Goal: Task Accomplishment & Management: Use online tool/utility

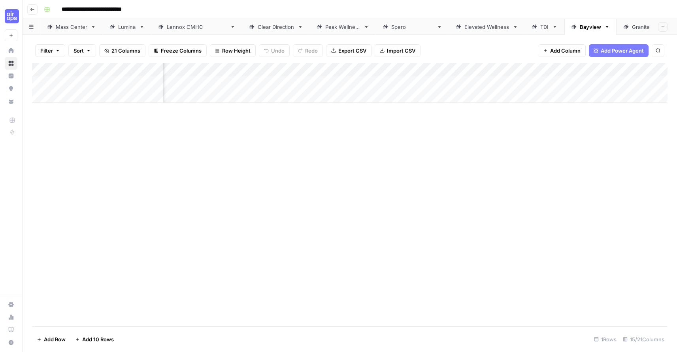
scroll to position [0, 817]
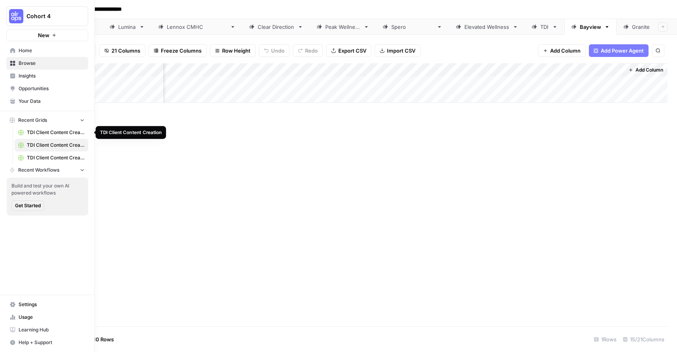
click at [47, 134] on span "TDI Client Content Creation" at bounding box center [56, 132] width 58 height 7
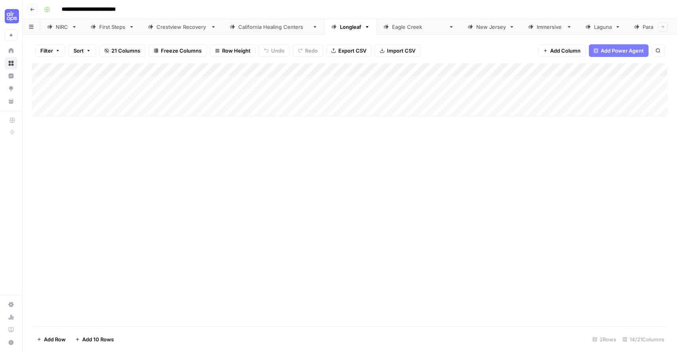
click at [63, 29] on div "NIRC" at bounding box center [62, 27] width 13 height 8
click at [66, 164] on div "Add Column" at bounding box center [350, 116] width 636 height 107
click at [97, 202] on div "Add Column" at bounding box center [350, 194] width 636 height 263
click at [447, 164] on div "Add Column" at bounding box center [350, 123] width 636 height 120
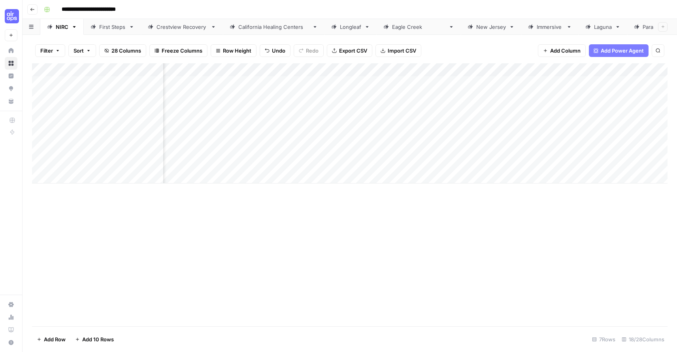
click at [223, 163] on div "Add Column" at bounding box center [350, 123] width 636 height 120
click at [223, 163] on textarea at bounding box center [228, 163] width 126 height 11
click at [256, 188] on div "Add Column" at bounding box center [350, 194] width 636 height 263
click at [411, 69] on div "Add Column" at bounding box center [350, 123] width 636 height 120
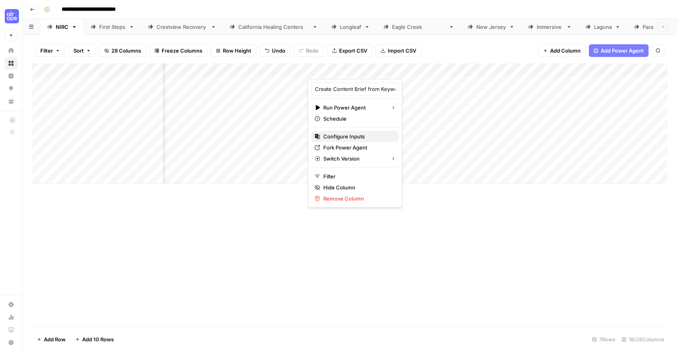
click at [351, 132] on span "Configure Inputs" at bounding box center [357, 136] width 69 height 8
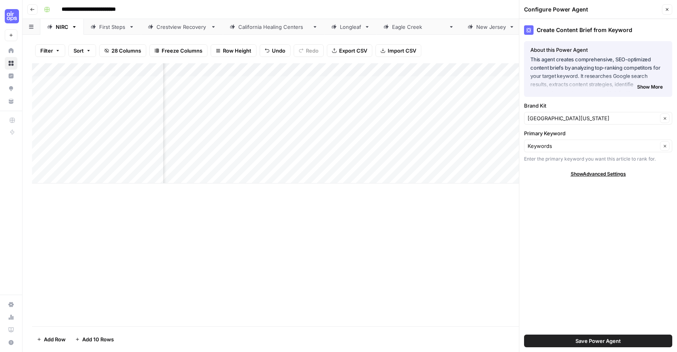
click at [668, 11] on icon "button" at bounding box center [667, 9] width 5 height 5
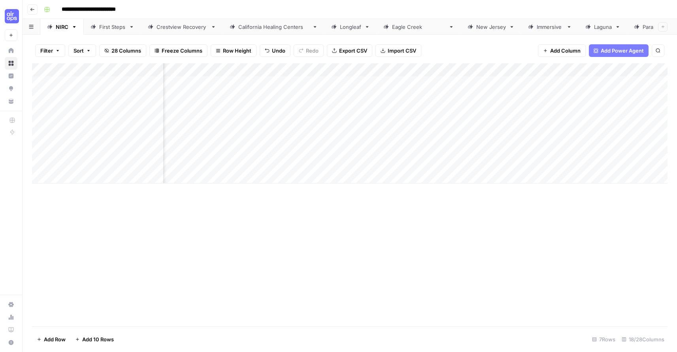
click at [281, 166] on div "Add Column" at bounding box center [350, 123] width 636 height 120
type textarea "**********"
click at [334, 217] on div "Add Column" at bounding box center [350, 194] width 636 height 263
click at [365, 163] on div "Add Column" at bounding box center [350, 123] width 636 height 120
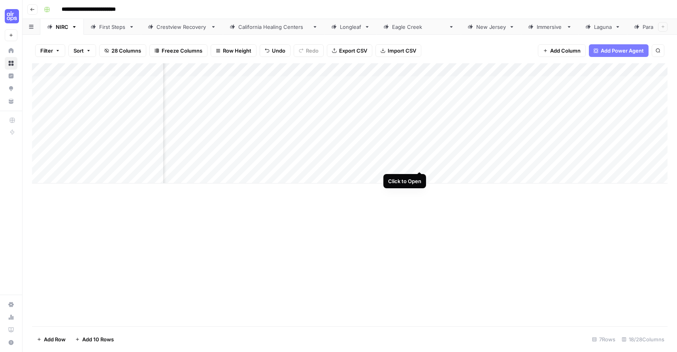
click at [418, 162] on div "Add Column" at bounding box center [350, 123] width 636 height 120
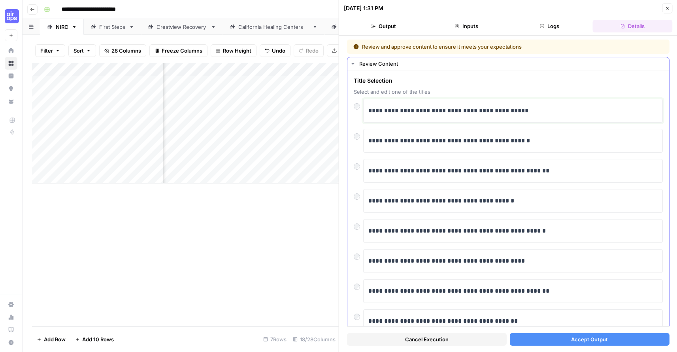
click at [431, 108] on p "**********" at bounding box center [512, 111] width 289 height 10
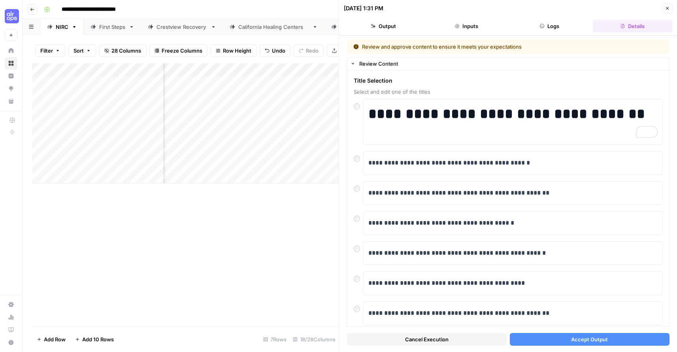
click at [577, 341] on span "Accept Output" at bounding box center [589, 339] width 37 height 8
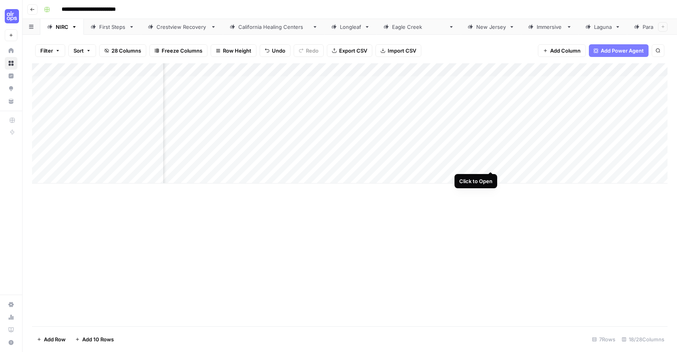
click at [490, 163] on div "Add Column" at bounding box center [350, 123] width 636 height 120
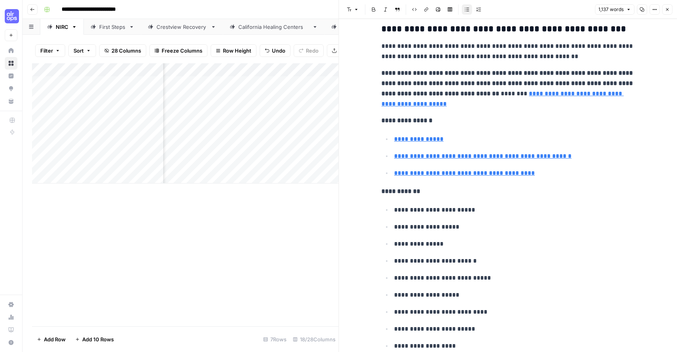
scroll to position [2540, 0]
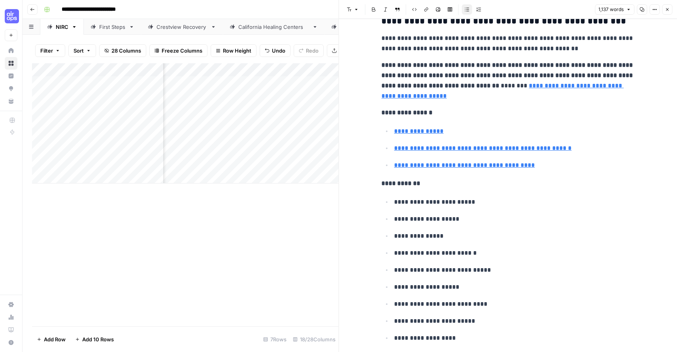
click at [668, 11] on icon "button" at bounding box center [667, 9] width 5 height 5
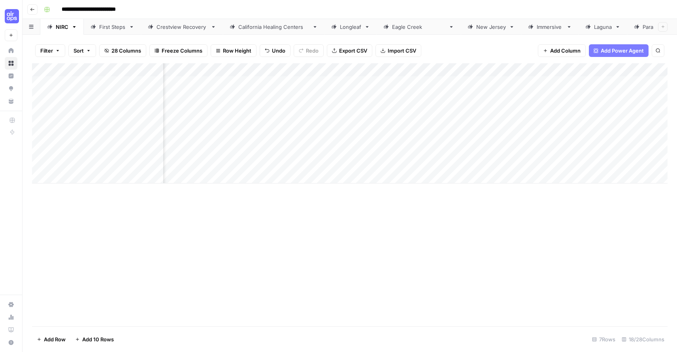
click at [606, 162] on div "Add Column" at bounding box center [350, 123] width 636 height 120
click at [397, 164] on div "Add Column" at bounding box center [350, 123] width 636 height 120
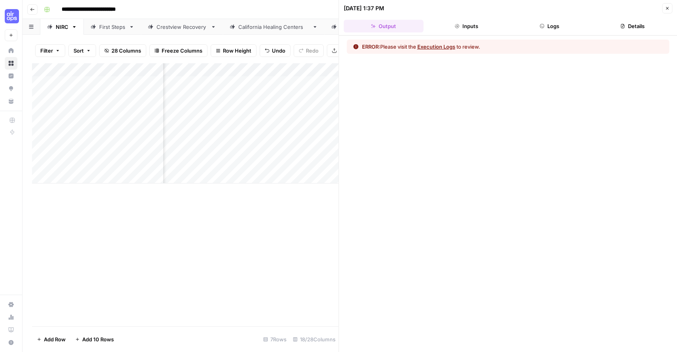
click at [443, 49] on button "Execution Logs" at bounding box center [436, 47] width 38 height 8
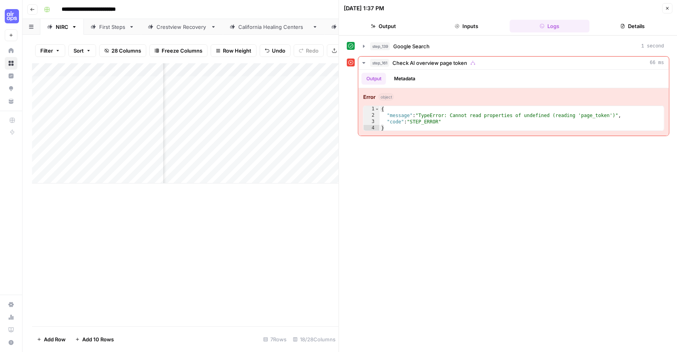
click at [668, 11] on button "Close" at bounding box center [667, 8] width 10 height 10
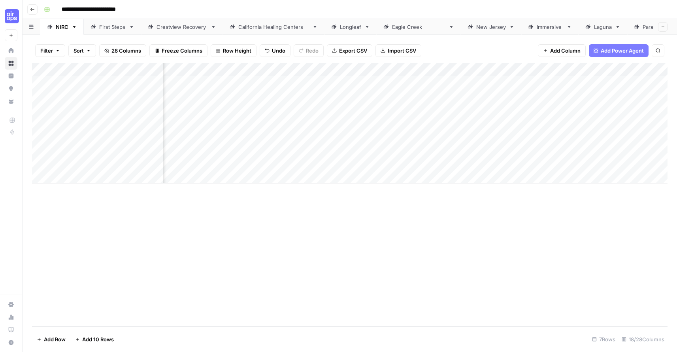
click at [397, 70] on div "Add Column" at bounding box center [350, 123] width 636 height 120
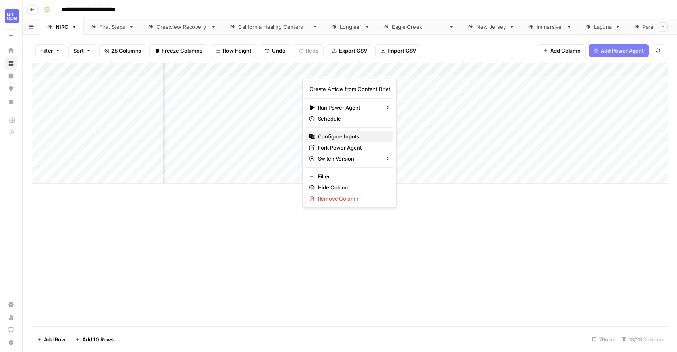
click at [333, 136] on span "Configure Inputs" at bounding box center [352, 136] width 69 height 8
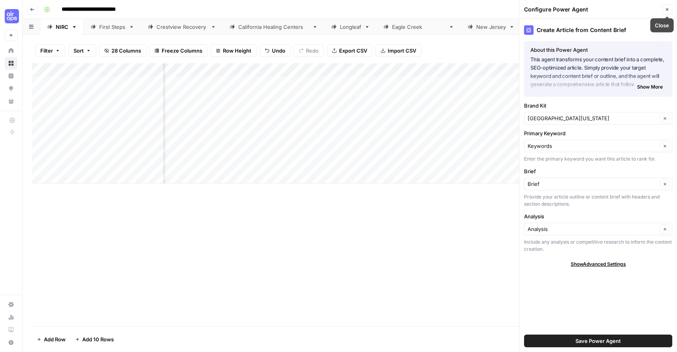
click at [667, 8] on icon "button" at bounding box center [667, 9] width 5 height 5
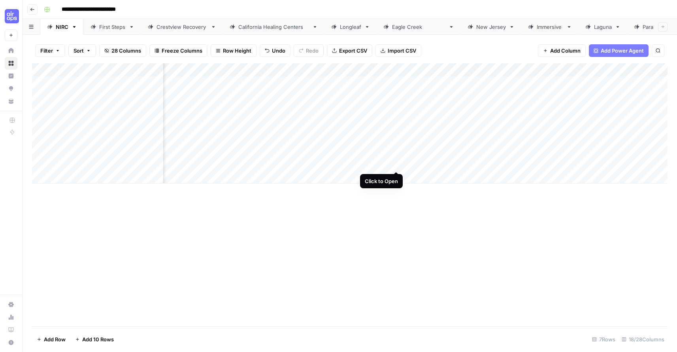
click at [397, 161] on div "Add Column" at bounding box center [350, 123] width 636 height 120
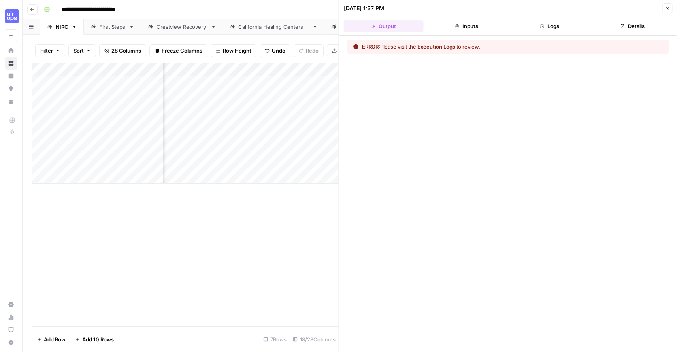
click at [441, 44] on button "Execution Logs" at bounding box center [436, 47] width 38 height 8
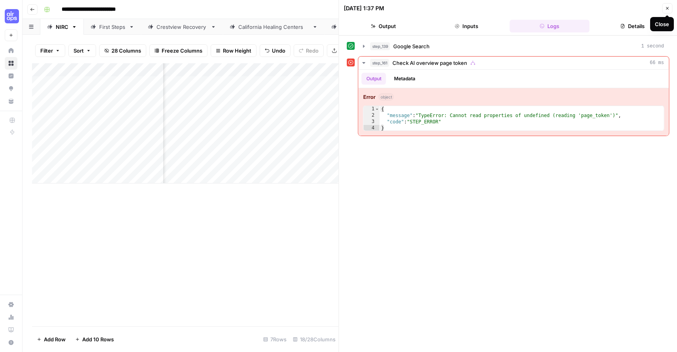
click at [664, 8] on button "Close" at bounding box center [667, 8] width 10 height 10
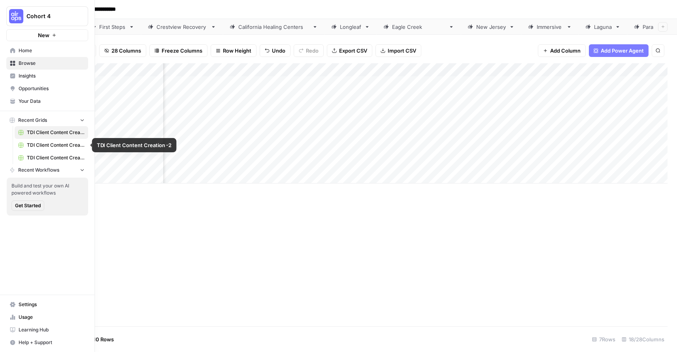
click at [34, 145] on span "TDI Client Content Creation -2" at bounding box center [56, 144] width 58 height 7
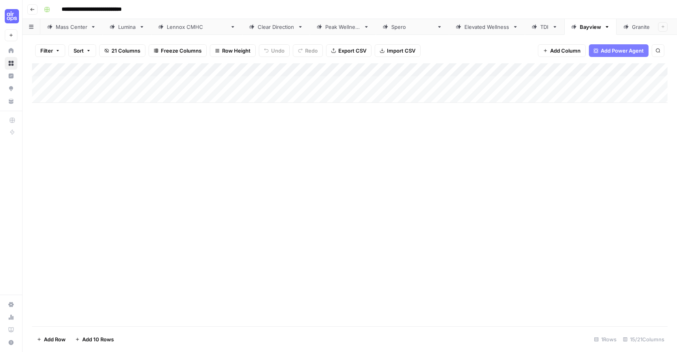
click at [464, 30] on div "Elevated Wellness" at bounding box center [486, 27] width 45 height 8
click at [564, 34] on link "Bayview" at bounding box center [590, 27] width 52 height 16
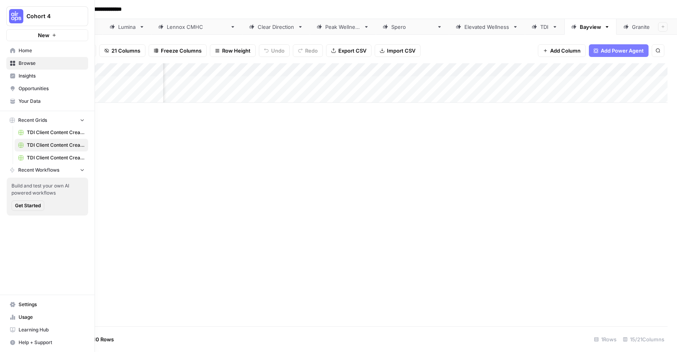
click at [34, 128] on link "TDI Client Content Creation" at bounding box center [52, 132] width 74 height 13
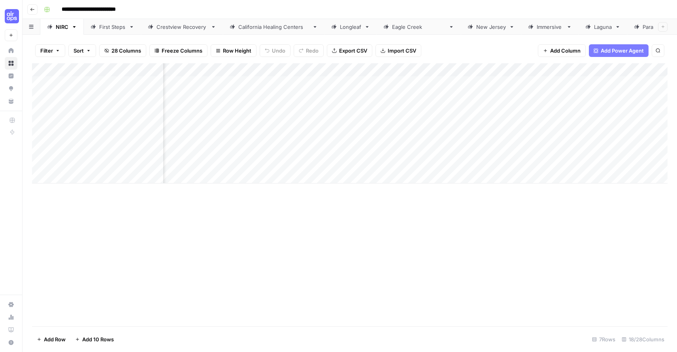
scroll to position [0, 469]
click at [433, 164] on div "Add Column" at bounding box center [350, 123] width 636 height 120
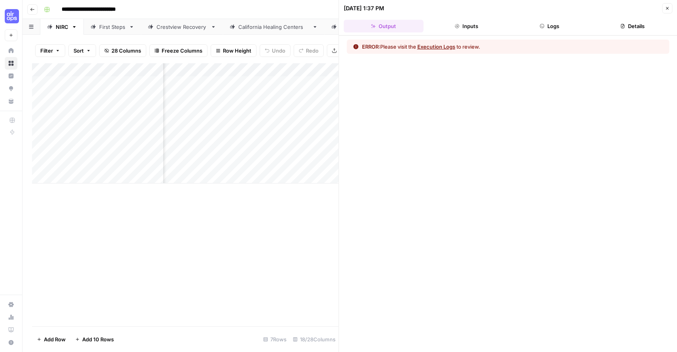
click at [447, 49] on button "Execution Logs" at bounding box center [436, 47] width 38 height 8
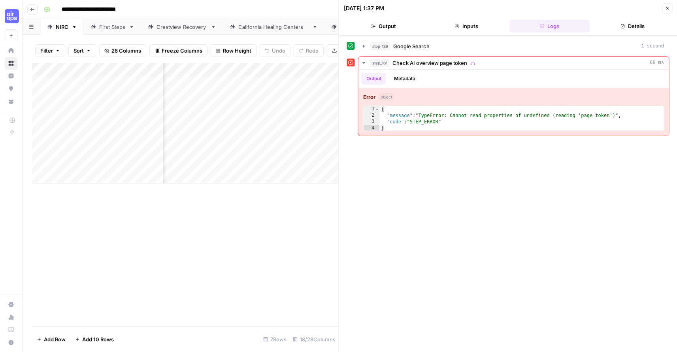
click at [664, 9] on button "Close" at bounding box center [667, 8] width 10 height 10
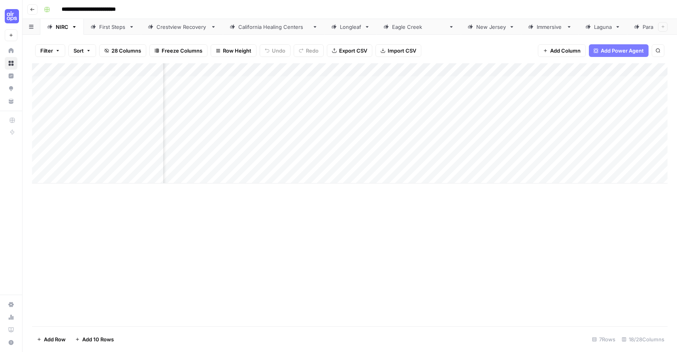
click at [436, 72] on div "Add Column" at bounding box center [350, 123] width 636 height 120
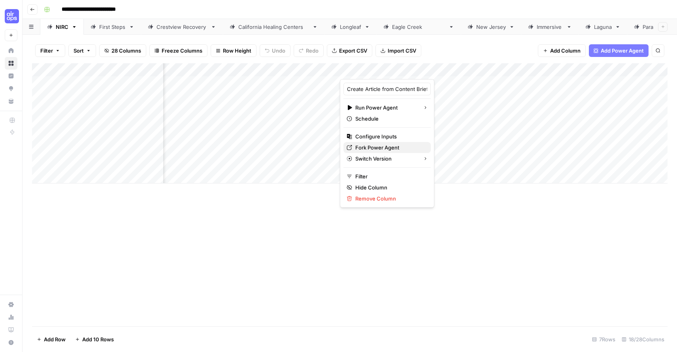
click at [385, 147] on span "Fork Power Agent" at bounding box center [389, 147] width 69 height 8
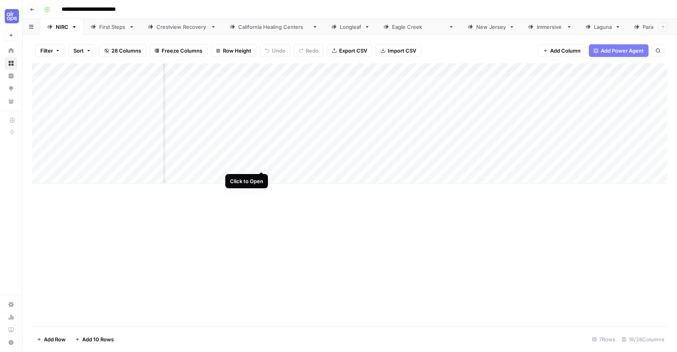
click at [263, 161] on div "Add Column" at bounding box center [350, 123] width 636 height 120
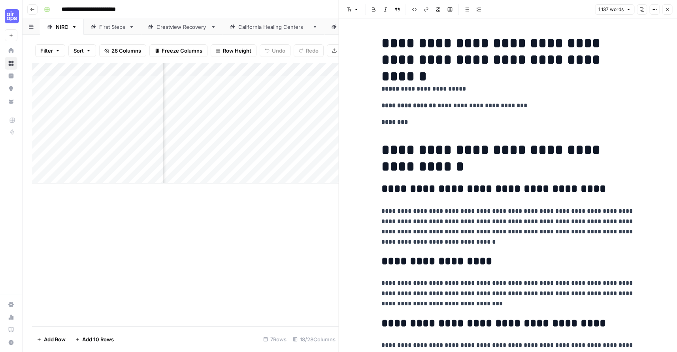
click at [434, 170] on h1 "**********" at bounding box center [507, 157] width 253 height 33
copy div "**********"
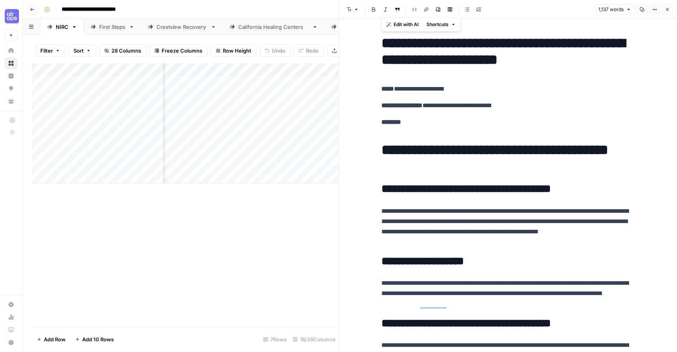
scroll to position [0, 204]
click at [295, 165] on div "Add Column" at bounding box center [185, 123] width 307 height 120
click at [304, 164] on div "Add Column" at bounding box center [185, 123] width 307 height 120
click at [304, 164] on textarea "**********" at bounding box center [335, 163] width 126 height 11
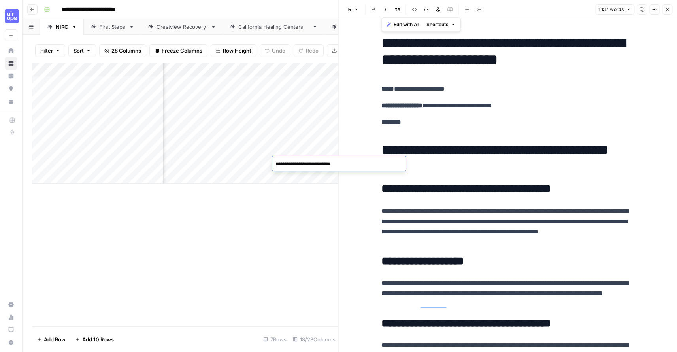
click at [241, 142] on div "Add Column" at bounding box center [185, 123] width 307 height 120
click at [667, 6] on button "Close" at bounding box center [667, 9] width 10 height 10
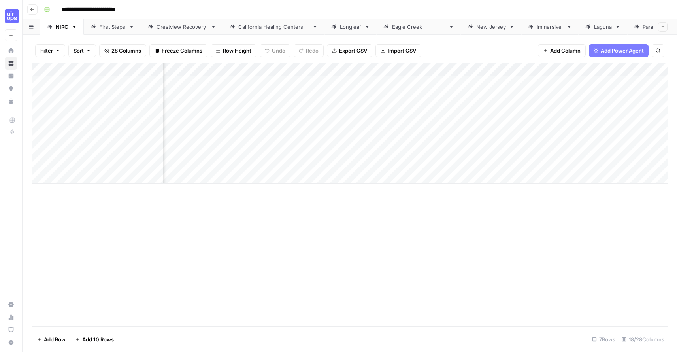
click at [127, 54] on span "28 Columns" at bounding box center [126, 51] width 30 height 8
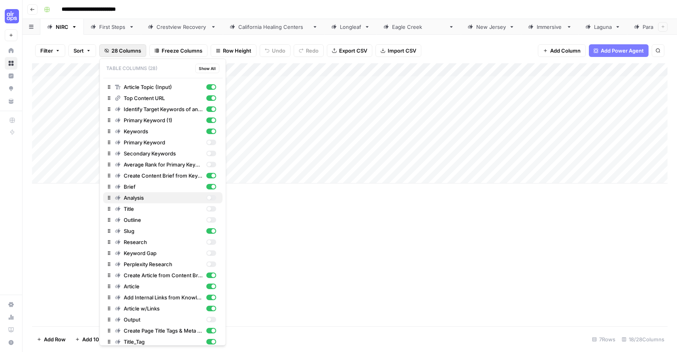
click at [207, 197] on div "button" at bounding box center [209, 198] width 4 height 4
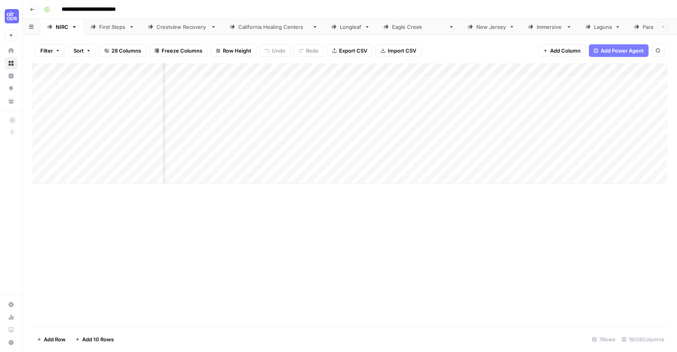
click at [311, 85] on div "Add Column" at bounding box center [350, 123] width 636 height 120
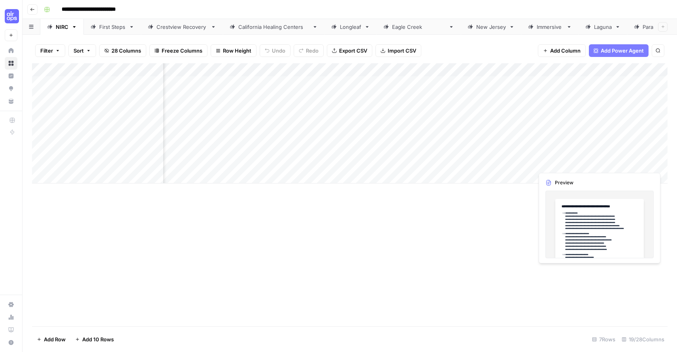
click at [570, 164] on div "Add Column" at bounding box center [350, 123] width 636 height 120
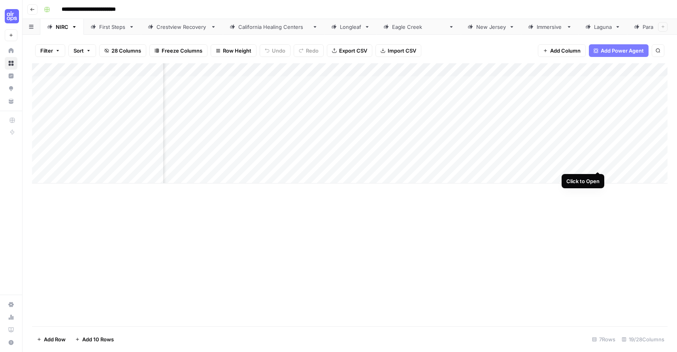
click at [598, 164] on div "Add Column" at bounding box center [350, 123] width 636 height 120
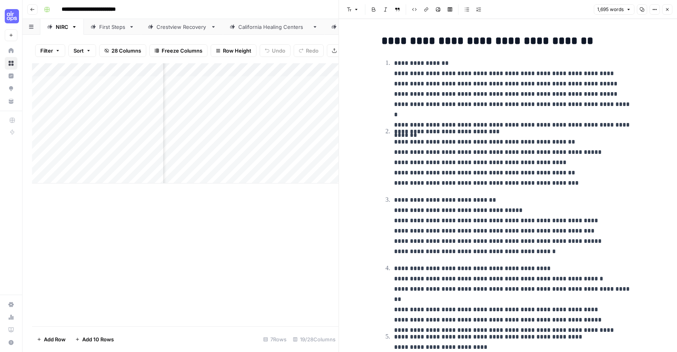
click at [449, 149] on p "**********" at bounding box center [514, 157] width 240 height 62
copy div "**********"
click at [669, 11] on icon "button" at bounding box center [667, 9] width 5 height 5
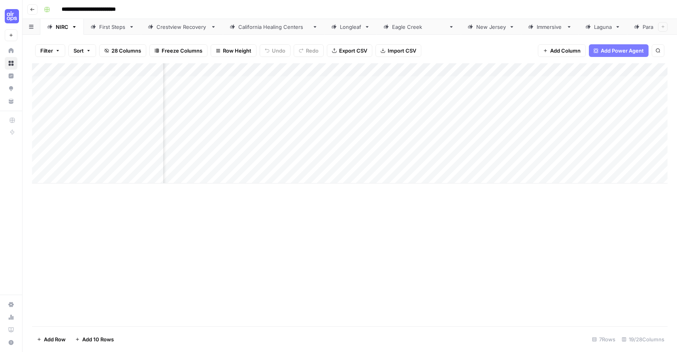
scroll to position [0, 468]
drag, startPoint x: 523, startPoint y: 69, endPoint x: 545, endPoint y: 68, distance: 21.4
click at [545, 68] on div "Add Column" at bounding box center [350, 123] width 636 height 120
click at [538, 164] on div "Add Column" at bounding box center [350, 123] width 636 height 120
drag, startPoint x: 544, startPoint y: 71, endPoint x: 577, endPoint y: 68, distance: 32.9
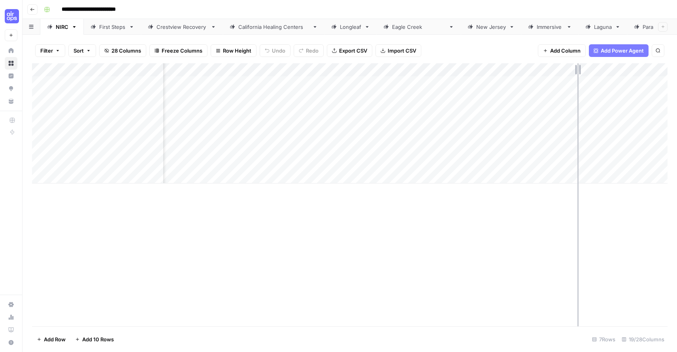
click at [577, 68] on div "Add Column" at bounding box center [350, 123] width 636 height 120
click at [275, 30] on div "[US_STATE] Healing Centers" at bounding box center [273, 27] width 71 height 8
click at [434, 70] on div "Add Column" at bounding box center [350, 130] width 636 height 134
drag, startPoint x: 434, startPoint y: 70, endPoint x: 457, endPoint y: 68, distance: 23.0
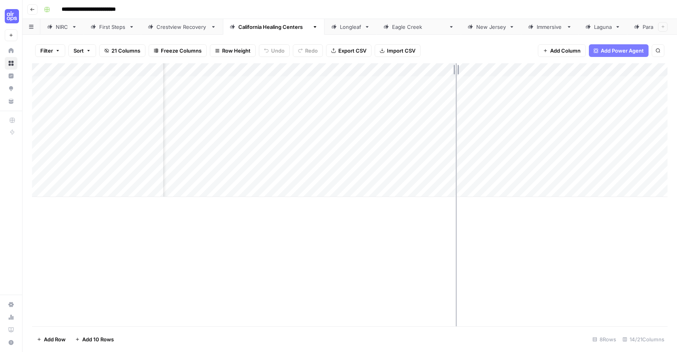
click at [457, 68] on div "Add Column" at bounding box center [350, 130] width 636 height 134
drag, startPoint x: 456, startPoint y: 68, endPoint x: 441, endPoint y: 68, distance: 14.6
click at [441, 68] on div "Add Column" at bounding box center [350, 130] width 636 height 134
click at [424, 69] on div "Add Column" at bounding box center [350, 130] width 636 height 134
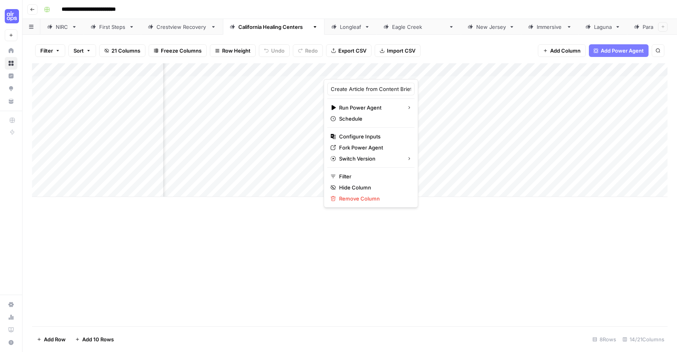
click at [455, 47] on div "Filter Sort 21 Columns Freeze Columns Row Height Undo Redo Export CSV Import CS…" at bounding box center [350, 50] width 636 height 25
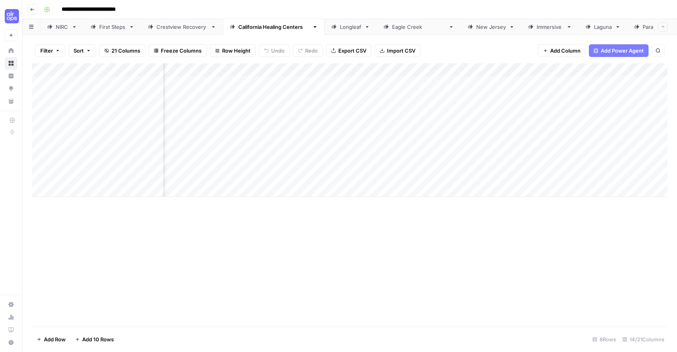
click at [426, 71] on div "Add Column" at bounding box center [350, 130] width 636 height 134
click at [447, 53] on div "Filter Sort 21 Columns Freeze Columns Row Height Undo Redo Export CSV Import CS…" at bounding box center [350, 50] width 636 height 25
click at [57, 31] on link "NIRC" at bounding box center [61, 27] width 43 height 16
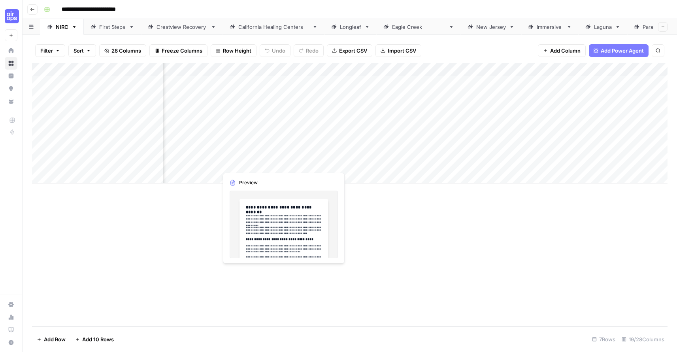
click at [282, 162] on div "Add Column" at bounding box center [350, 123] width 636 height 120
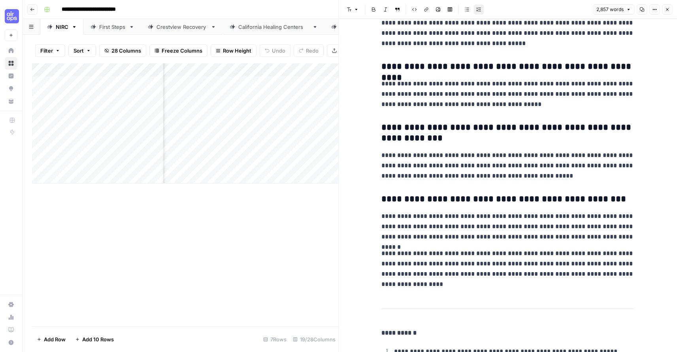
scroll to position [4400, 0]
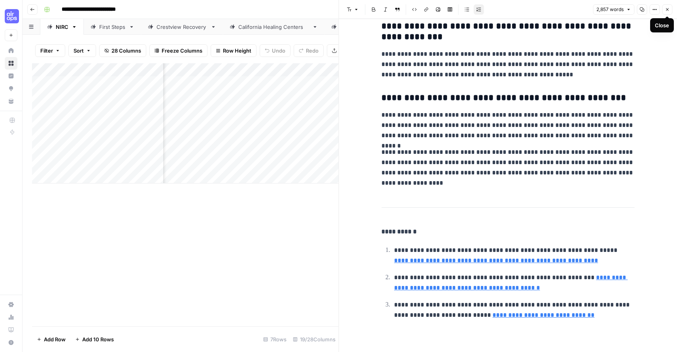
click at [666, 9] on icon "button" at bounding box center [667, 9] width 3 height 3
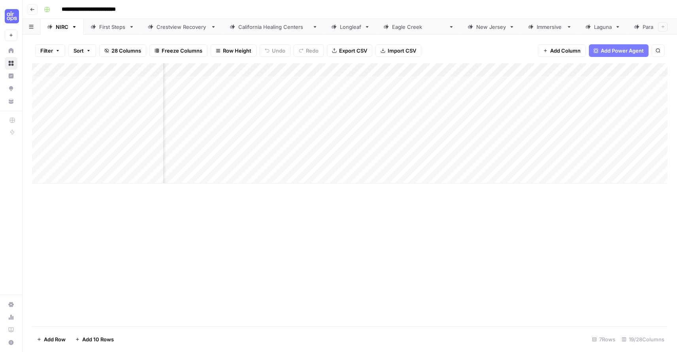
click at [363, 71] on div "Add Column" at bounding box center [350, 123] width 636 height 120
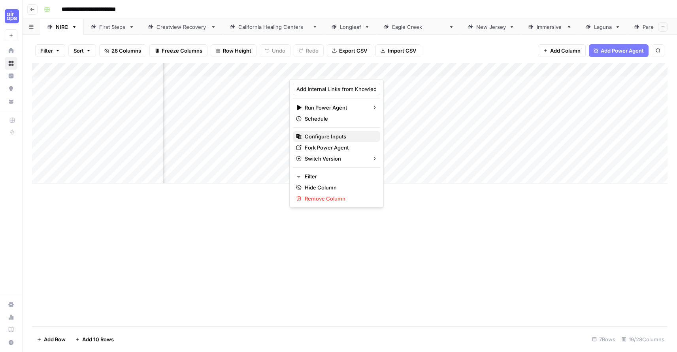
click at [340, 135] on span "Configure Inputs" at bounding box center [339, 136] width 69 height 8
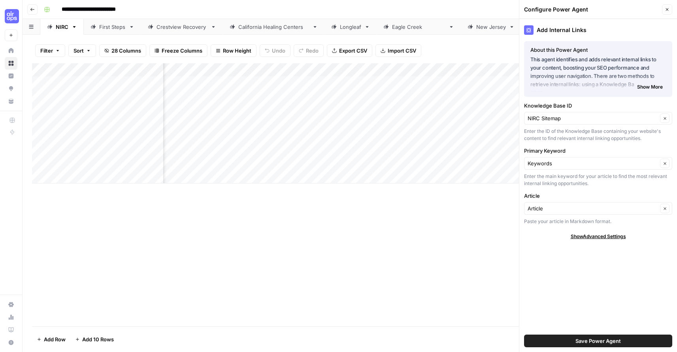
click at [667, 8] on icon "button" at bounding box center [667, 9] width 5 height 5
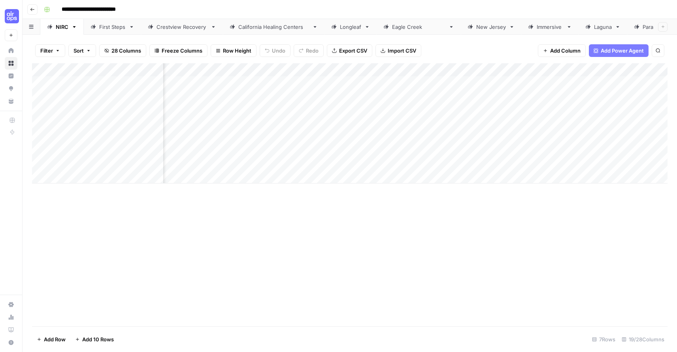
click at [332, 162] on div "Add Column" at bounding box center [350, 123] width 636 height 120
click at [443, 163] on div "Add Column" at bounding box center [350, 123] width 636 height 120
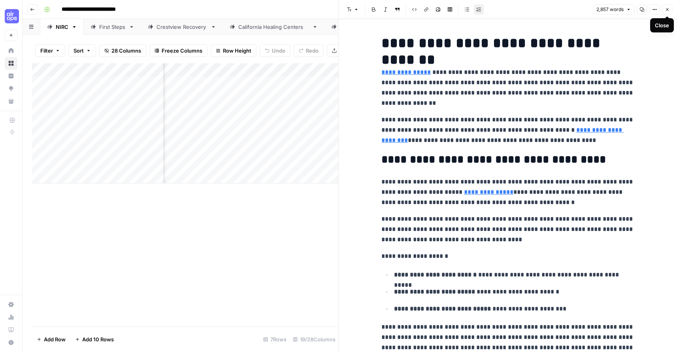
click at [666, 12] on button "Close" at bounding box center [667, 9] width 10 height 10
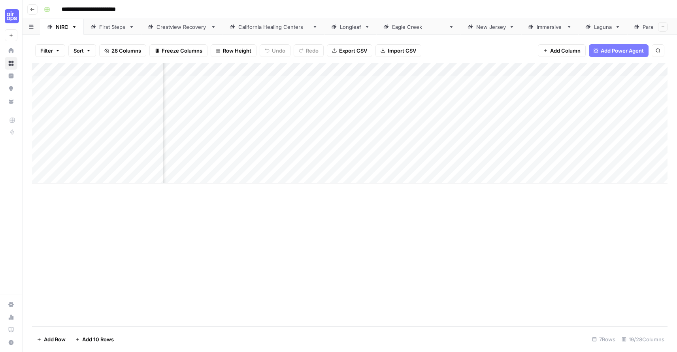
click at [497, 163] on div "Add Column" at bounding box center [350, 123] width 636 height 120
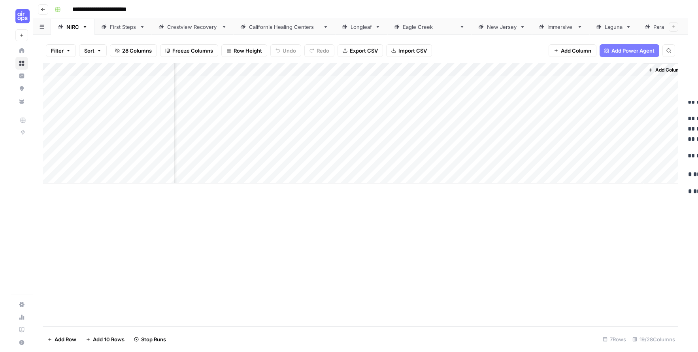
scroll to position [0, 1128]
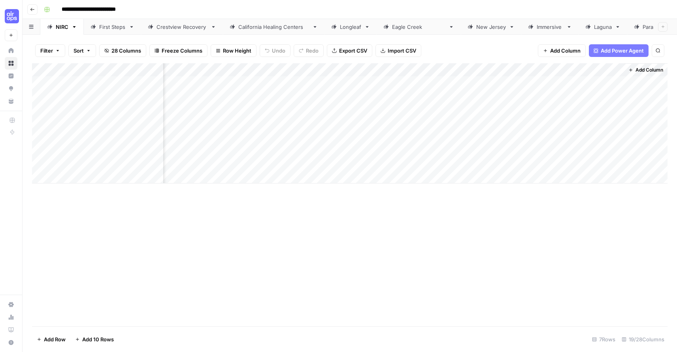
click at [508, 162] on div "Add Column" at bounding box center [350, 123] width 636 height 120
click at [617, 162] on div "Add Column" at bounding box center [350, 123] width 636 height 120
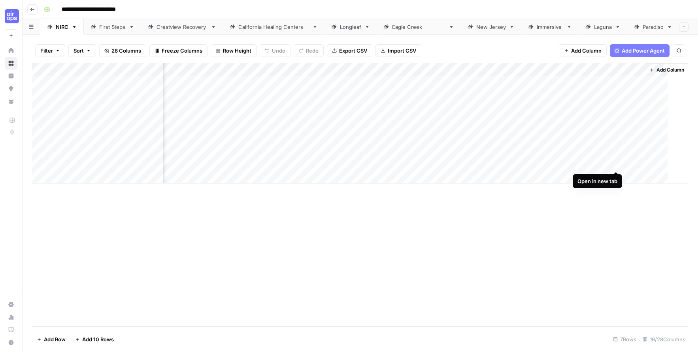
scroll to position [0, 1107]
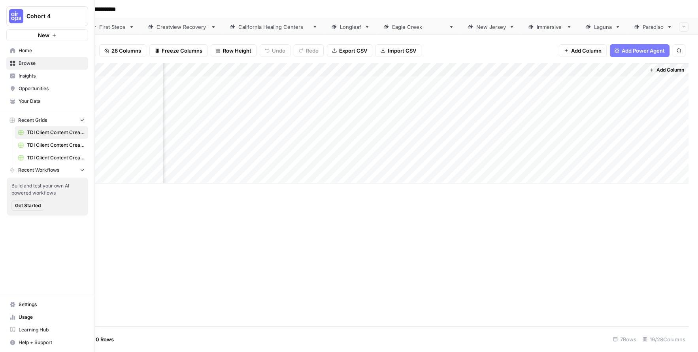
click at [30, 142] on span "TDI Client Content Creation -2" at bounding box center [56, 144] width 58 height 7
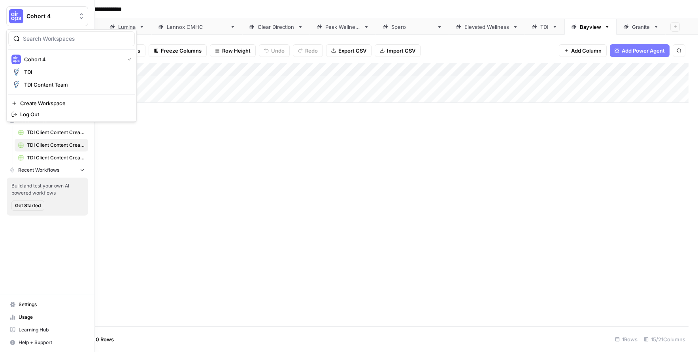
click at [19, 13] on img "Workspace: Cohort 4" at bounding box center [16, 16] width 14 height 14
click at [25, 87] on span "TDI Content Team" at bounding box center [76, 85] width 104 height 8
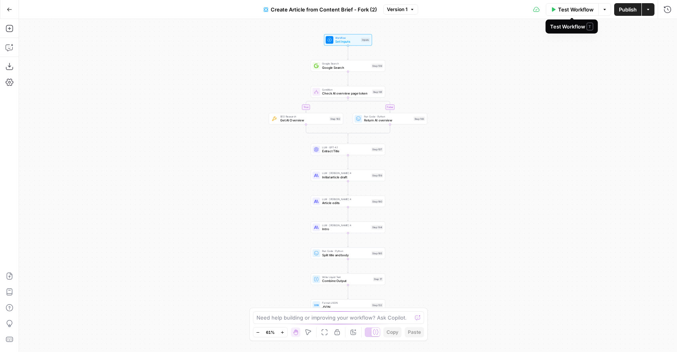
click at [564, 6] on span "Test Workflow" at bounding box center [576, 10] width 36 height 8
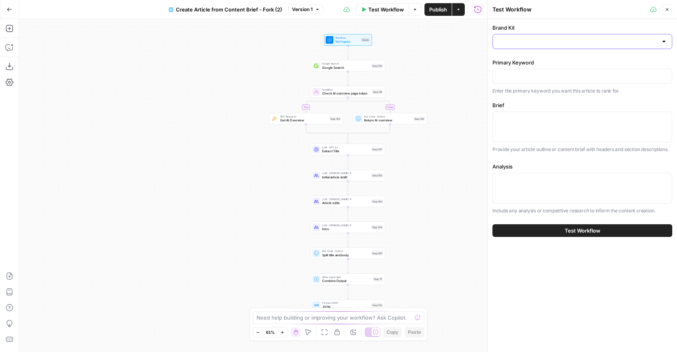
click at [568, 39] on input "Brand Kit" at bounding box center [578, 42] width 160 height 8
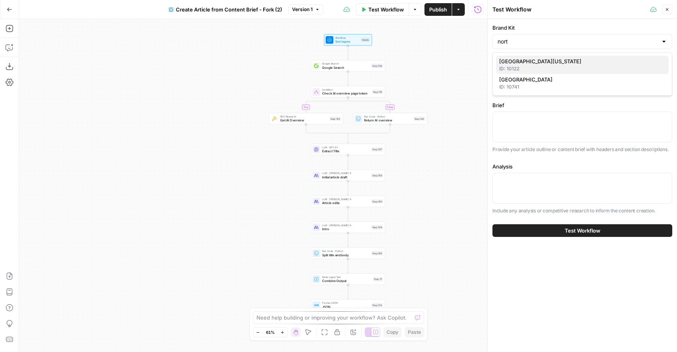
click at [566, 64] on span "Northern Illinois Recovery Center" at bounding box center [580, 61] width 163 height 8
type input "Northern Illinois Recovery Center"
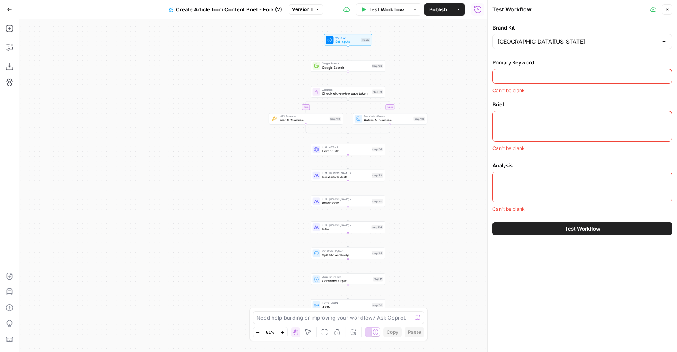
click at [528, 76] on input "Primary Keyword" at bounding box center [583, 76] width 170 height 8
click at [521, 117] on textarea "Brief" at bounding box center [583, 118] width 170 height 8
paste textarea "Xanax Addiction Treatment in Illinois | Northern Illinois Recovery Slug: xanax-…"
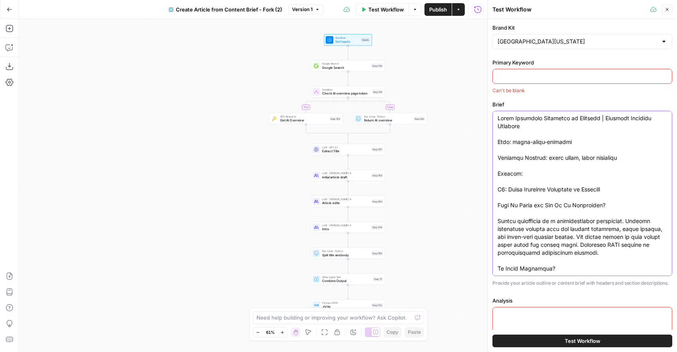
scroll to position [3245, 0]
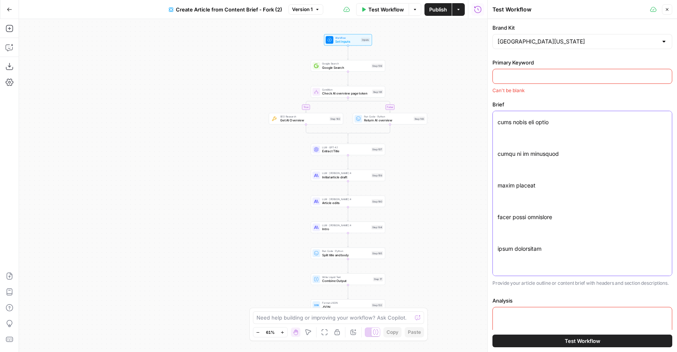
type textarea "Xanax Addiction Treatment in Illinois | Northern Illinois Recovery Slug: xanax-…"
click at [522, 69] on div at bounding box center [582, 76] width 180 height 15
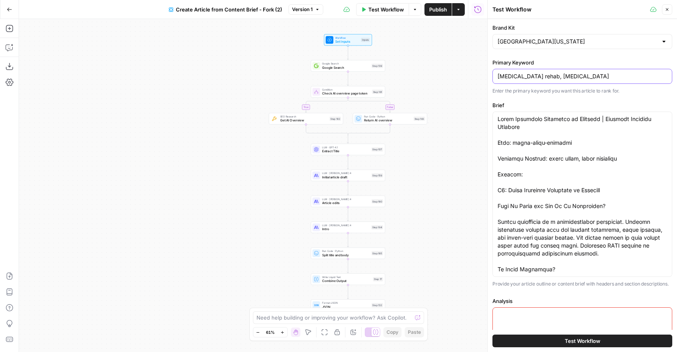
click at [550, 76] on input "xanax rehab, xanax" at bounding box center [583, 76] width 170 height 8
paste input "addiction"
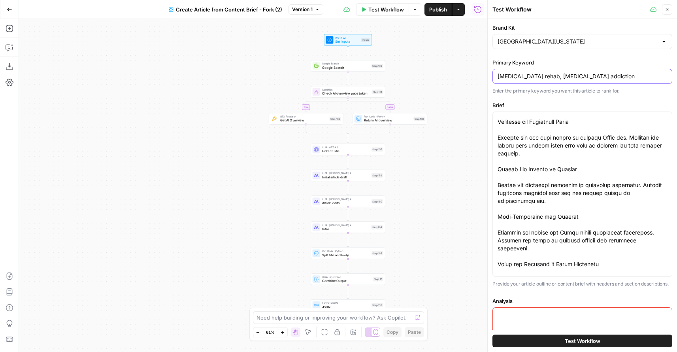
scroll to position [415, 0]
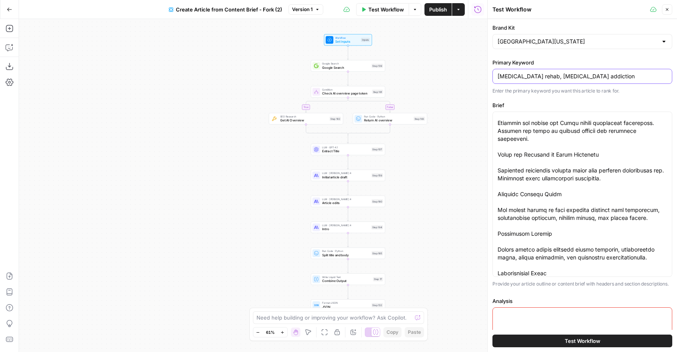
type input "xanax rehab, xanax addiction"
click at [541, 323] on div at bounding box center [582, 322] width 180 height 31
click at [518, 318] on textarea "Analysis" at bounding box center [583, 315] width 170 height 8
paste textarea "1. Persona and Search Intent Analysis Who is searching? • Adults misusing a cur…"
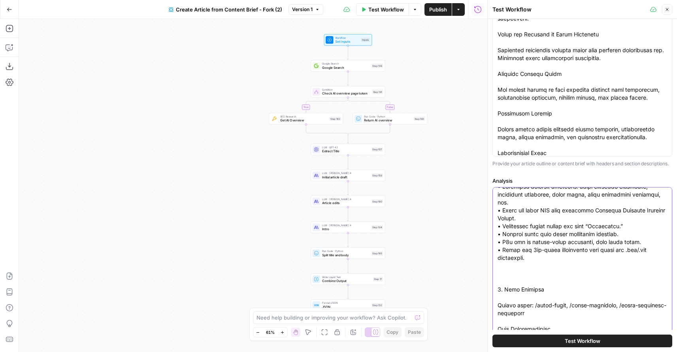
scroll to position [5067, 0]
type textarea "1. Persona and Search Intent Analysis Who is searching? • Adults misusing a cur…"
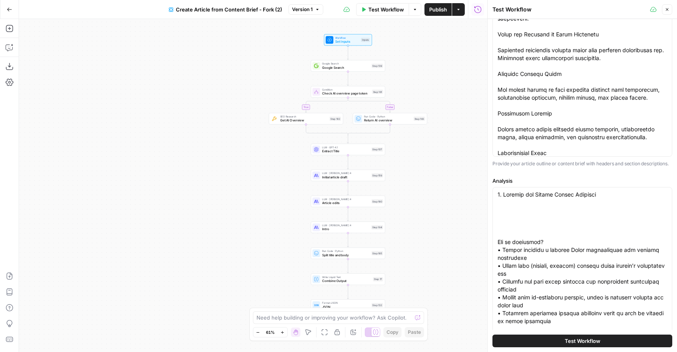
click at [544, 337] on button "Test Workflow" at bounding box center [582, 340] width 180 height 13
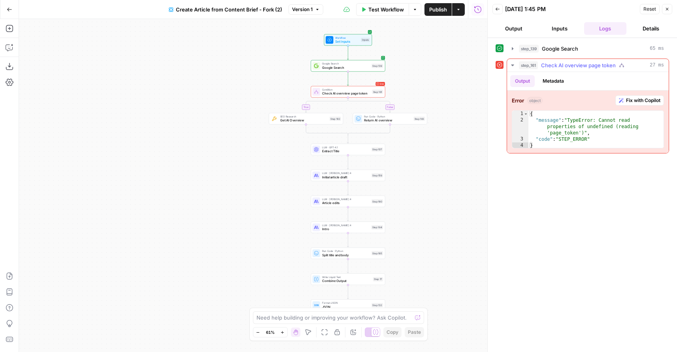
click at [644, 103] on span "Fix with Copilot" at bounding box center [643, 100] width 34 height 7
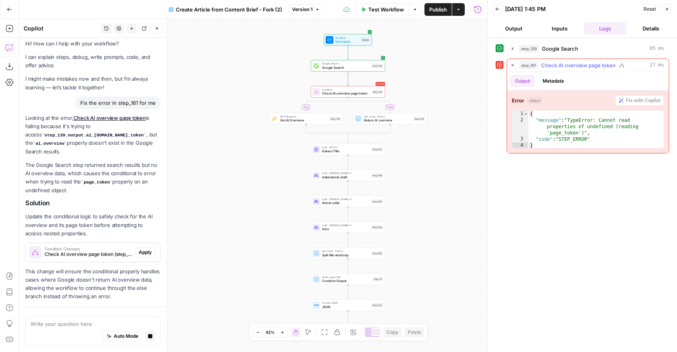
scroll to position [28, 0]
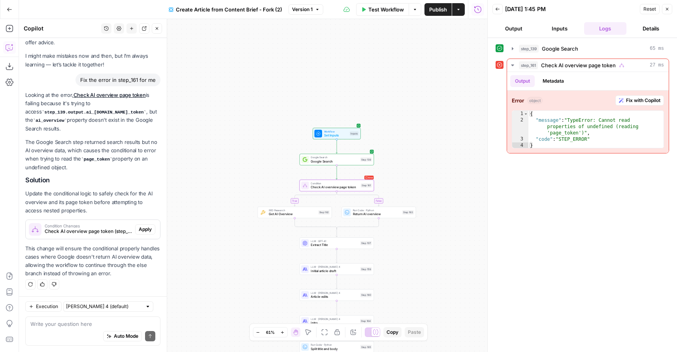
click at [144, 226] on span "Apply" at bounding box center [145, 229] width 13 height 7
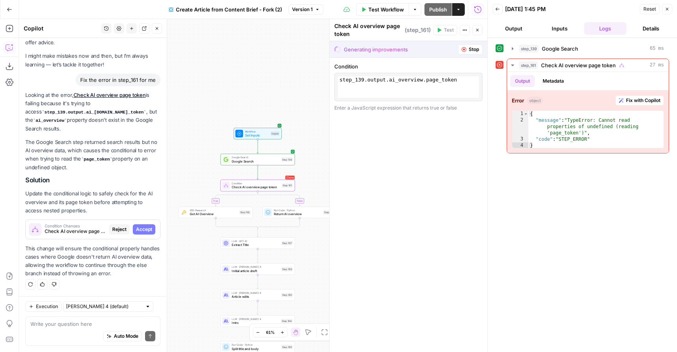
click at [143, 231] on span "Accept" at bounding box center [144, 229] width 16 height 7
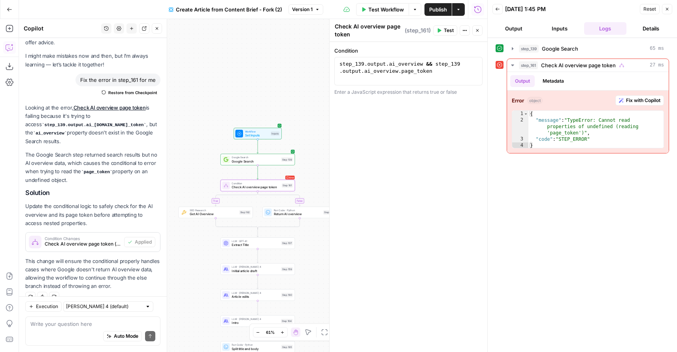
scroll to position [40, 0]
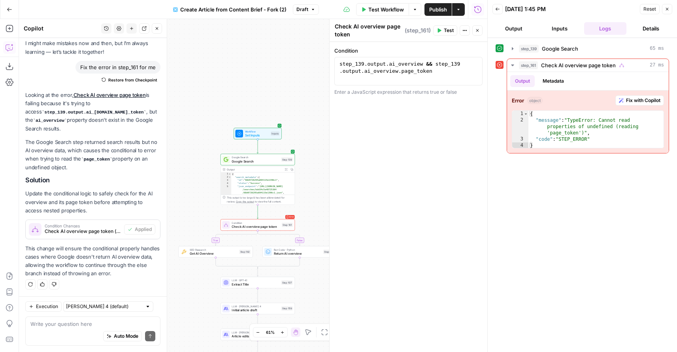
click at [394, 8] on span "Test Workflow" at bounding box center [386, 10] width 36 height 8
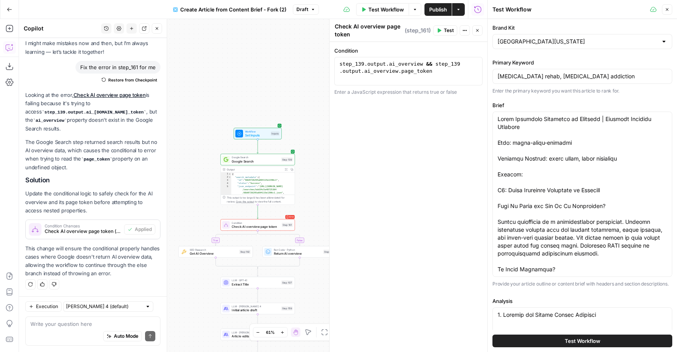
click at [586, 342] on span "Test Workflow" at bounding box center [583, 341] width 36 height 8
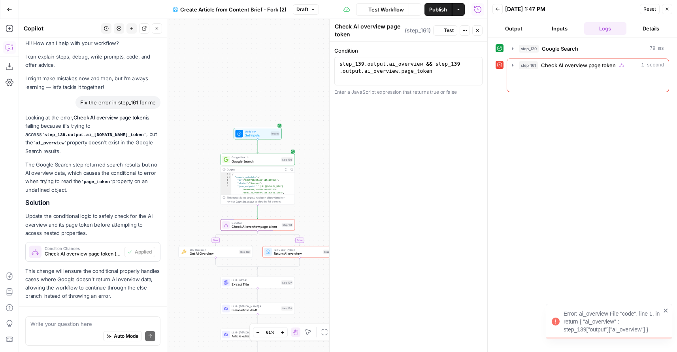
scroll to position [40, 0]
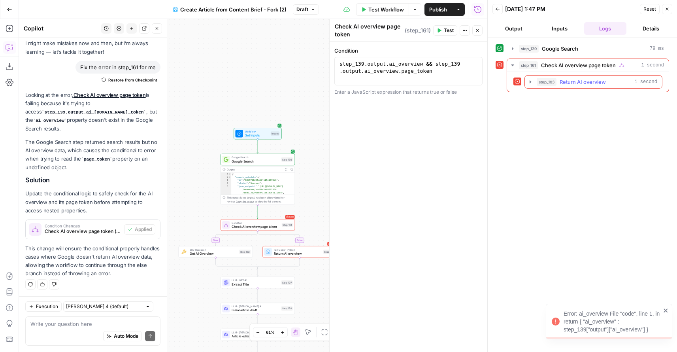
click at [532, 81] on icon "button" at bounding box center [530, 82] width 6 height 6
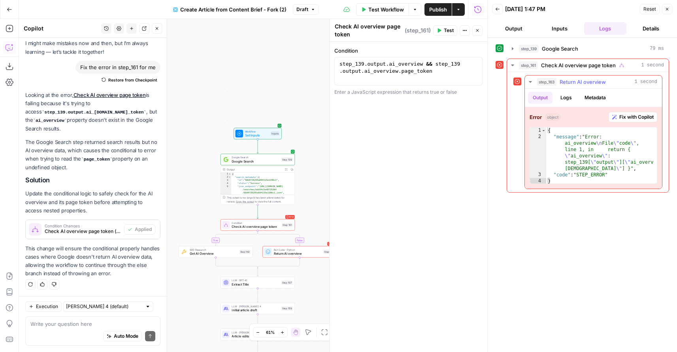
click at [632, 117] on span "Fix with Copilot" at bounding box center [636, 116] width 34 height 7
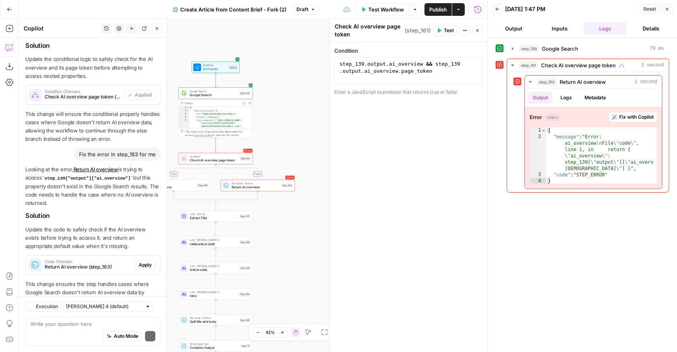
scroll to position [210, 0]
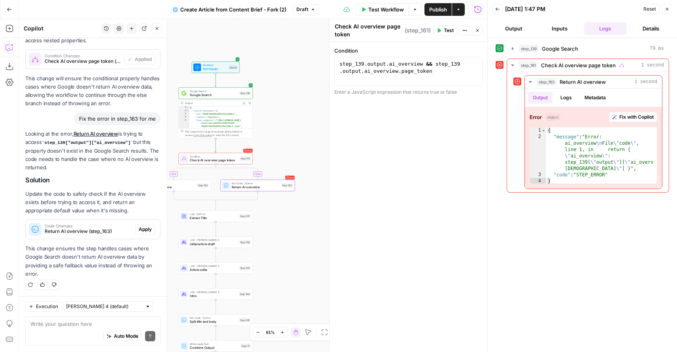
click at [147, 228] on span "Apply" at bounding box center [145, 229] width 13 height 7
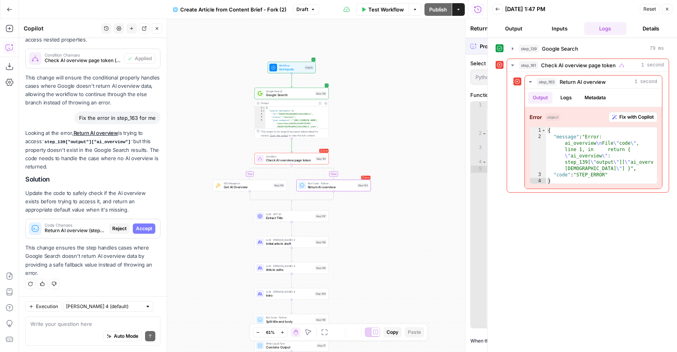
scroll to position [198, 0]
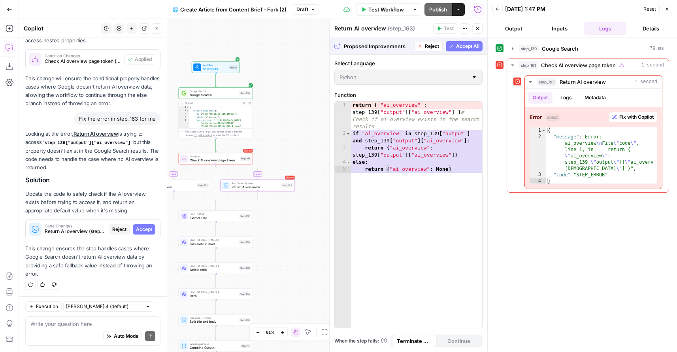
click at [141, 231] on span "Accept" at bounding box center [144, 229] width 16 height 7
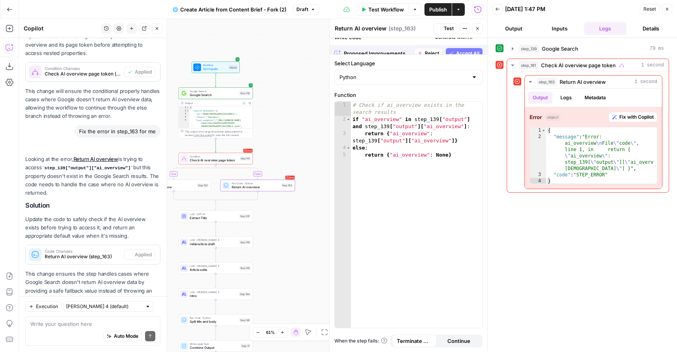
scroll to position [223, 0]
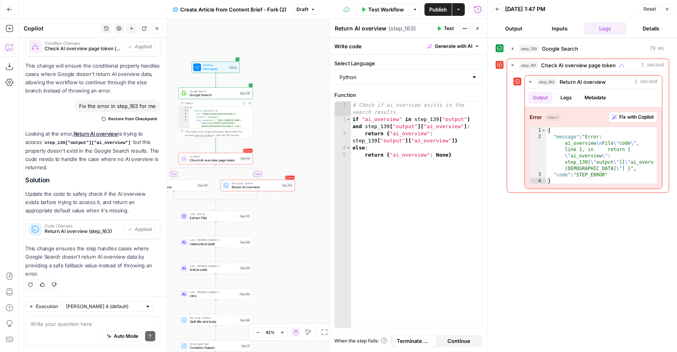
click at [392, 7] on span "Test Workflow" at bounding box center [386, 10] width 36 height 8
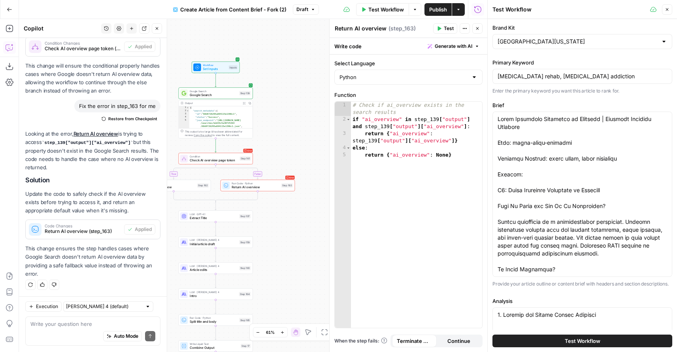
click at [612, 339] on button "Test Workflow" at bounding box center [582, 340] width 180 height 13
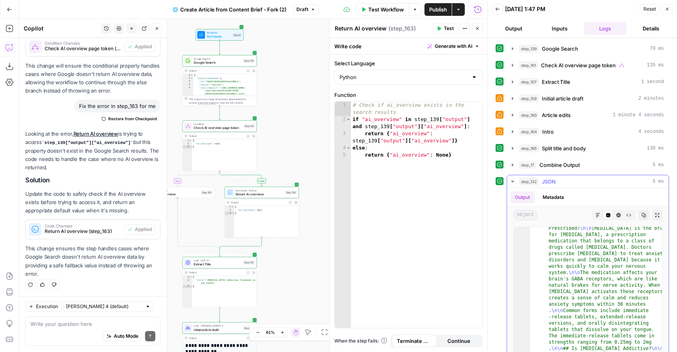
scroll to position [207, 0]
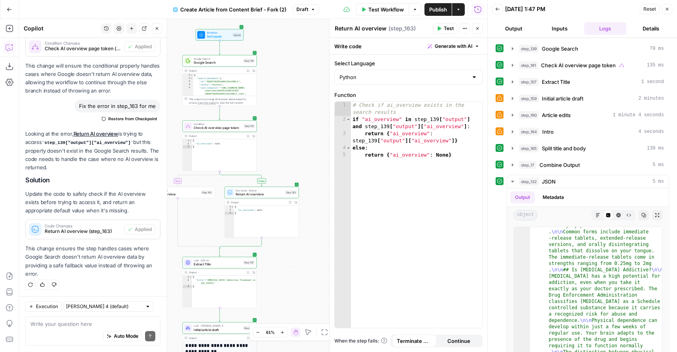
click at [439, 9] on span "Publish" at bounding box center [438, 10] width 18 height 8
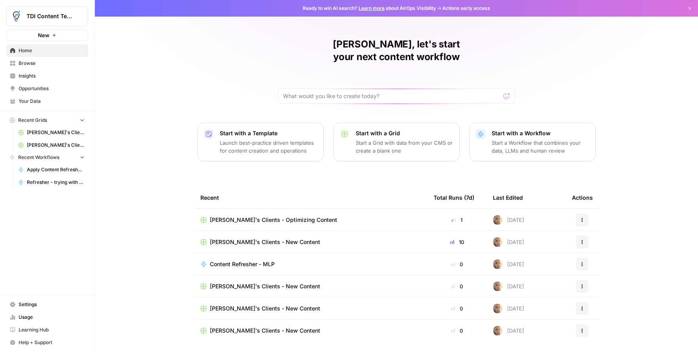
click at [36, 67] on link "Browse" at bounding box center [47, 63] width 82 height 13
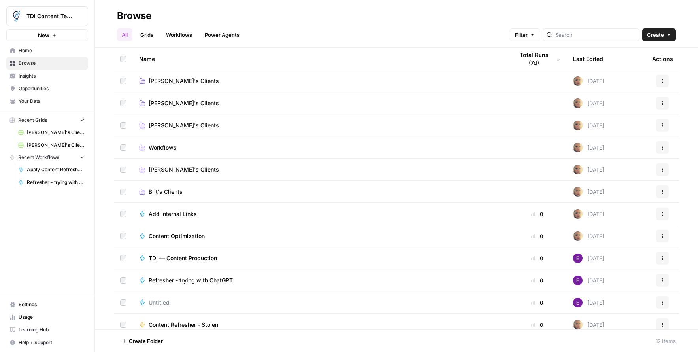
click at [34, 313] on link "Usage" at bounding box center [47, 317] width 82 height 13
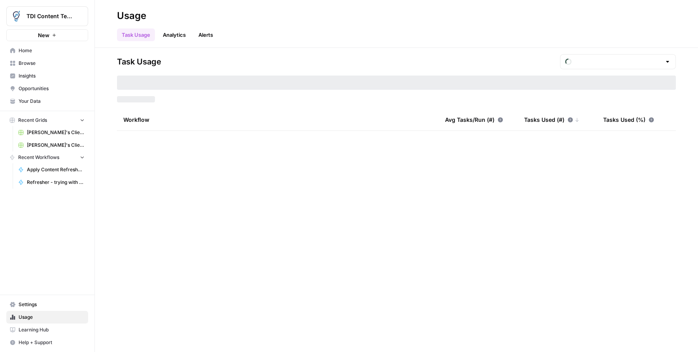
type input "September Tasks"
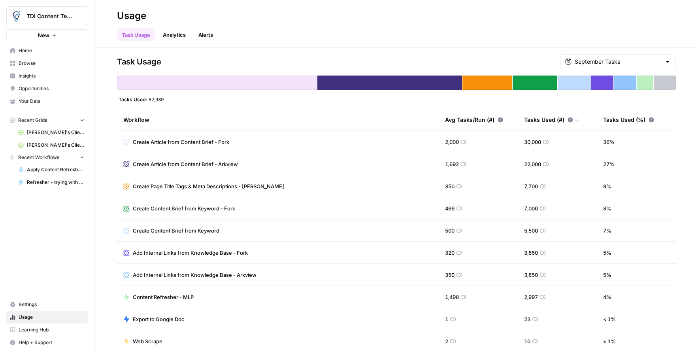
click at [42, 142] on span "[PERSON_NAME]'s Clients - New Content" at bounding box center [56, 144] width 58 height 7
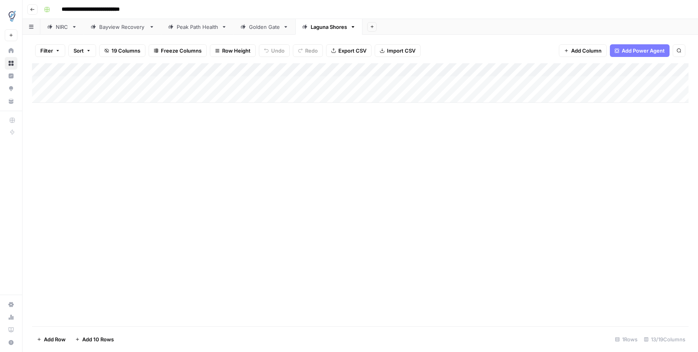
click at [30, 8] on icon "button" at bounding box center [32, 9] width 5 height 5
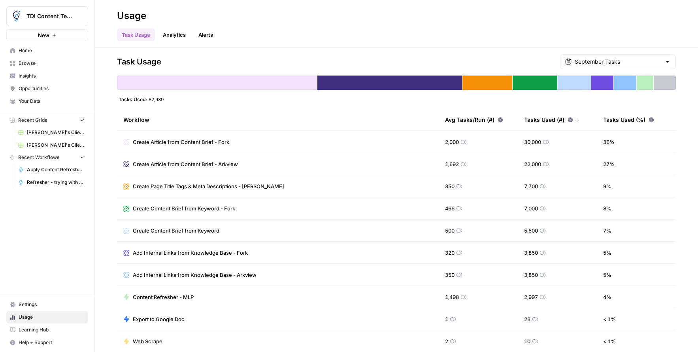
click at [28, 62] on span "Browse" at bounding box center [52, 63] width 66 height 7
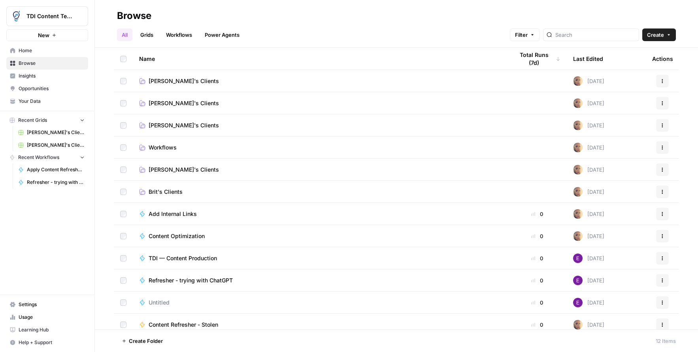
click at [152, 34] on link "Grids" at bounding box center [147, 34] width 23 height 13
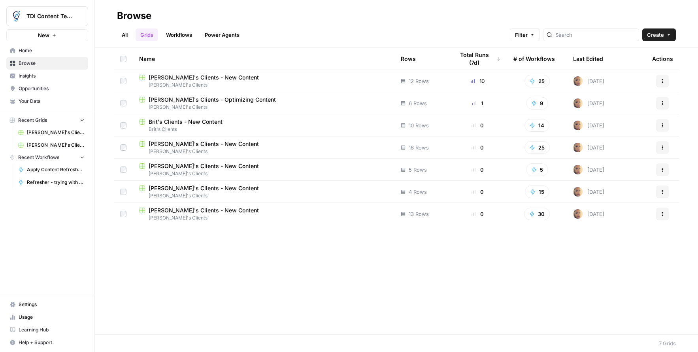
click at [198, 143] on span "[PERSON_NAME]'s Clients - New Content" at bounding box center [204, 144] width 110 height 8
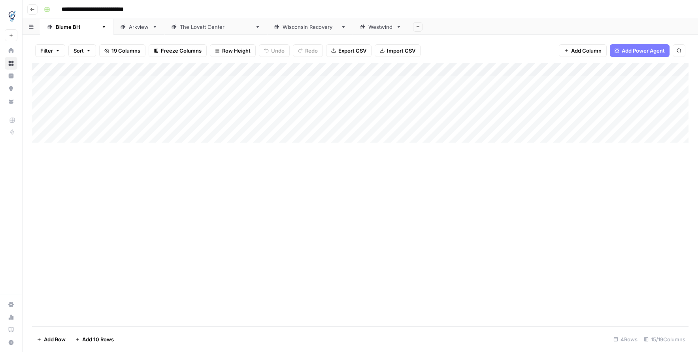
click at [129, 26] on div "Arkview" at bounding box center [139, 27] width 20 height 8
click at [76, 139] on div "Add Column" at bounding box center [360, 103] width 656 height 80
click at [77, 149] on div "Add Column" at bounding box center [360, 109] width 656 height 93
click at [79, 162] on div "Add Column" at bounding box center [360, 116] width 656 height 107
click at [82, 176] on div "Add Column" at bounding box center [360, 123] width 656 height 120
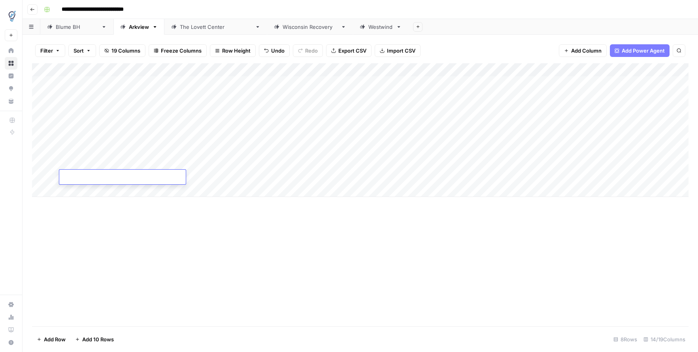
click at [81, 187] on div "Add Column" at bounding box center [360, 130] width 656 height 134
click at [39, 190] on div "Add Column" at bounding box center [360, 136] width 656 height 147
click at [39, 179] on div "Add Column" at bounding box center [360, 136] width 656 height 147
click at [53, 335] on span "Delete 2 Rows" at bounding box center [54, 339] width 35 height 8
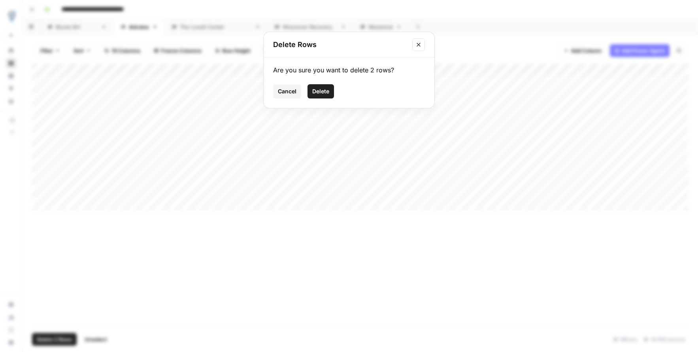
click at [316, 94] on span "Delete" at bounding box center [320, 91] width 17 height 8
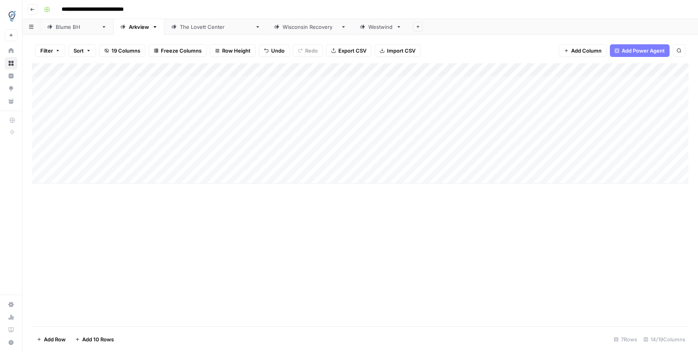
drag, startPoint x: 111, startPoint y: 132, endPoint x: 109, endPoint y: 164, distance: 32.1
click at [109, 164] on div "Add Column" at bounding box center [360, 123] width 656 height 120
click at [198, 136] on div "Add Column" at bounding box center [360, 123] width 656 height 120
click at [197, 147] on div "Add Column" at bounding box center [360, 123] width 656 height 120
click at [198, 163] on div "Add Column" at bounding box center [360, 123] width 656 height 120
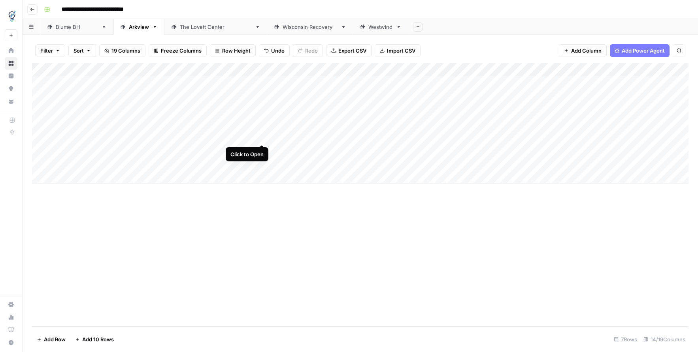
click at [260, 136] on div "Add Column" at bounding box center [360, 123] width 656 height 120
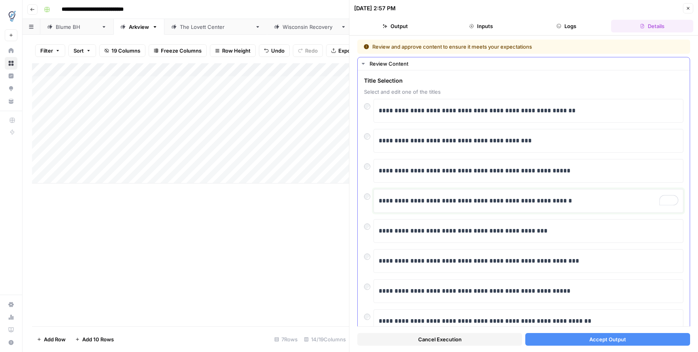
drag, startPoint x: 572, startPoint y: 204, endPoint x: 482, endPoint y: 205, distance: 89.7
click at [482, 205] on p "**********" at bounding box center [529, 201] width 300 height 10
copy p "**********"
click at [579, 107] on p "**********" at bounding box center [529, 111] width 300 height 10
drag, startPoint x: 575, startPoint y: 113, endPoint x: 501, endPoint y: 113, distance: 73.9
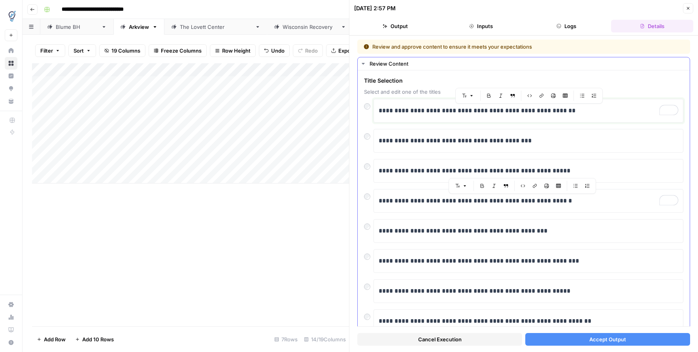
click at [501, 113] on p "**********" at bounding box center [529, 111] width 300 height 10
click at [612, 338] on span "Accept Output" at bounding box center [607, 339] width 37 height 8
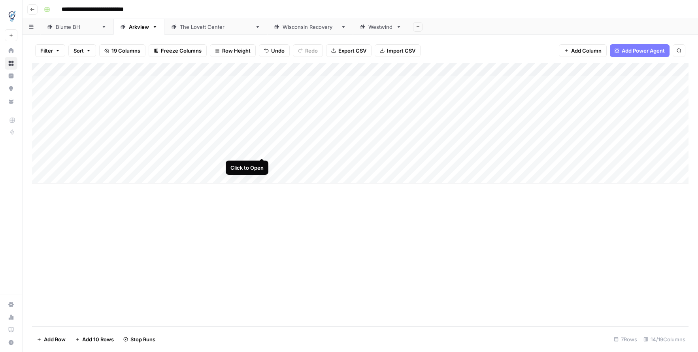
click at [263, 149] on div "Add Column" at bounding box center [360, 123] width 656 height 120
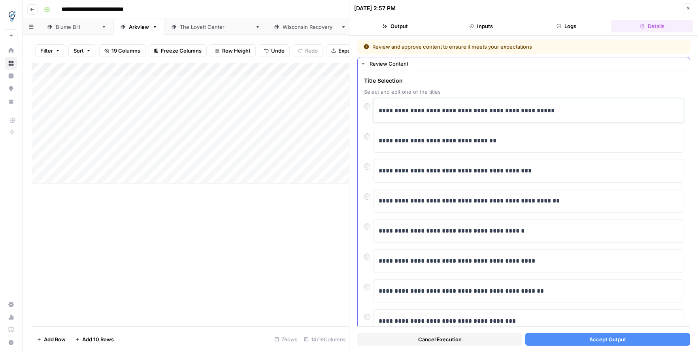
click at [488, 114] on p "**********" at bounding box center [529, 111] width 300 height 10
paste div "To enrich screen reader interactions, please activate Accessibility in Grammarl…"
click at [585, 342] on button "Accept Output" at bounding box center [607, 339] width 165 height 13
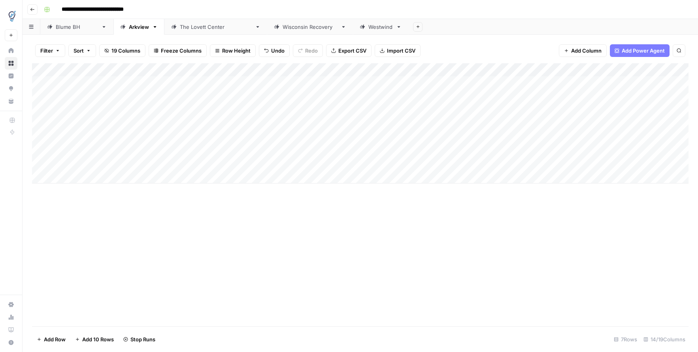
click at [262, 163] on div "Add Column" at bounding box center [360, 123] width 656 height 120
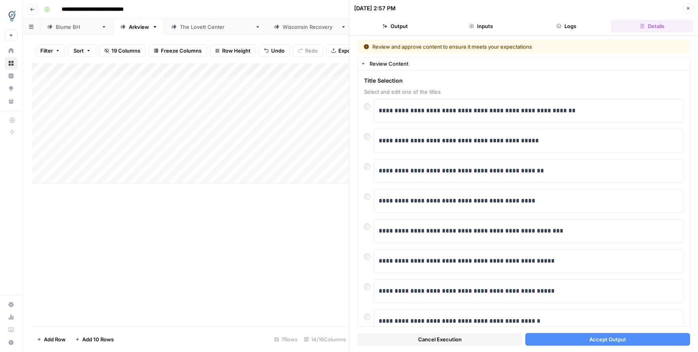
click at [568, 339] on button "Accept Output" at bounding box center [607, 339] width 165 height 13
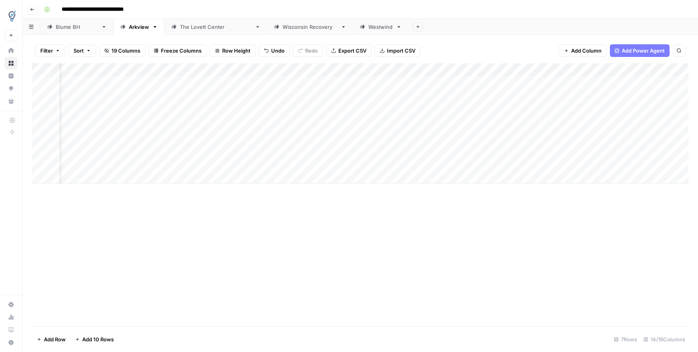
scroll to position [0, 36]
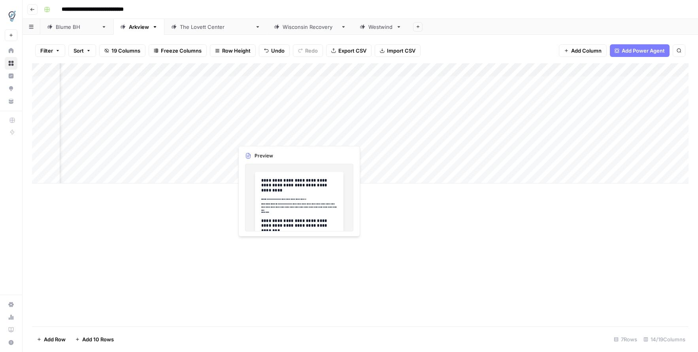
click at [334, 136] on div "Add Column" at bounding box center [360, 123] width 656 height 120
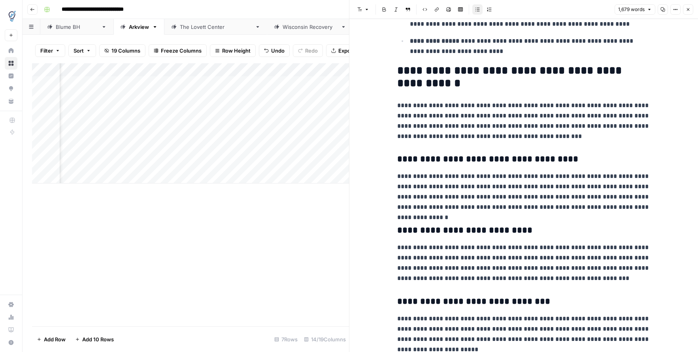
scroll to position [619, 0]
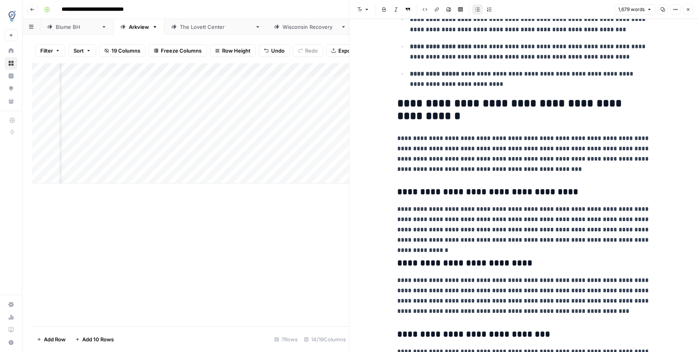
click at [547, 107] on h2 "**********" at bounding box center [523, 109] width 253 height 25
click at [610, 105] on h2 "**********" at bounding box center [523, 109] width 253 height 25
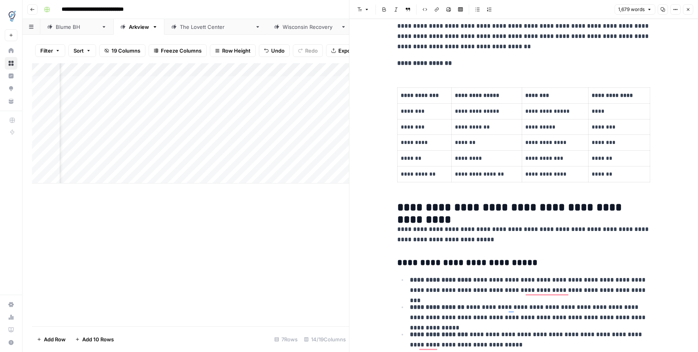
scroll to position [0, 0]
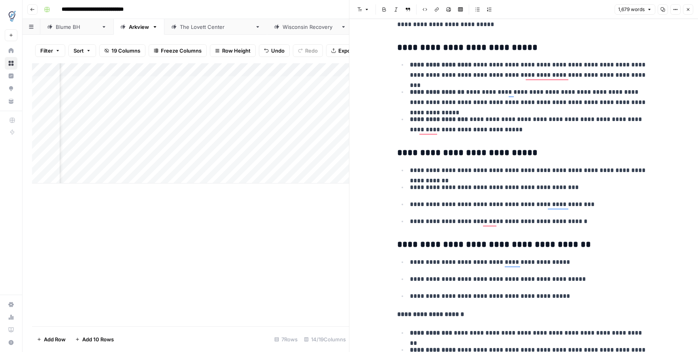
click at [687, 10] on icon "button" at bounding box center [688, 9] width 5 height 5
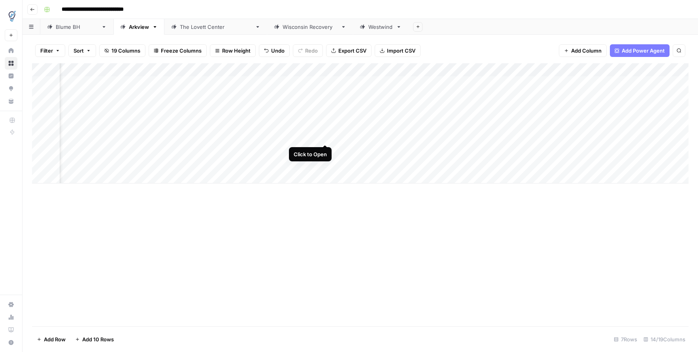
click at [326, 136] on div "Add Column" at bounding box center [360, 123] width 656 height 120
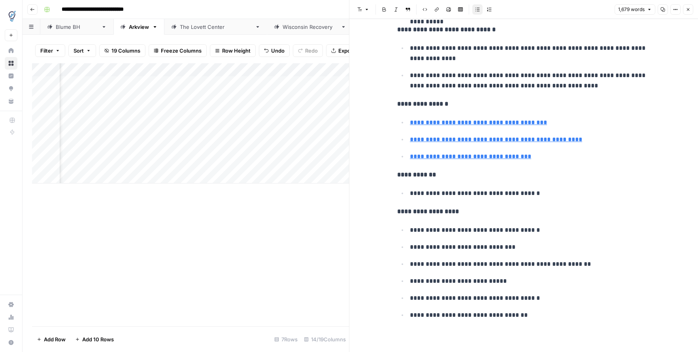
click at [688, 7] on icon "button" at bounding box center [688, 9] width 5 height 5
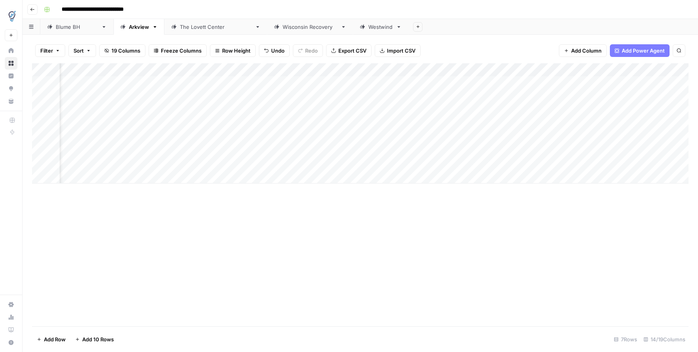
click at [552, 135] on div "Add Column" at bounding box center [360, 123] width 656 height 120
click at [336, 149] on div "Add Column" at bounding box center [360, 123] width 656 height 120
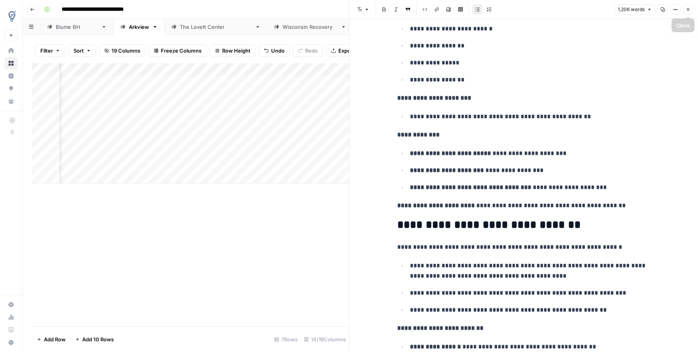
click at [686, 11] on icon "button" at bounding box center [688, 9] width 5 height 5
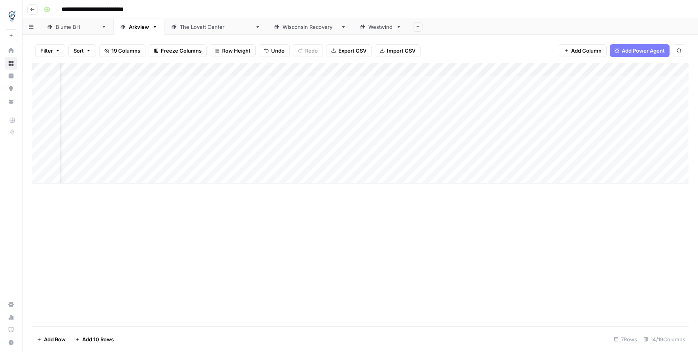
click at [556, 149] on div "Add Column" at bounding box center [360, 123] width 656 height 120
click at [334, 163] on div "Add Column" at bounding box center [360, 123] width 656 height 120
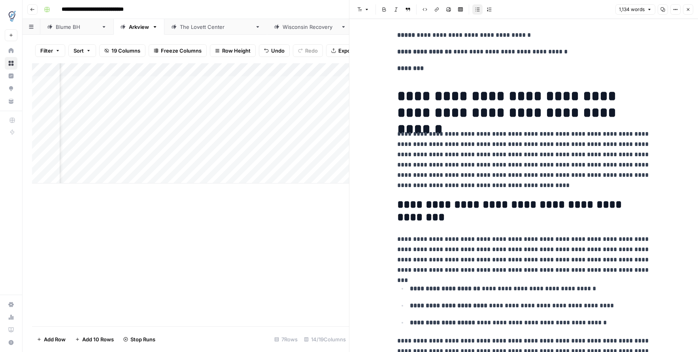
click at [457, 217] on h2 "**********" at bounding box center [523, 210] width 253 height 25
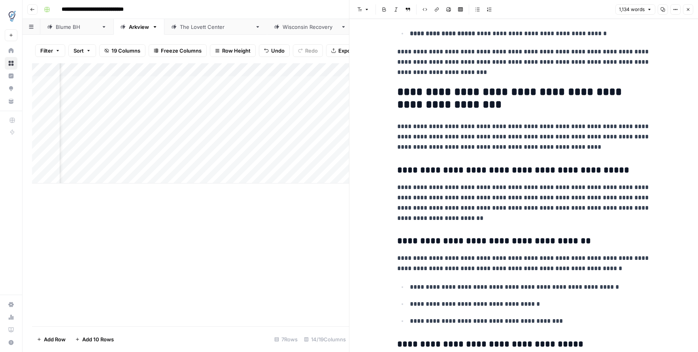
click at [542, 103] on h2 "**********" at bounding box center [523, 98] width 253 height 25
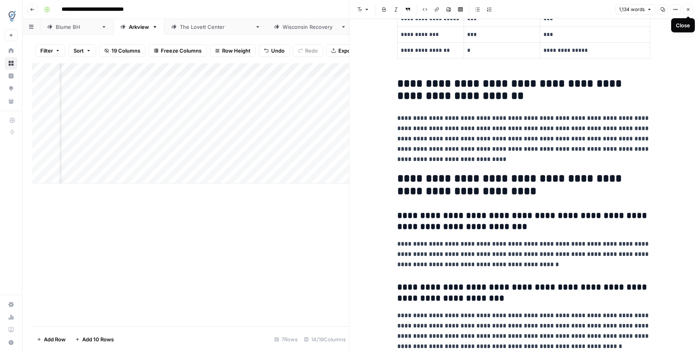
click at [686, 10] on icon "button" at bounding box center [688, 9] width 5 height 5
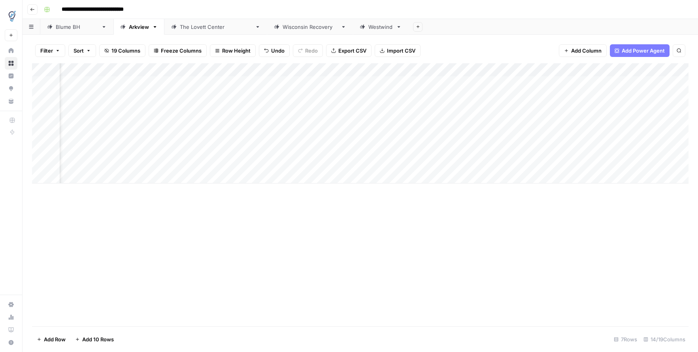
click at [556, 162] on div "Add Column" at bounding box center [360, 123] width 656 height 120
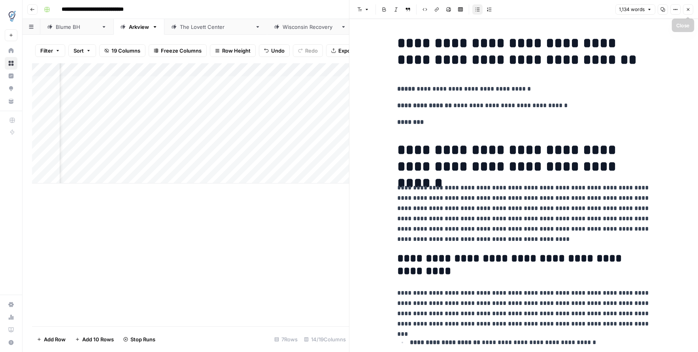
click at [691, 12] on button "Close" at bounding box center [688, 9] width 10 height 10
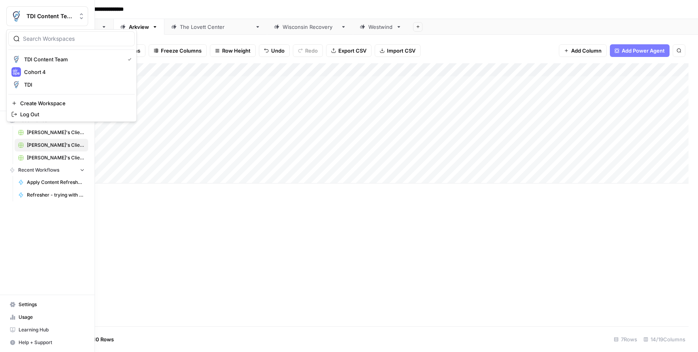
click at [30, 14] on span "TDI Content Team" at bounding box center [50, 16] width 48 height 8
click at [27, 70] on span "Cohort 4" at bounding box center [76, 72] width 104 height 8
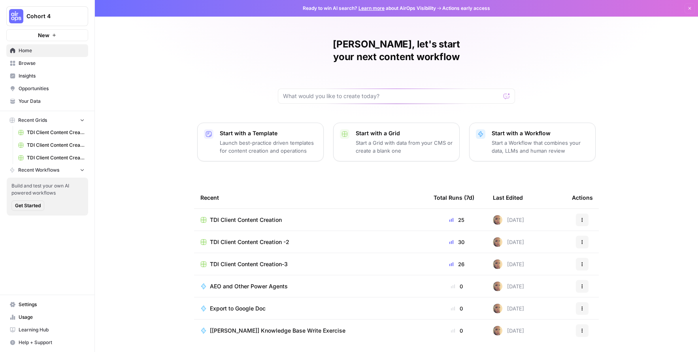
click at [35, 64] on span "Browse" at bounding box center [52, 63] width 66 height 7
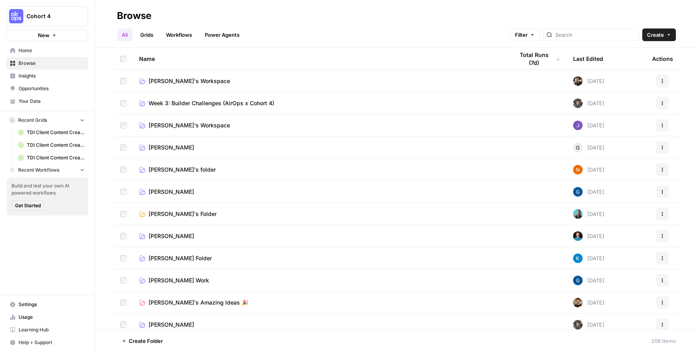
click at [35, 102] on span "Your Data" at bounding box center [52, 101] width 66 height 7
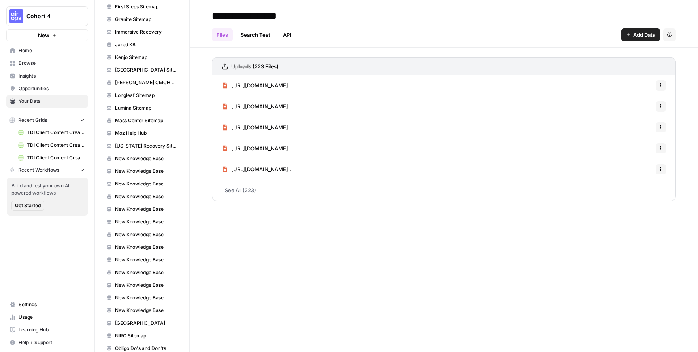
scroll to position [1130, 0]
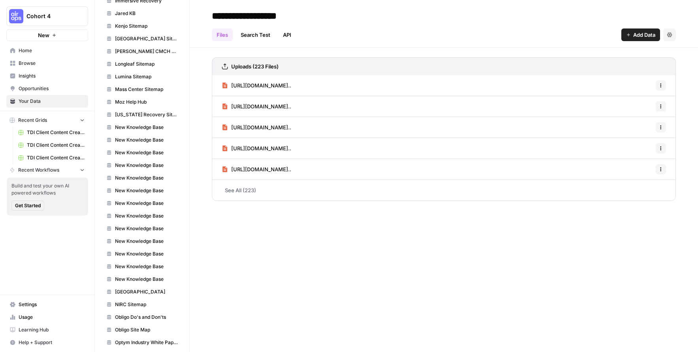
click at [152, 128] on span "New Knowledge Base" at bounding box center [146, 127] width 63 height 7
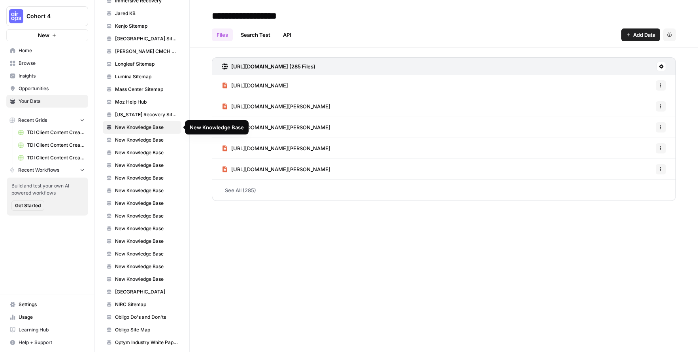
click at [153, 137] on span "New Knowledge Base" at bounding box center [146, 139] width 63 height 7
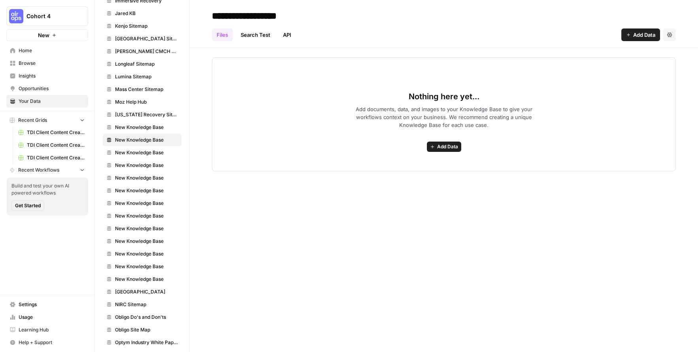
click at [450, 143] on span "Add Data" at bounding box center [447, 146] width 21 height 7
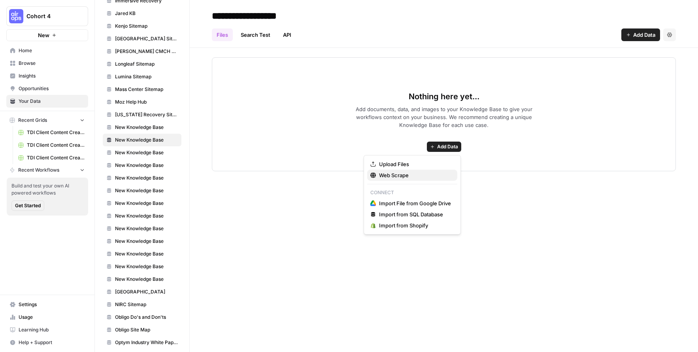
click at [415, 173] on span "Web Scrape" at bounding box center [415, 175] width 72 height 8
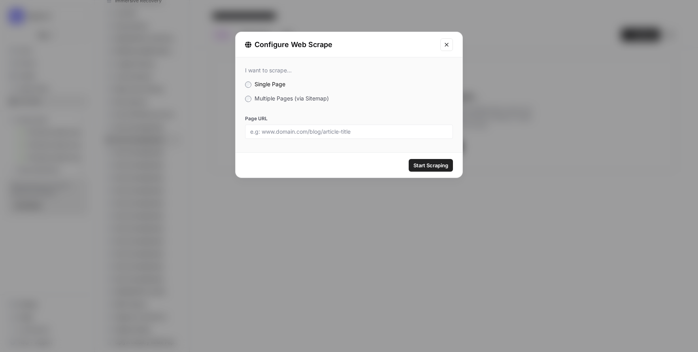
click at [252, 100] on label "Multiple Pages (via Sitemap)" at bounding box center [349, 98] width 208 height 8
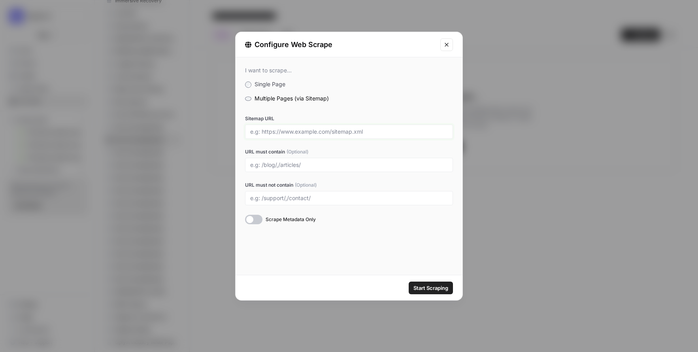
click at [270, 130] on input "Sitemap URL" at bounding box center [349, 131] width 198 height 7
click at [316, 131] on input "Sitemap URL" at bounding box center [349, 131] width 198 height 7
paste input "[URL][DOMAIN_NAME]"
type input "[URL][DOMAIN_NAME]"
click at [433, 288] on span "Start Scraping" at bounding box center [430, 288] width 35 height 8
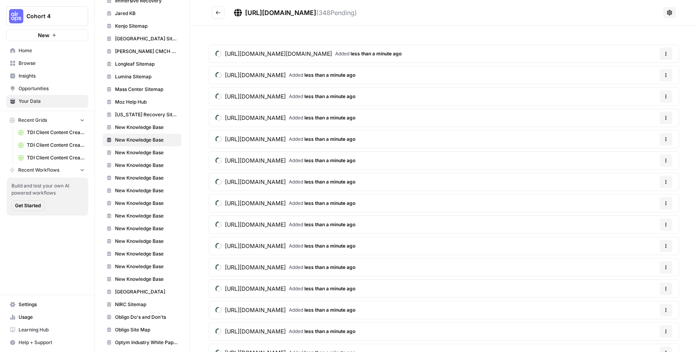
click at [217, 14] on icon "Go back" at bounding box center [218, 13] width 5 height 4
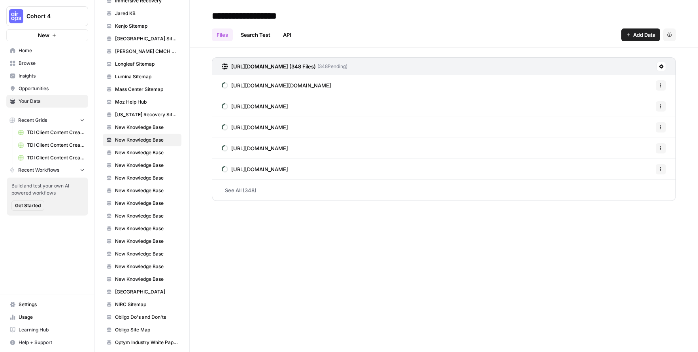
click at [272, 16] on input "**********" at bounding box center [272, 16] width 126 height 16
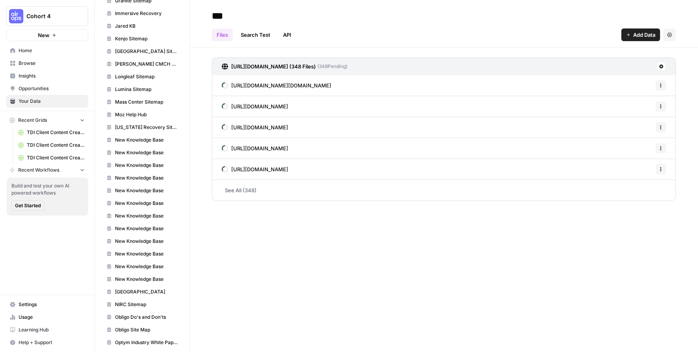
scroll to position [801, 0]
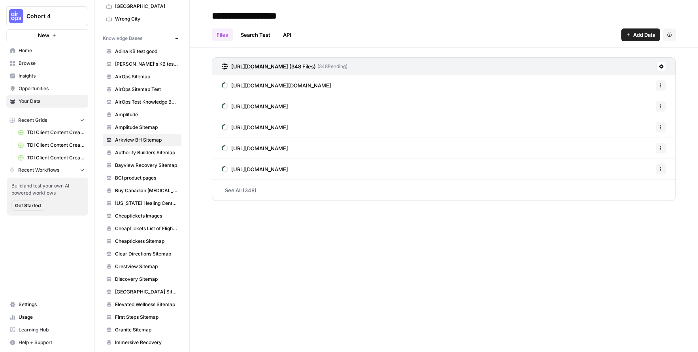
type input "**********"
click at [367, 22] on div "Files Search Test API Add Data Settings" at bounding box center [444, 31] width 464 height 19
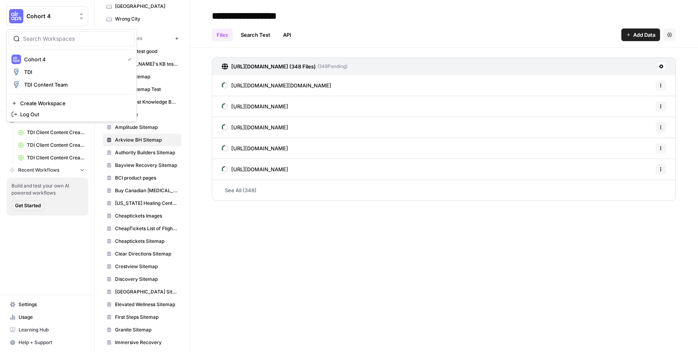
click at [83, 19] on icon "Workspace: Cohort 4" at bounding box center [81, 16] width 8 height 8
click at [58, 78] on button "TDI Content Team" at bounding box center [71, 84] width 126 height 13
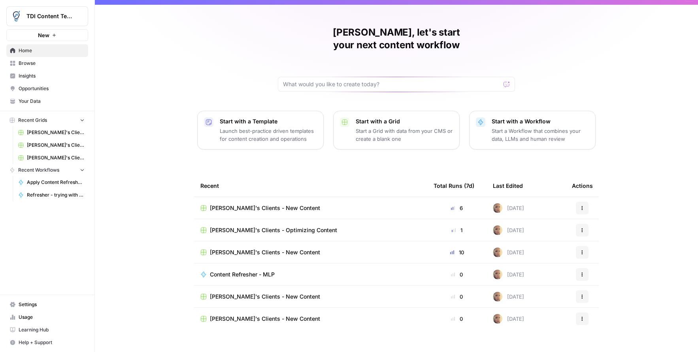
scroll to position [9, 0]
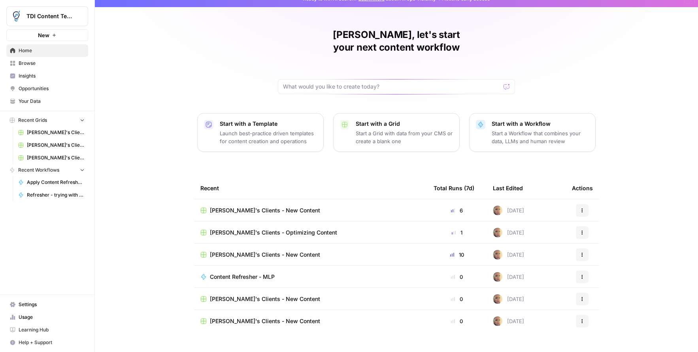
click at [238, 199] on td "[PERSON_NAME]'s Clients - New Content" at bounding box center [310, 210] width 233 height 22
click at [238, 206] on span "[PERSON_NAME]'s Clients - New Content" at bounding box center [265, 210] width 110 height 8
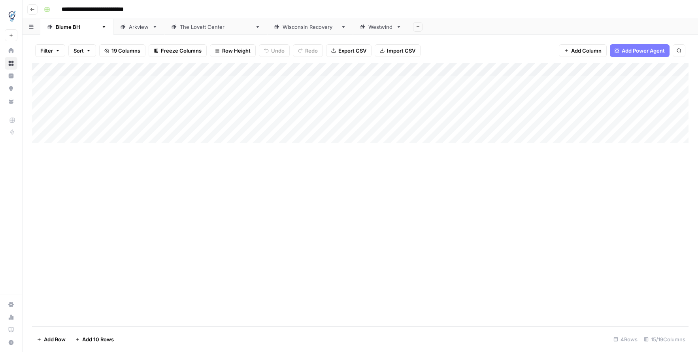
click at [129, 26] on div "Arkview" at bounding box center [139, 27] width 20 height 8
click at [400, 164] on div "Add Column" at bounding box center [360, 123] width 656 height 120
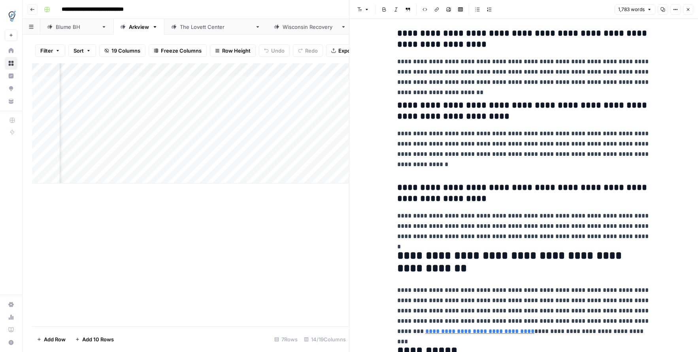
scroll to position [2325, 0]
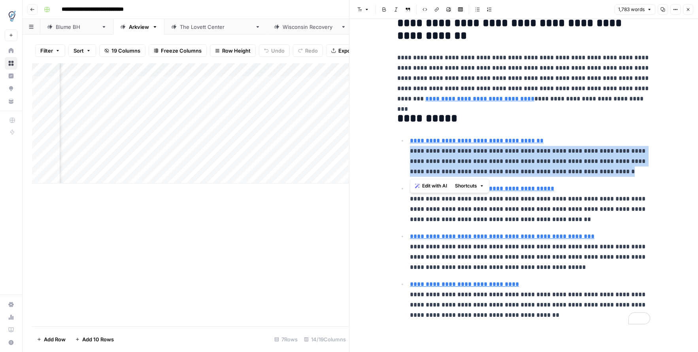
drag, startPoint x: 545, startPoint y: 173, endPoint x: 409, endPoint y: 153, distance: 137.4
click at [409, 153] on li "**********" at bounding box center [528, 155] width 243 height 41
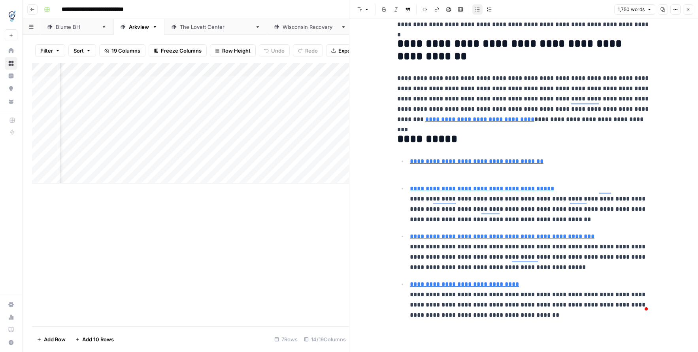
scroll to position [2294, 0]
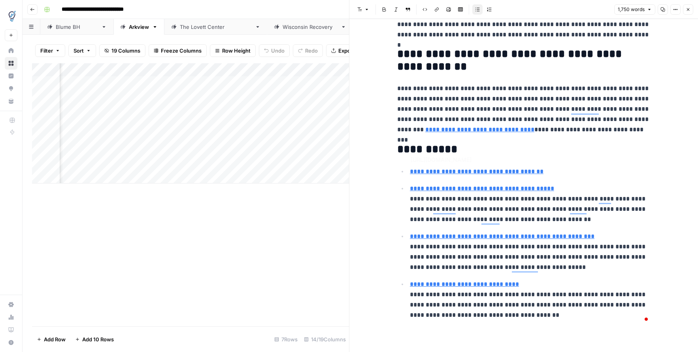
type input "https://www.ncbi.nlm.nih.gov/pmc/articles/PMC8588159/"
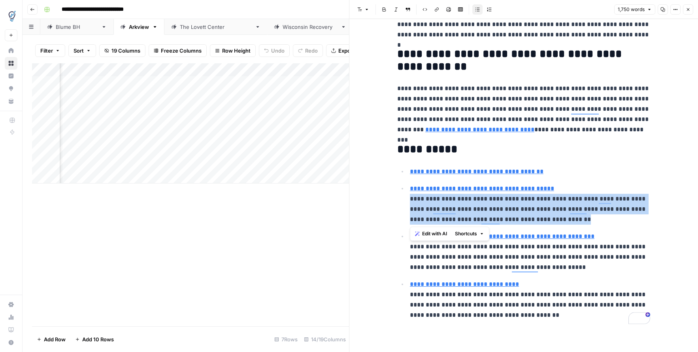
drag, startPoint x: 546, startPoint y: 221, endPoint x: 408, endPoint y: 199, distance: 139.6
click at [408, 199] on li "**********" at bounding box center [528, 203] width 243 height 41
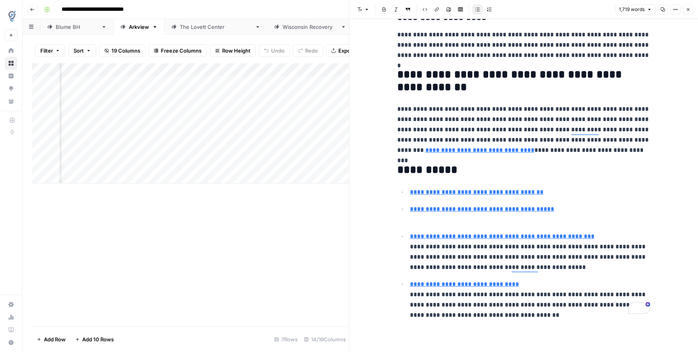
scroll to position [2263, 0]
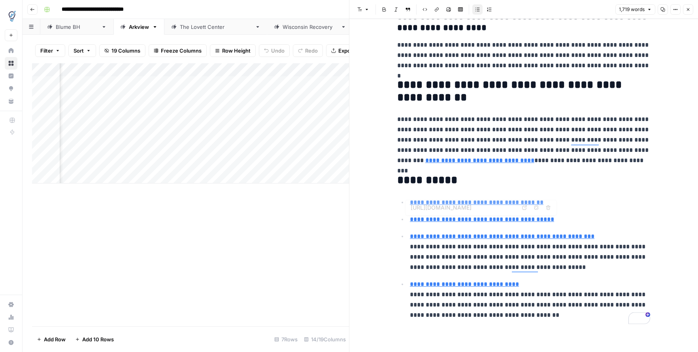
type input "https://www.cochranelibrary.com/cdsr/doi/10.1002/14651858.CD004843.pub3/full"
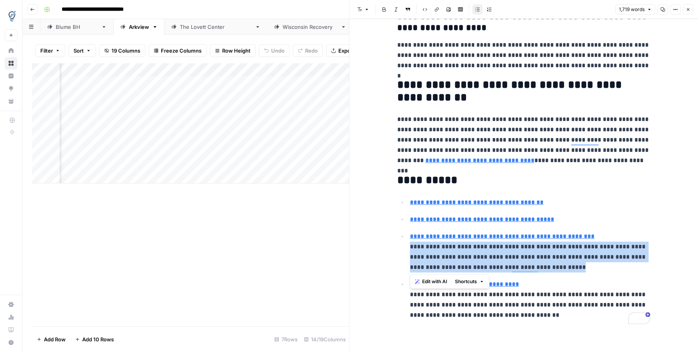
drag, startPoint x: 589, startPoint y: 271, endPoint x: 409, endPoint y: 249, distance: 182.0
click at [409, 249] on li "**********" at bounding box center [528, 251] width 243 height 41
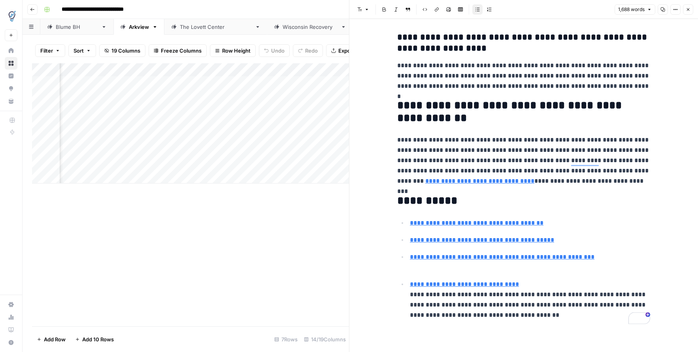
scroll to position [2232, 0]
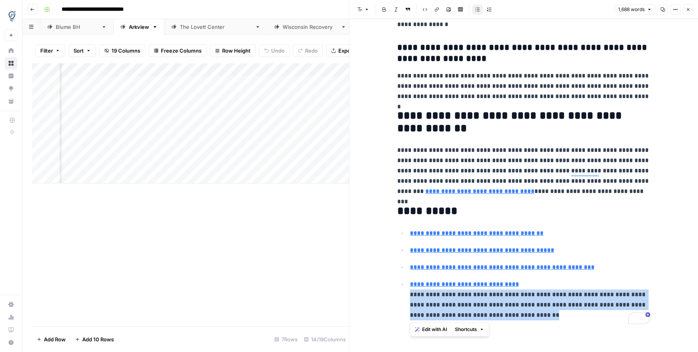
drag, startPoint x: 561, startPoint y: 318, endPoint x: 406, endPoint y: 296, distance: 156.9
click at [406, 296] on ul "**********" at bounding box center [523, 274] width 253 height 92
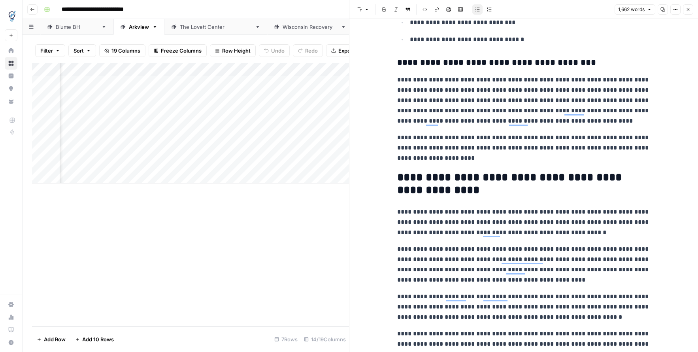
scroll to position [0, 0]
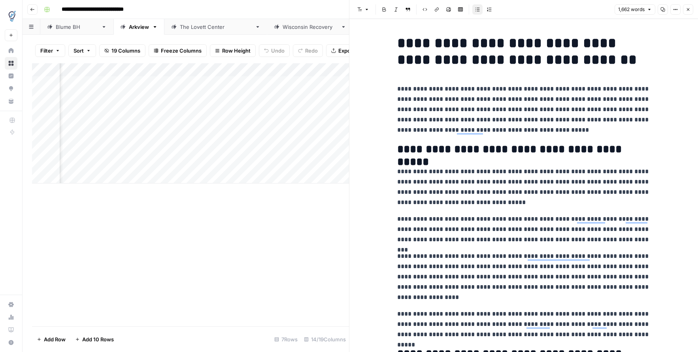
click at [691, 12] on button "Close" at bounding box center [688, 9] width 10 height 10
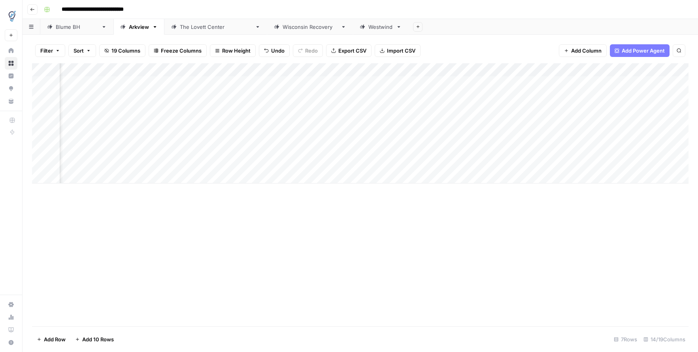
click at [471, 163] on div "Add Column" at bounding box center [360, 123] width 656 height 120
click at [400, 151] on div "Add Column" at bounding box center [360, 123] width 656 height 120
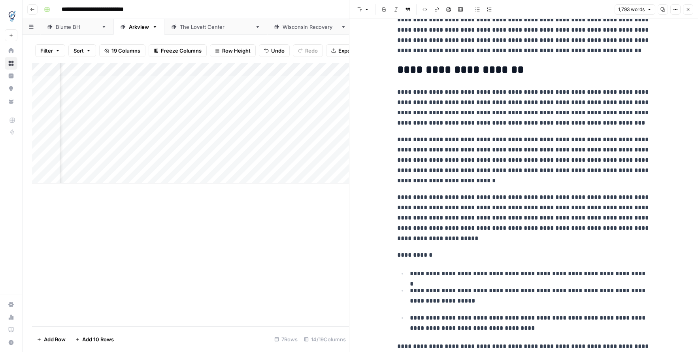
click at [442, 70] on h2 "**********" at bounding box center [523, 70] width 253 height 13
click at [537, 72] on h2 "**********" at bounding box center [523, 70] width 253 height 13
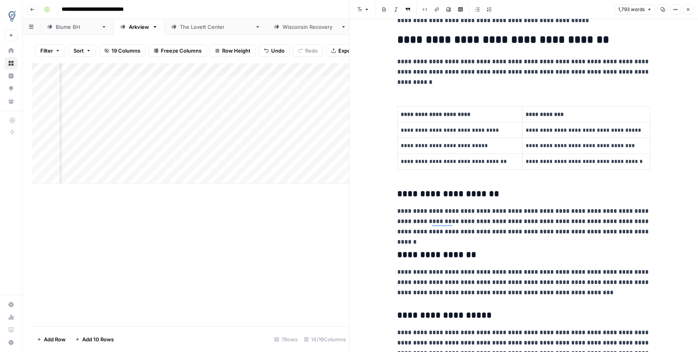
click at [461, 44] on h2 "**********" at bounding box center [523, 40] width 253 height 13
click at [530, 39] on h2 "**********" at bounding box center [523, 40] width 253 height 13
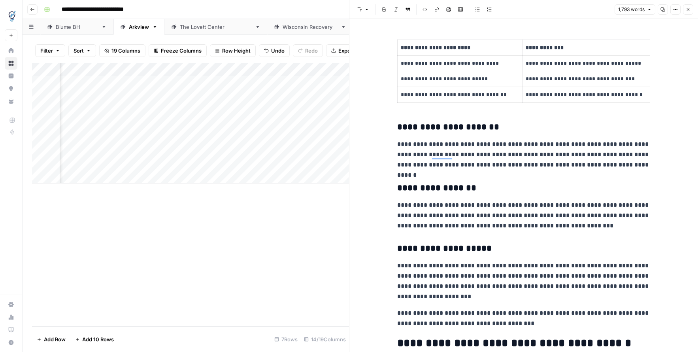
click at [452, 129] on h3 "**********" at bounding box center [523, 127] width 253 height 11
click at [446, 187] on h3 "**********" at bounding box center [523, 188] width 253 height 11
click at [450, 251] on h3 "**********" at bounding box center [523, 248] width 253 height 11
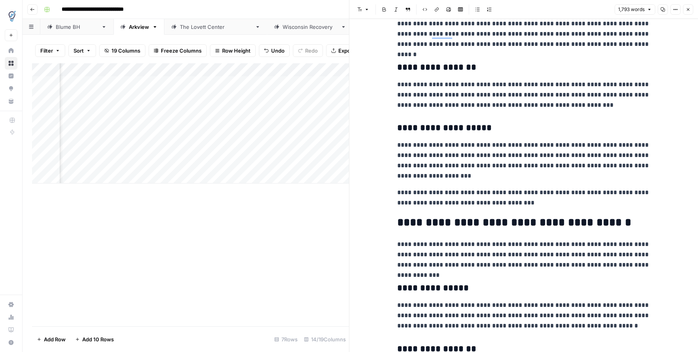
click at [447, 226] on h2 "**********" at bounding box center [523, 222] width 253 height 13
click at [509, 225] on h2 "**********" at bounding box center [523, 222] width 253 height 13
click at [535, 224] on h2 "**********" at bounding box center [523, 222] width 253 height 13
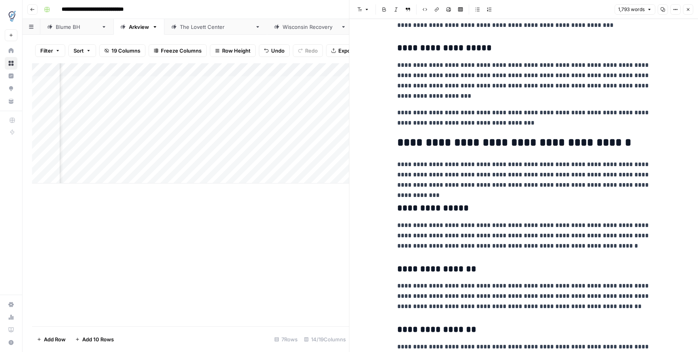
click at [435, 208] on h3 "**********" at bounding box center [523, 208] width 253 height 11
click at [441, 270] on h3 "**********" at bounding box center [523, 269] width 253 height 11
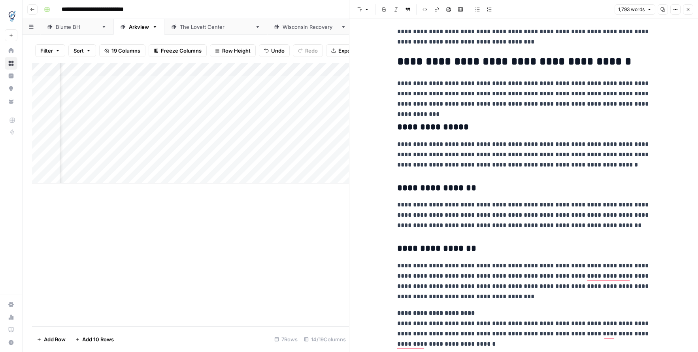
click at [448, 248] on h3 "**********" at bounding box center [523, 248] width 253 height 11
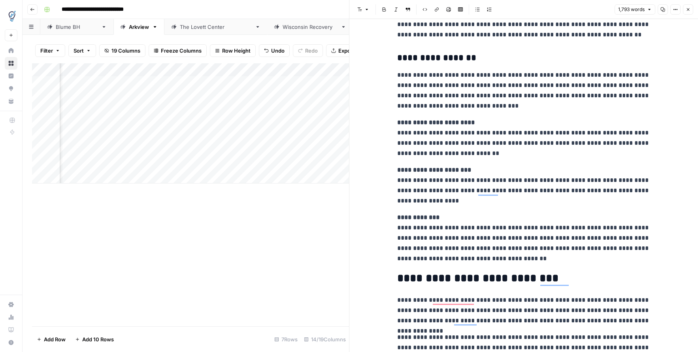
click at [623, 145] on p "**********" at bounding box center [523, 137] width 253 height 41
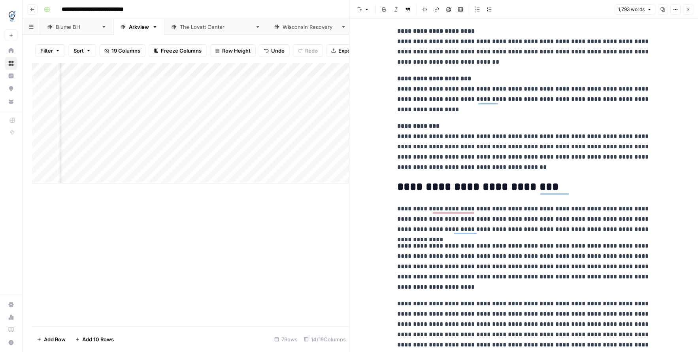
click at [439, 186] on h2 "**********" at bounding box center [523, 187] width 253 height 13
click at [462, 187] on h2 "**********" at bounding box center [523, 187] width 253 height 13
click at [505, 183] on h2 "**********" at bounding box center [523, 187] width 253 height 13
click at [450, 211] on p "**********" at bounding box center [523, 219] width 253 height 31
click at [443, 209] on p "**********" at bounding box center [523, 219] width 253 height 31
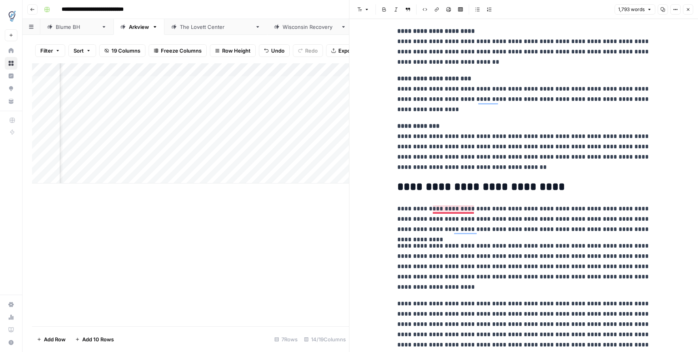
click at [446, 209] on p "**********" at bounding box center [523, 219] width 253 height 31
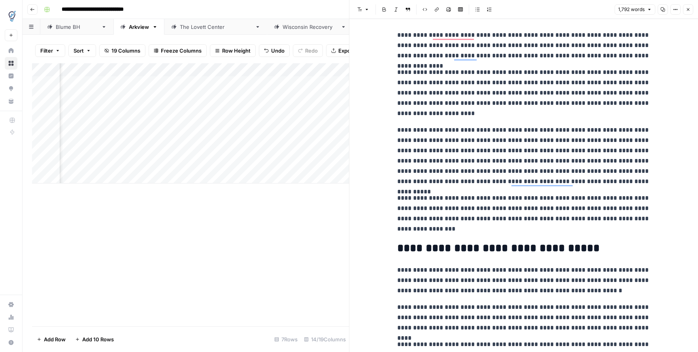
scroll to position [1165, 0]
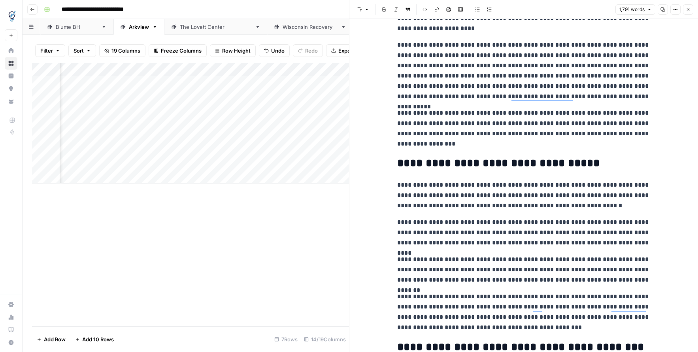
click at [458, 163] on h2 "**********" at bounding box center [523, 163] width 253 height 13
click at [555, 161] on h2 "**********" at bounding box center [523, 163] width 253 height 13
click at [402, 166] on h2 "**********" at bounding box center [523, 163] width 253 height 13
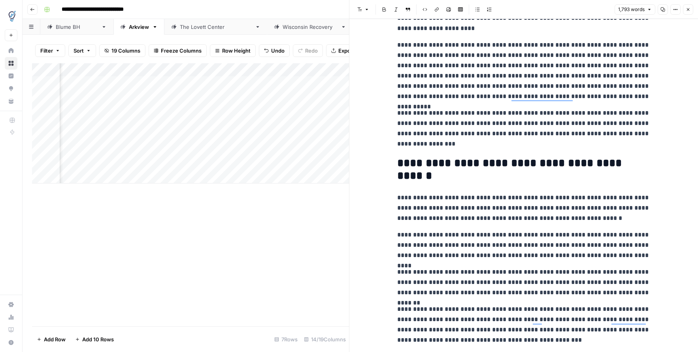
click at [444, 181] on h2 "**********" at bounding box center [523, 169] width 253 height 25
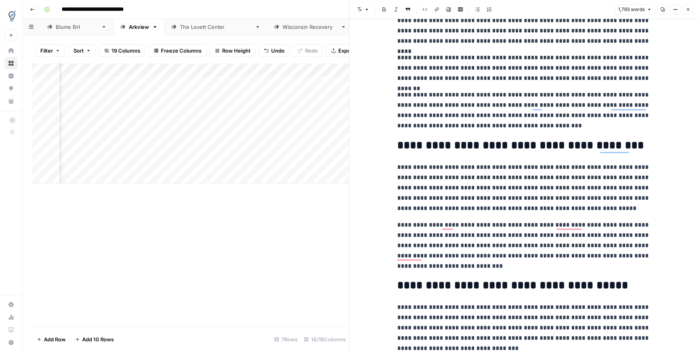
click at [422, 148] on h2 "**********" at bounding box center [523, 145] width 253 height 13
click at [450, 147] on h2 "**********" at bounding box center [523, 145] width 253 height 13
click at [508, 149] on h2 "**********" at bounding box center [523, 145] width 253 height 13
click at [558, 146] on h2 "**********" at bounding box center [523, 145] width 253 height 13
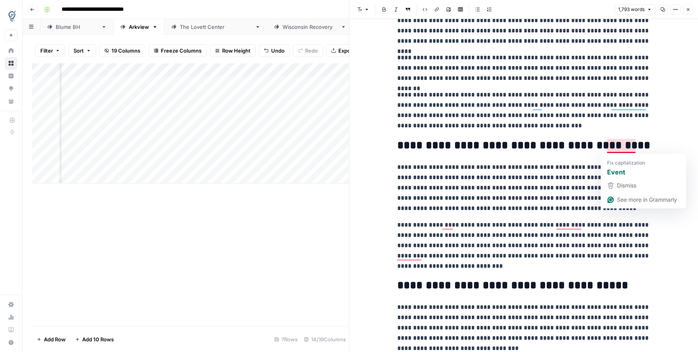
click at [613, 146] on h2 "**********" at bounding box center [523, 145] width 253 height 13
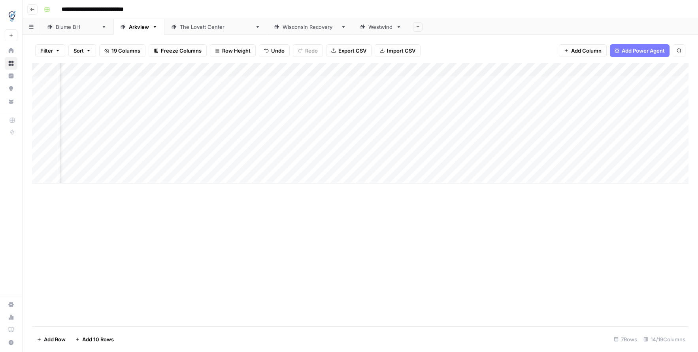
scroll to position [0, 327]
click at [471, 136] on div "Add Column" at bounding box center [360, 123] width 656 height 120
click at [387, 163] on div "Add Column" at bounding box center [360, 123] width 656 height 120
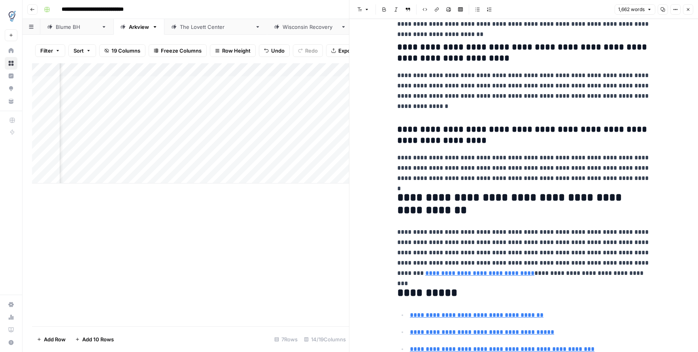
scroll to position [2201, 0]
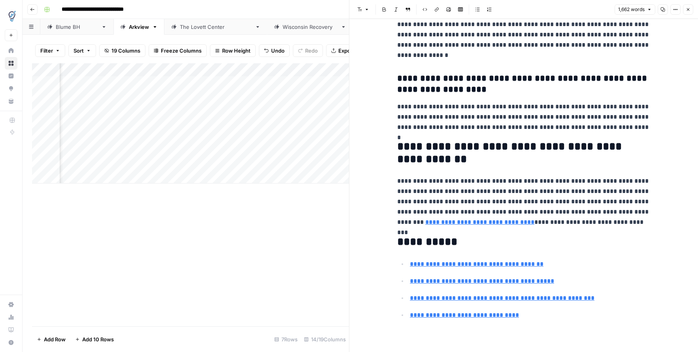
click at [404, 162] on h2 "**********" at bounding box center [523, 152] width 253 height 25
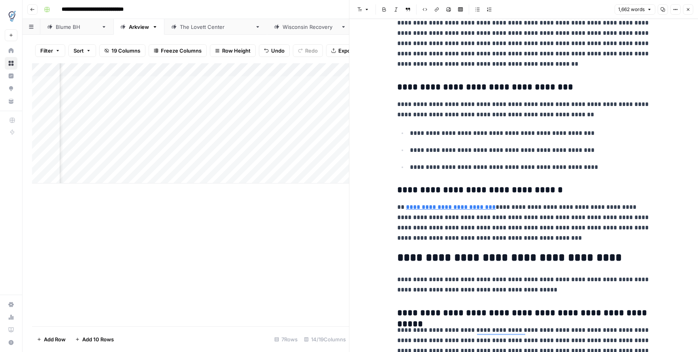
scroll to position [0, 0]
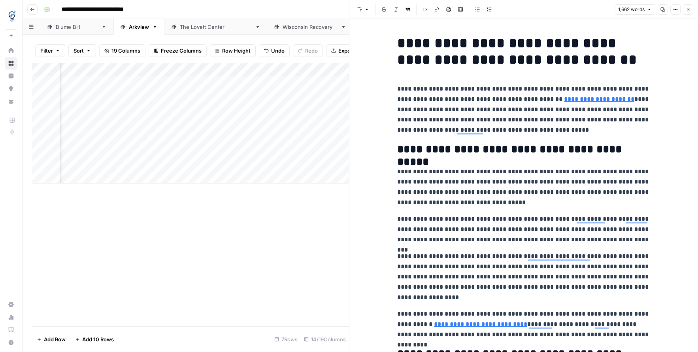
click at [686, 11] on icon "button" at bounding box center [688, 9] width 5 height 5
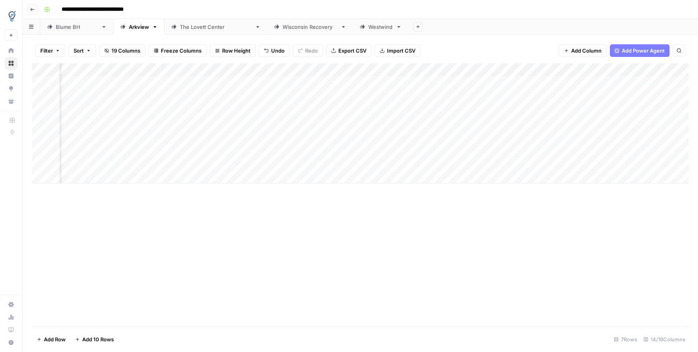
click at [436, 164] on div "Add Column" at bounding box center [360, 123] width 656 height 120
click at [536, 161] on div "Add Column" at bounding box center [360, 123] width 656 height 120
click at [266, 135] on div "Add Column" at bounding box center [360, 123] width 656 height 120
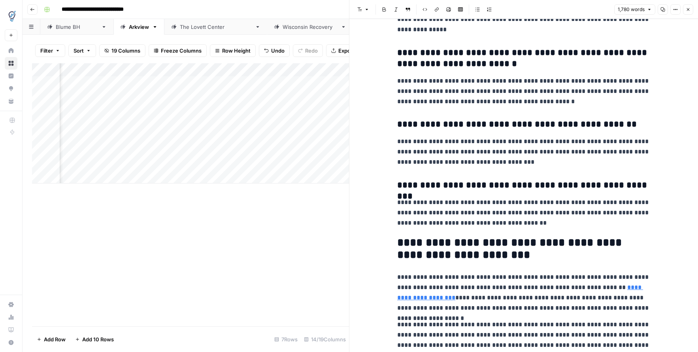
scroll to position [2269, 0]
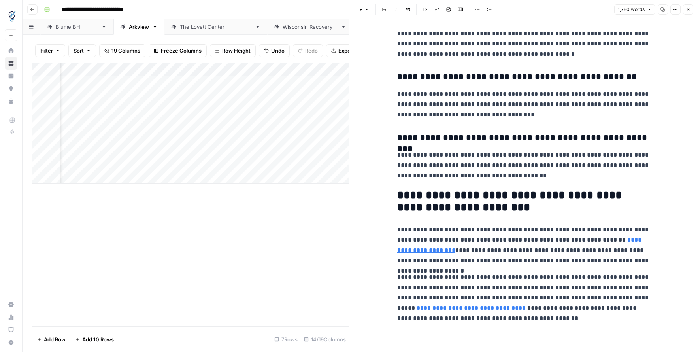
click at [688, 9] on icon "button" at bounding box center [688, 9] width 3 height 3
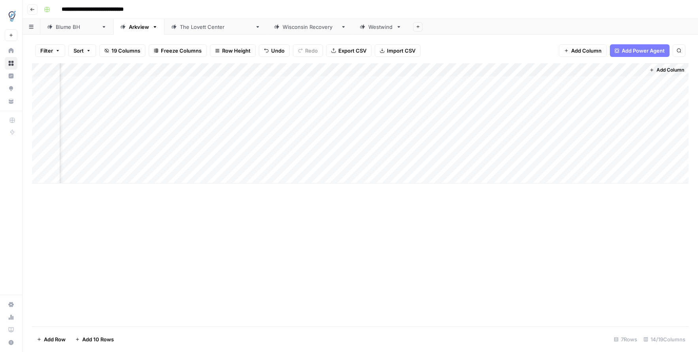
scroll to position [0, 660]
click at [325, 136] on div "Add Column" at bounding box center [360, 123] width 656 height 120
click at [275, 149] on div "Add Column" at bounding box center [360, 123] width 656 height 120
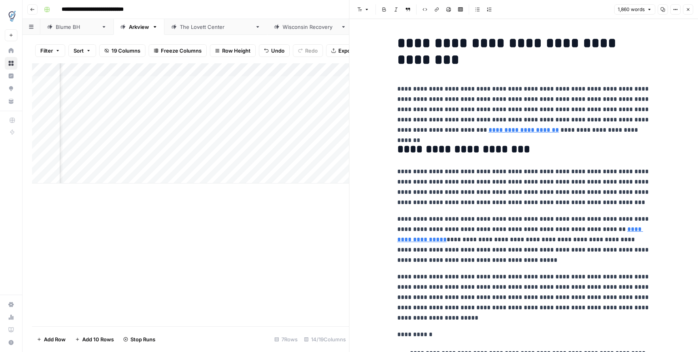
click at [690, 7] on icon "button" at bounding box center [688, 9] width 5 height 5
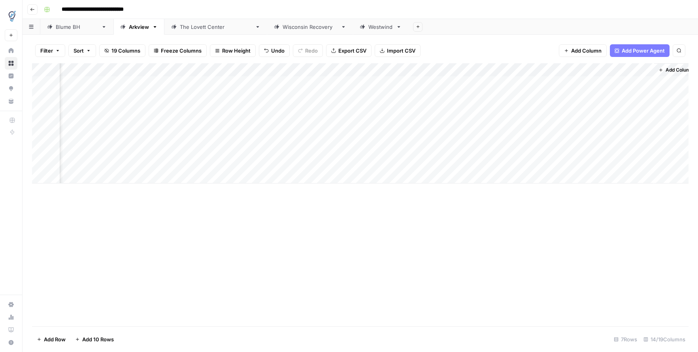
click at [330, 149] on div "Add Column" at bounding box center [360, 123] width 656 height 120
click at [646, 162] on div "Add Column" at bounding box center [360, 123] width 656 height 120
click at [548, 136] on div "Add Column" at bounding box center [360, 123] width 656 height 120
click at [546, 150] on div "Add Column" at bounding box center [360, 123] width 656 height 120
click at [645, 136] on div "Add Column" at bounding box center [360, 123] width 656 height 120
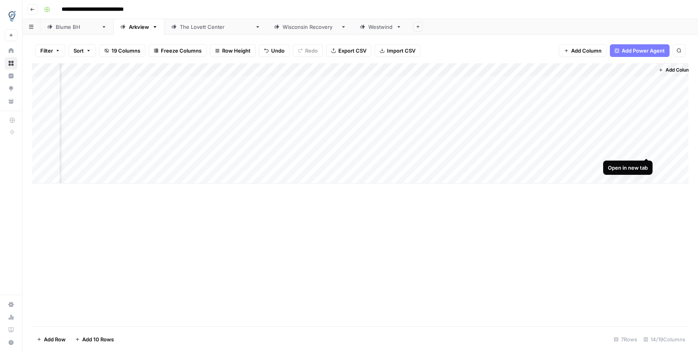
click at [647, 149] on div "Add Column" at bounding box center [360, 123] width 656 height 120
drag, startPoint x: 668, startPoint y: 25, endPoint x: 616, endPoint y: 18, distance: 52.3
click at [616, 18] on div "**********" at bounding box center [360, 176] width 675 height 352
click at [448, 28] on div "Add Sheet" at bounding box center [553, 27] width 290 height 16
drag, startPoint x: 503, startPoint y: 95, endPoint x: 443, endPoint y: 95, distance: 59.7
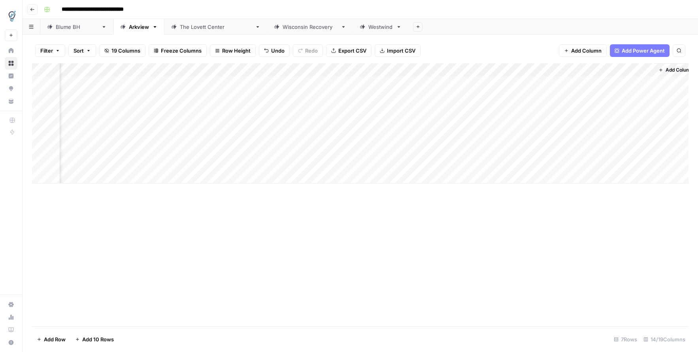
click at [443, 95] on div "Add Column" at bounding box center [360, 123] width 656 height 120
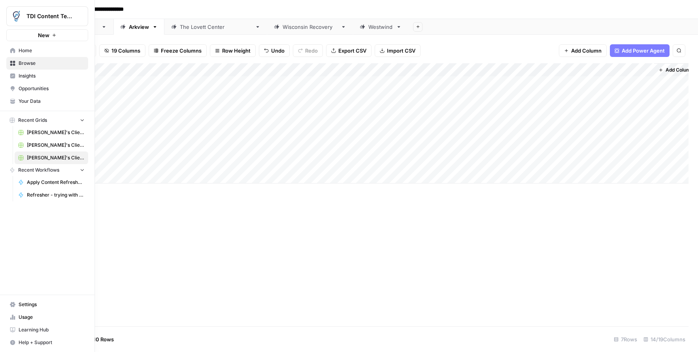
click at [15, 18] on img "Workspace: TDI Content Team" at bounding box center [16, 16] width 14 height 14
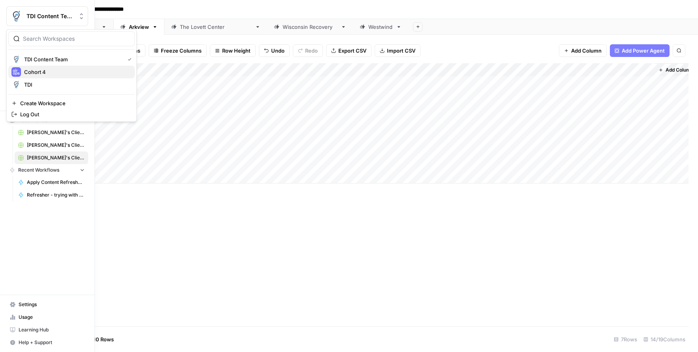
click at [22, 71] on div "Cohort 4" at bounding box center [71, 71] width 120 height 9
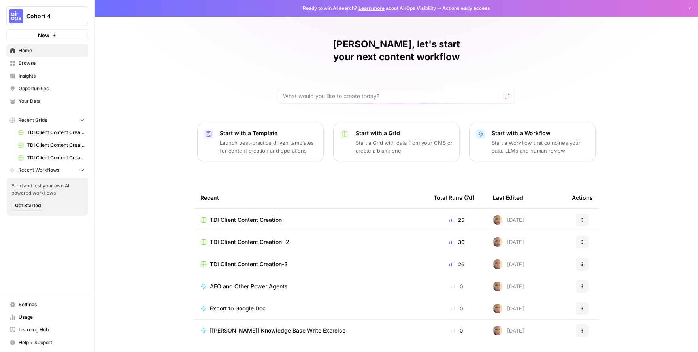
click at [36, 99] on span "Your Data" at bounding box center [52, 101] width 66 height 7
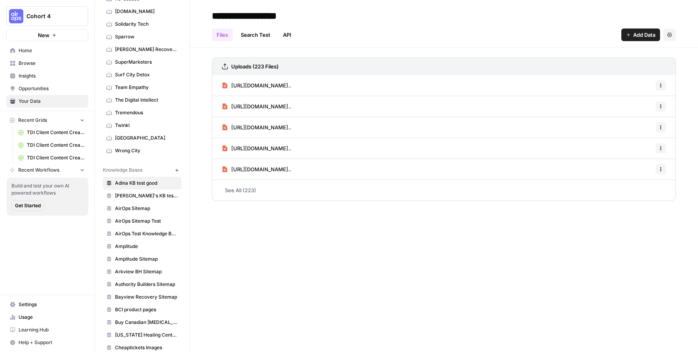
scroll to position [669, 0]
click at [138, 269] on span "Arkview BH Sitemap" at bounding box center [146, 271] width 63 height 7
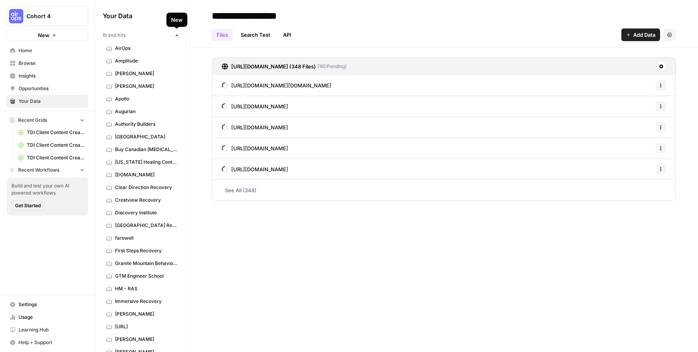
click at [179, 34] on button "New" at bounding box center [176, 34] width 9 height 9
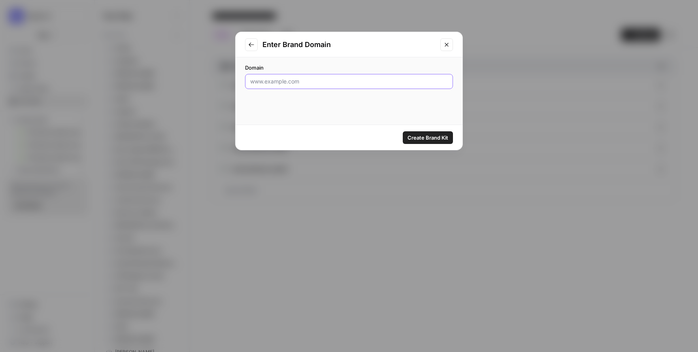
click at [309, 77] on input "Domain" at bounding box center [349, 81] width 198 height 8
click at [278, 74] on div at bounding box center [349, 81] width 208 height 15
paste input "[URL][DOMAIN_NAME]"
type input "[URL][DOMAIN_NAME]"
click at [423, 142] on button "Create Brand Kit" at bounding box center [428, 137] width 50 height 13
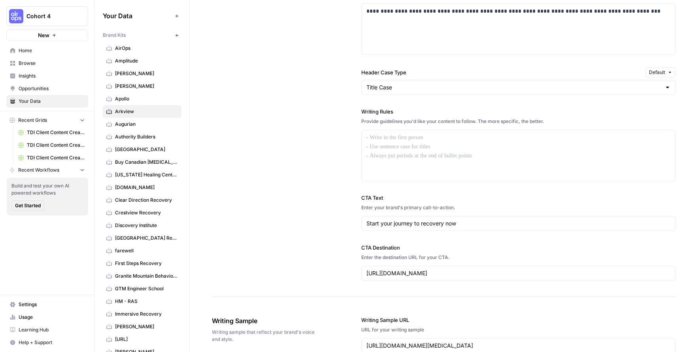
scroll to position [600, 0]
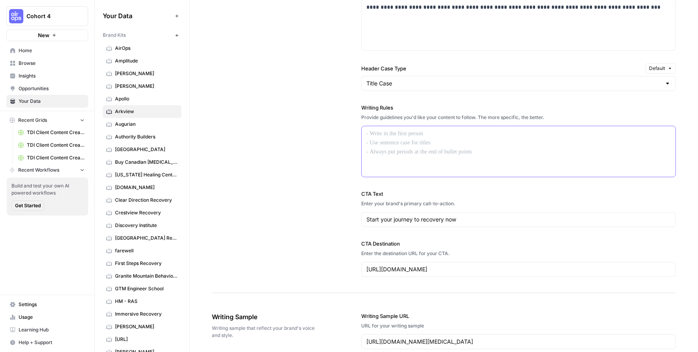
click at [390, 142] on div at bounding box center [519, 151] width 314 height 51
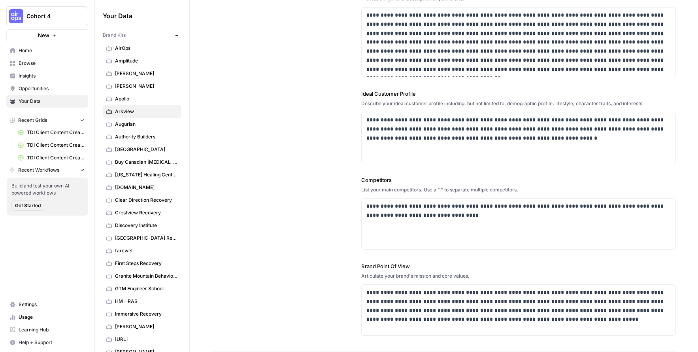
scroll to position [0, 0]
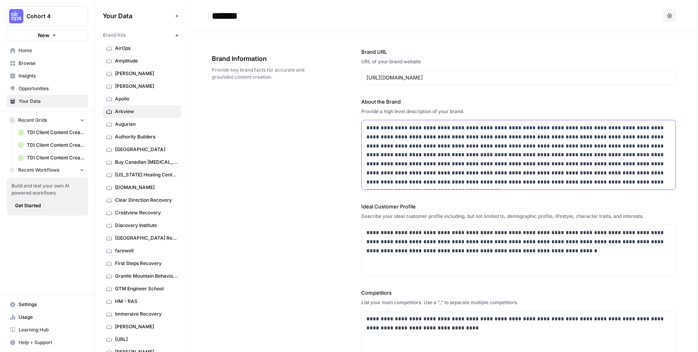
click at [387, 130] on p "**********" at bounding box center [518, 154] width 305 height 63
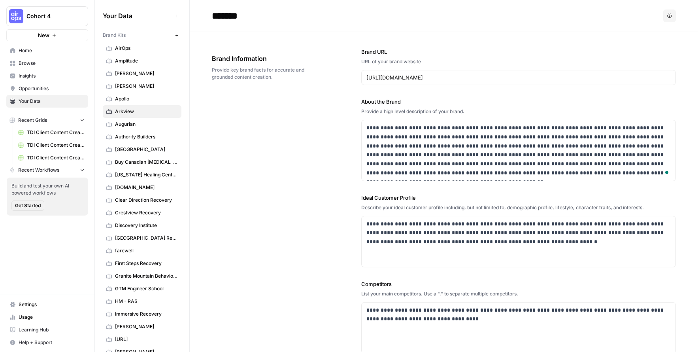
click at [322, 160] on div "**********" at bounding box center [444, 244] width 464 height 424
click at [396, 226] on p "**********" at bounding box center [518, 232] width 305 height 27
click at [391, 310] on p "**********" at bounding box center [518, 315] width 305 height 18
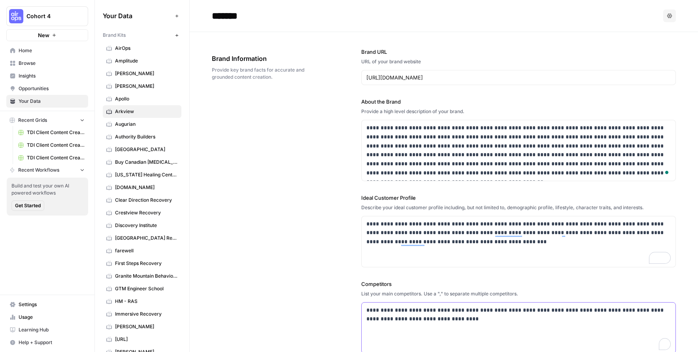
click at [391, 310] on p "**********" at bounding box center [518, 315] width 305 height 18
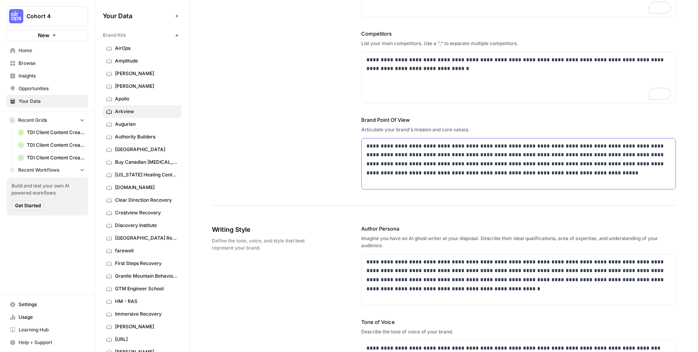
click at [390, 153] on p "**********" at bounding box center [518, 159] width 305 height 36
click at [418, 281] on p "**********" at bounding box center [518, 275] width 305 height 36
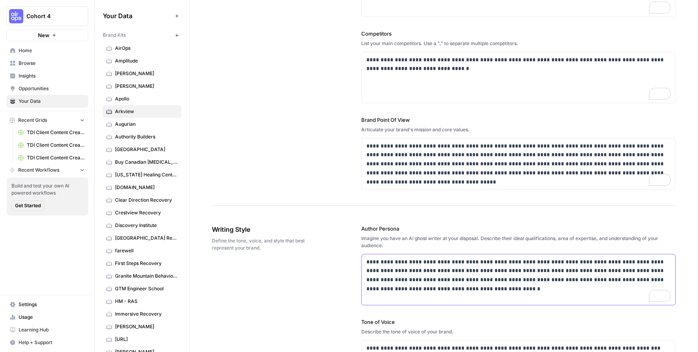
click at [398, 259] on p "**********" at bounding box center [518, 275] width 305 height 36
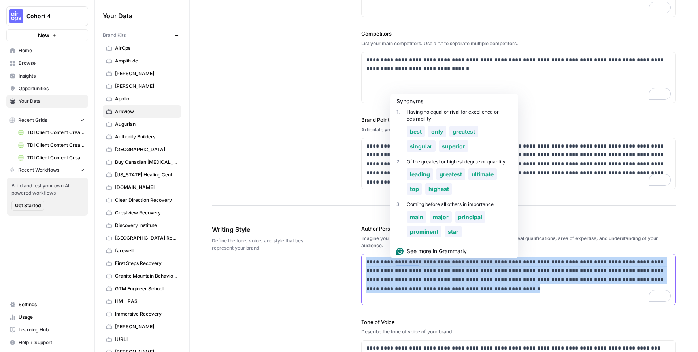
click at [398, 259] on p "**********" at bounding box center [518, 275] width 305 height 36
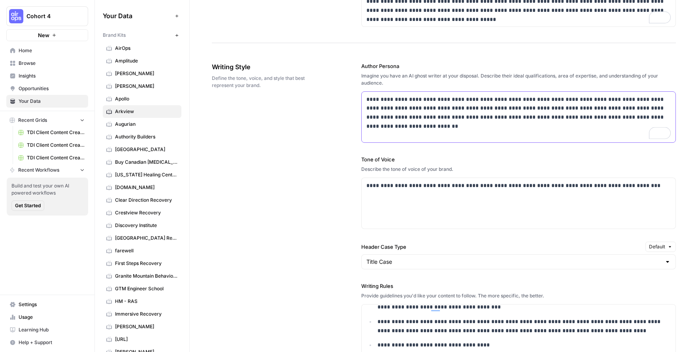
scroll to position [0, 0]
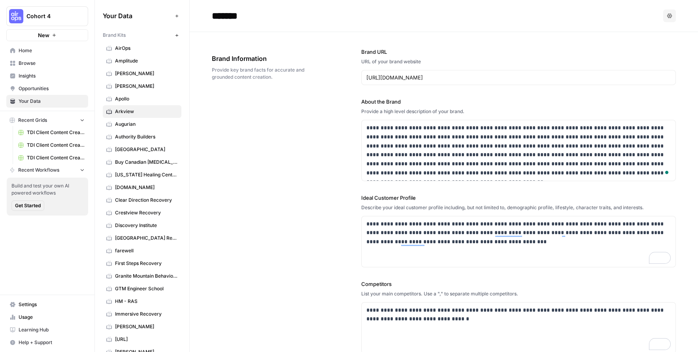
click at [56, 134] on span "TDI Client Content Creation" at bounding box center [56, 132] width 58 height 7
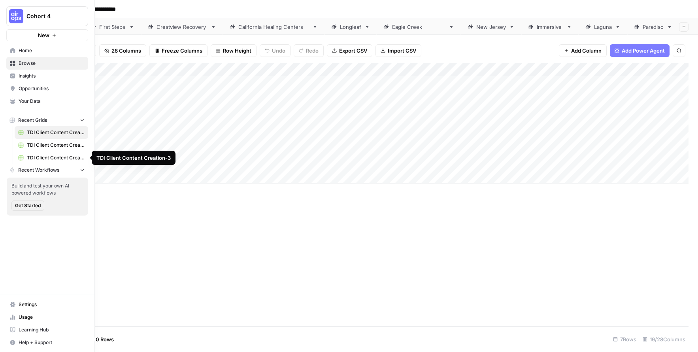
click at [29, 157] on span "TDI Client Content Creation-3" at bounding box center [56, 157] width 58 height 7
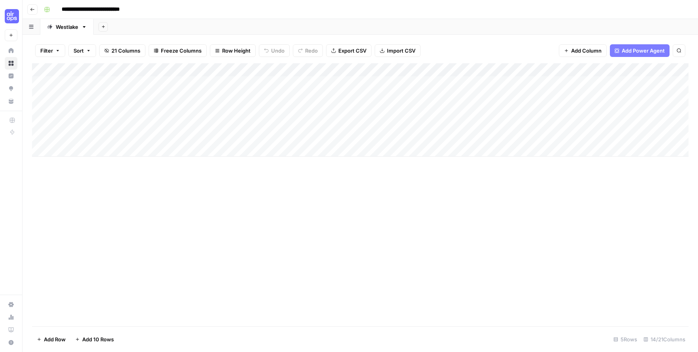
click at [85, 28] on icon "button" at bounding box center [84, 27] width 6 height 6
click at [91, 47] on button "Duplicate Sheet" at bounding box center [113, 52] width 56 height 11
click at [138, 28] on icon "button" at bounding box center [138, 27] width 6 height 6
click at [145, 39] on icon "button" at bounding box center [145, 42] width 6 height 6
type input "*"
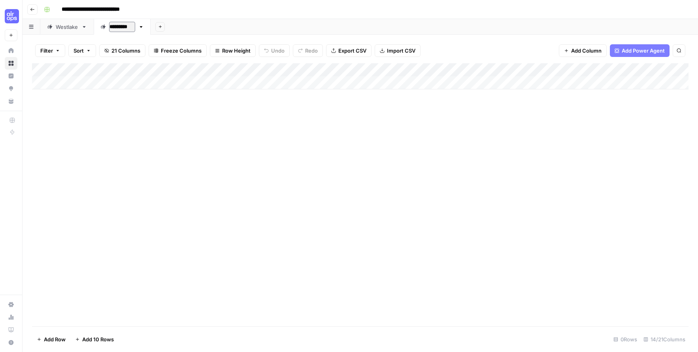
type input "**********"
click at [266, 70] on div "Add Column" at bounding box center [360, 76] width 656 height 26
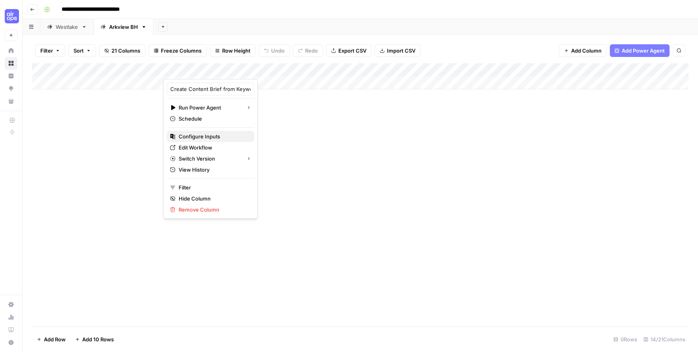
click at [187, 135] on span "Configure Inputs" at bounding box center [213, 136] width 69 height 8
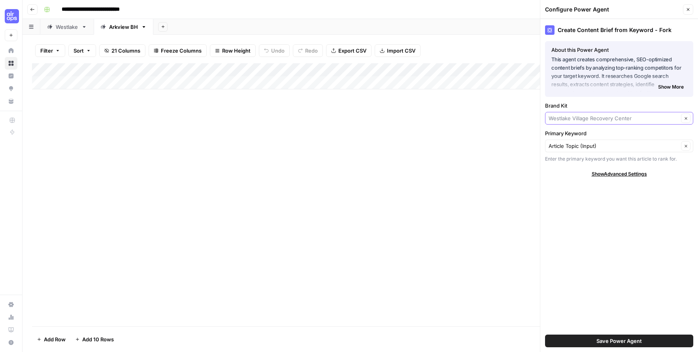
click at [621, 119] on input "Brand Kit" at bounding box center [614, 118] width 130 height 8
click at [612, 149] on span "Arkview" at bounding box center [618, 148] width 132 height 8
type input "Arkview"
click at [587, 339] on button "Save Power Agent" at bounding box center [619, 340] width 148 height 13
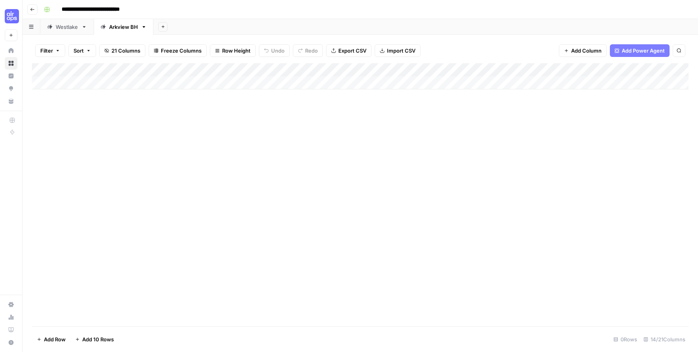
click at [571, 71] on div "Add Column" at bounding box center [360, 76] width 656 height 26
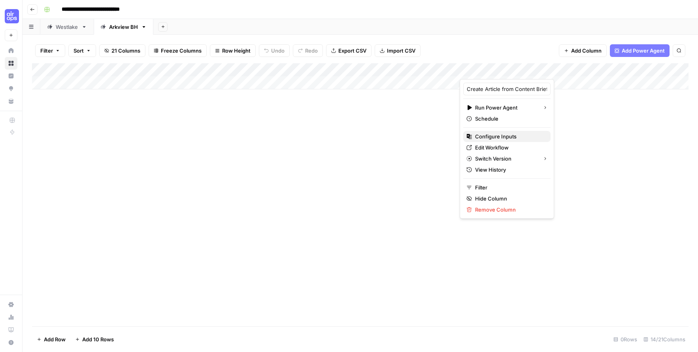
click at [497, 132] on span "Configure Inputs" at bounding box center [509, 136] width 69 height 8
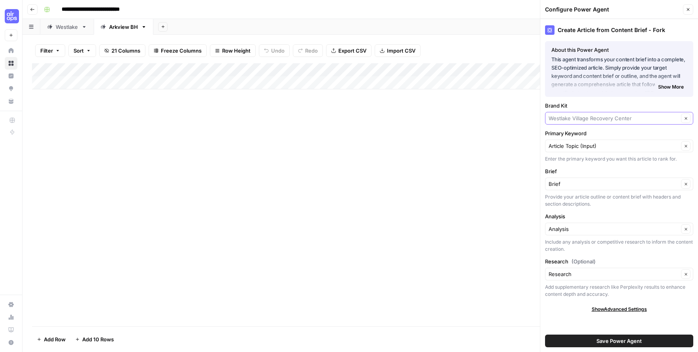
click at [590, 119] on input "Brand Kit" at bounding box center [614, 118] width 130 height 8
click at [599, 135] on span "Arkview" at bounding box center [618, 137] width 132 height 8
type input "Arkview"
click at [603, 338] on span "Save Power Agent" at bounding box center [618, 341] width 45 height 8
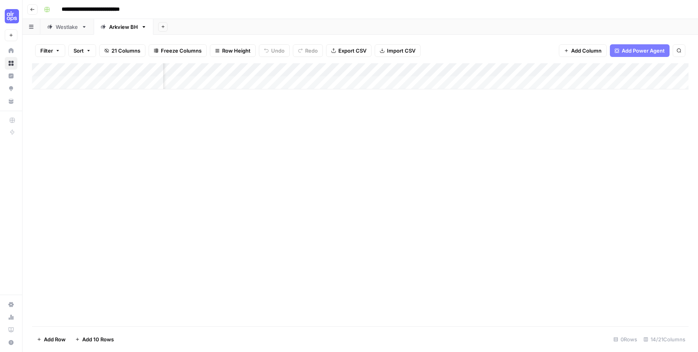
scroll to position [0, 237]
click at [495, 71] on div "Add Column" at bounding box center [360, 76] width 656 height 26
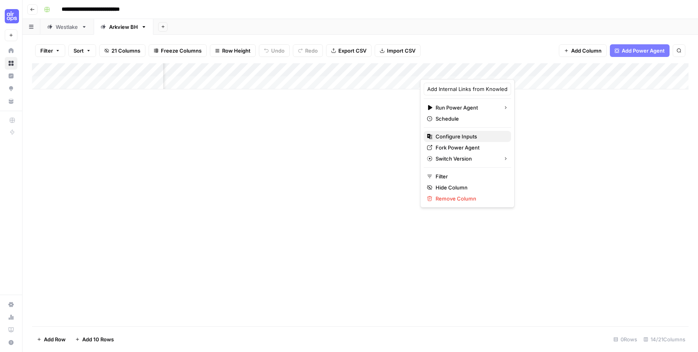
click at [472, 138] on span "Configure Inputs" at bounding box center [470, 136] width 69 height 8
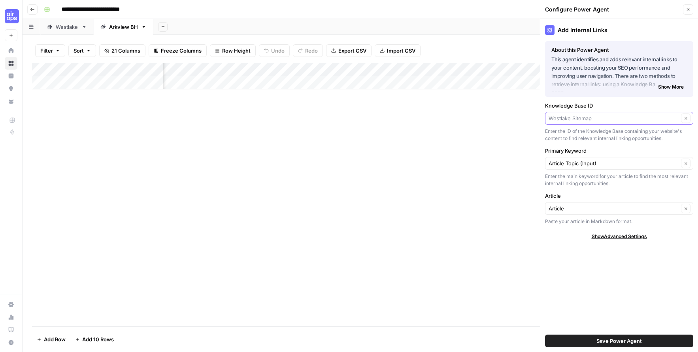
click at [615, 120] on input "Knowledge Base ID" at bounding box center [614, 118] width 130 height 8
click at [588, 134] on span "Arkview BH Sitemap" at bounding box center [618, 137] width 132 height 8
type input "Arkview BH Sitemap"
click at [592, 339] on button "Save Power Agent" at bounding box center [619, 340] width 148 height 13
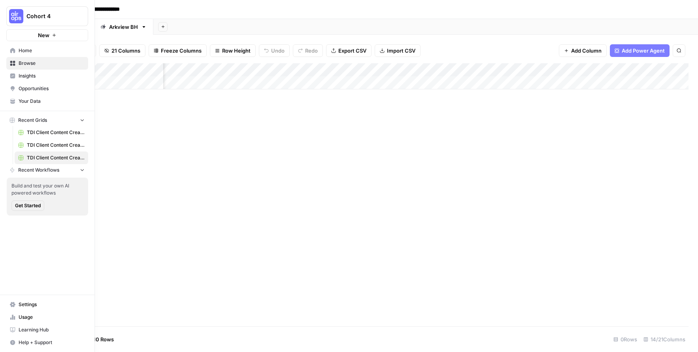
click at [26, 97] on link "Your Data" at bounding box center [47, 101] width 82 height 13
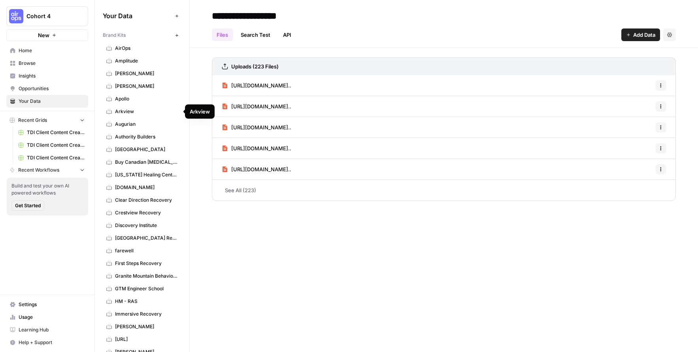
click at [128, 111] on span "Arkview" at bounding box center [146, 111] width 63 height 7
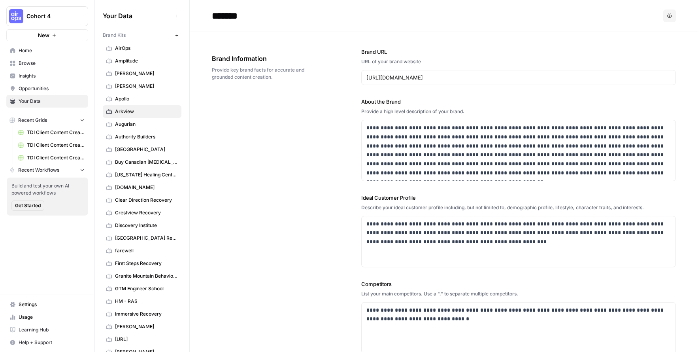
click at [176, 32] on button "New" at bounding box center [176, 34] width 9 height 9
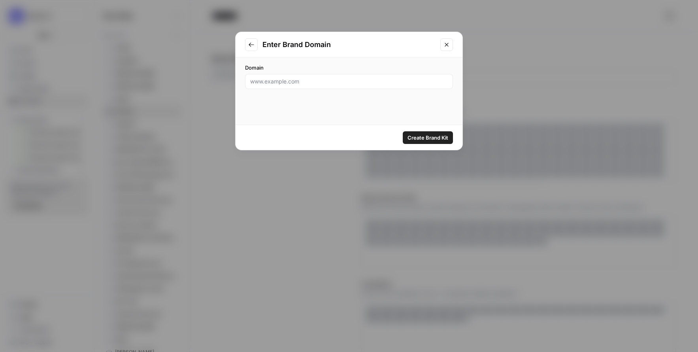
click at [310, 77] on div at bounding box center [349, 81] width 208 height 15
paste input "https://freebythesea.com/"
type input "https://freebythesea.com/"
click at [414, 136] on span "Create Brand Kit" at bounding box center [427, 138] width 41 height 8
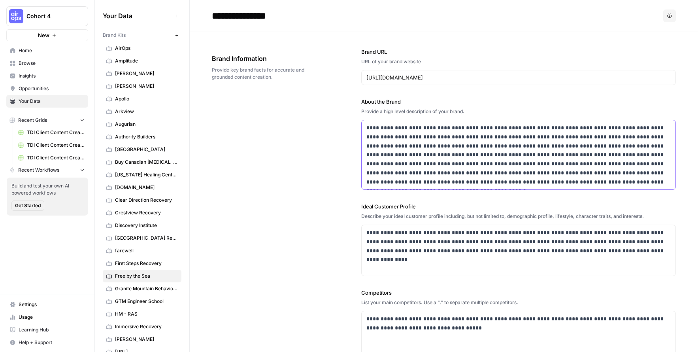
click at [373, 159] on p "**********" at bounding box center [518, 154] width 305 height 63
click at [409, 229] on p "**********" at bounding box center [518, 241] width 305 height 27
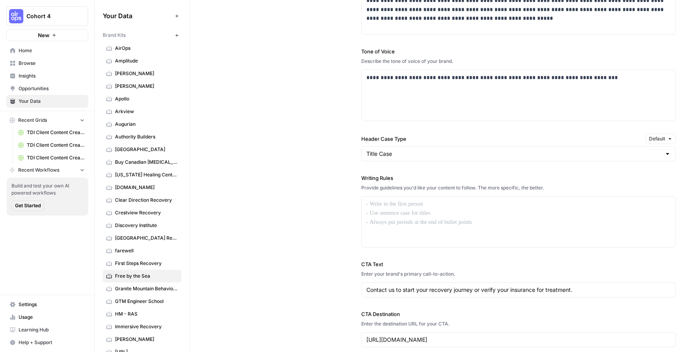
scroll to position [529, 0]
click at [415, 230] on div "To enrich screen reader interactions, please activate Accessibility in Grammarl…" at bounding box center [519, 221] width 314 height 51
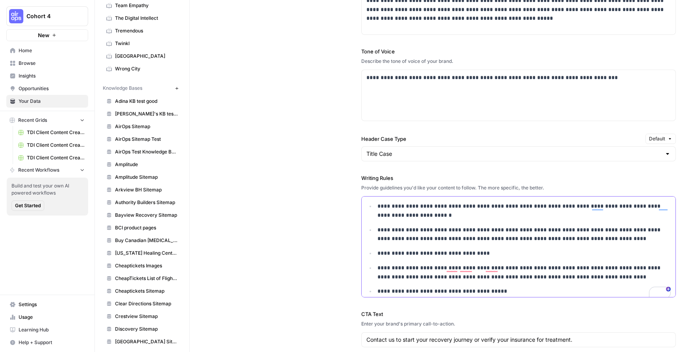
scroll to position [803, 0]
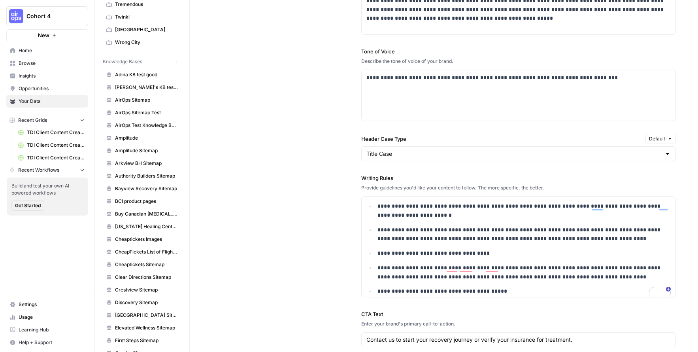
click at [177, 61] on icon "button" at bounding box center [177, 62] width 4 height 4
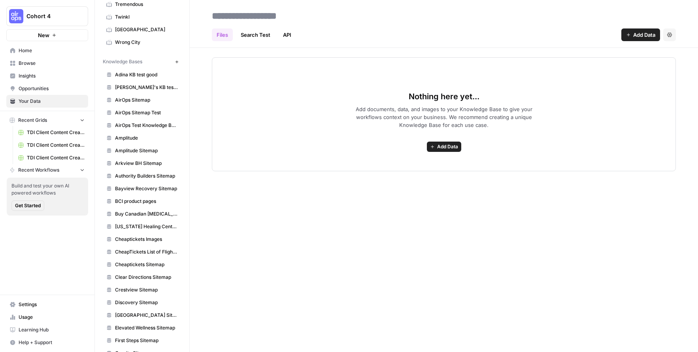
click at [436, 143] on button "Add Data" at bounding box center [444, 146] width 34 height 10
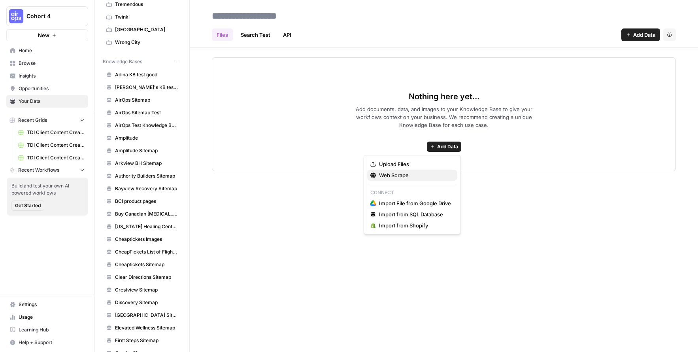
click at [421, 174] on span "Web Scrape" at bounding box center [415, 175] width 72 height 8
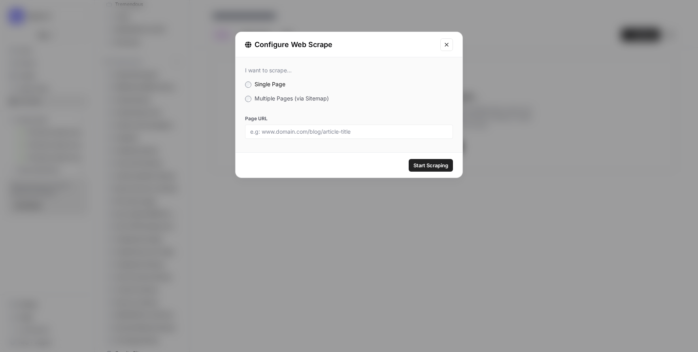
click at [281, 102] on label "Multiple Pages (via Sitemap)" at bounding box center [349, 98] width 208 height 8
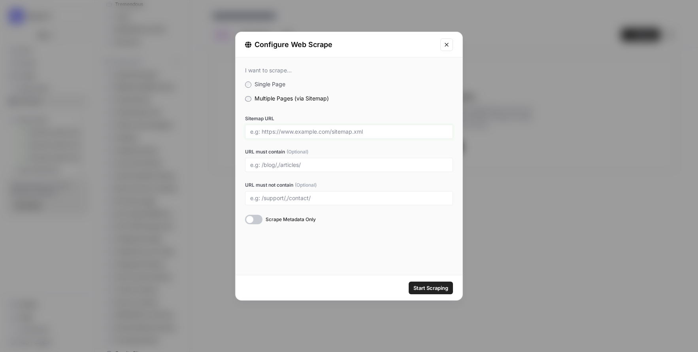
click at [280, 130] on input "Sitemap URL" at bounding box center [349, 131] width 198 height 7
paste input "https://freebythesea.com/sitemap_index.xml"
type input "https://freebythesea.com/sitemap_index.xml"
click at [430, 283] on button "Start Scraping" at bounding box center [431, 287] width 44 height 13
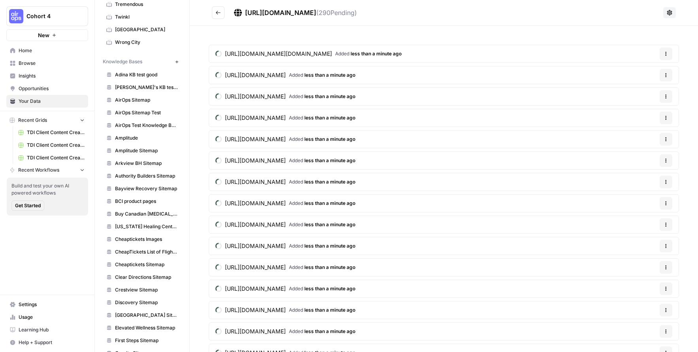
click at [219, 11] on icon "Go back" at bounding box center [218, 13] width 6 height 6
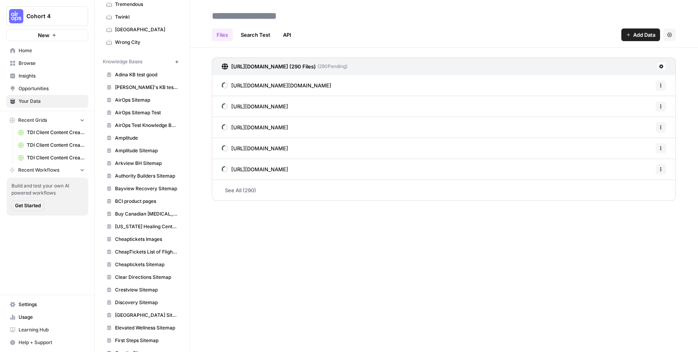
click at [266, 13] on input at bounding box center [272, 16] width 126 height 16
type input "**********"
click at [417, 24] on div "Files Search Test API Add Data Settings" at bounding box center [444, 31] width 464 height 19
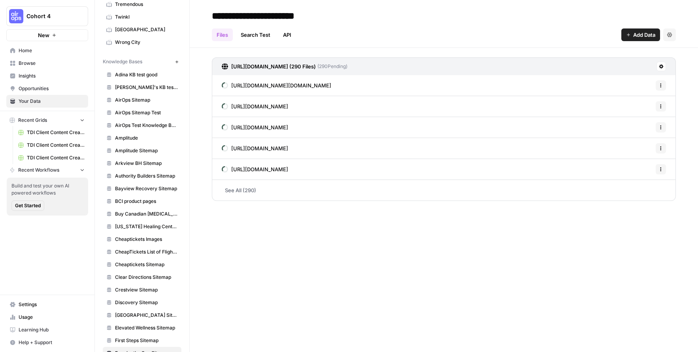
click at [58, 158] on span "TDI Client Content Creation-3" at bounding box center [56, 157] width 58 height 7
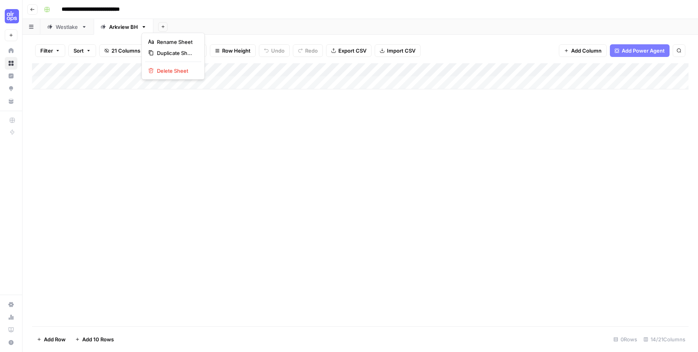
click at [145, 28] on icon "button" at bounding box center [144, 27] width 6 height 6
click at [168, 49] on span "Duplicate Sheet" at bounding box center [176, 53] width 38 height 8
click at [203, 30] on link "Arkview BH" at bounding box center [183, 27] width 60 height 16
click at [205, 27] on icon "button" at bounding box center [204, 27] width 6 height 6
click at [218, 38] on span "Rename Sheet" at bounding box center [236, 42] width 38 height 8
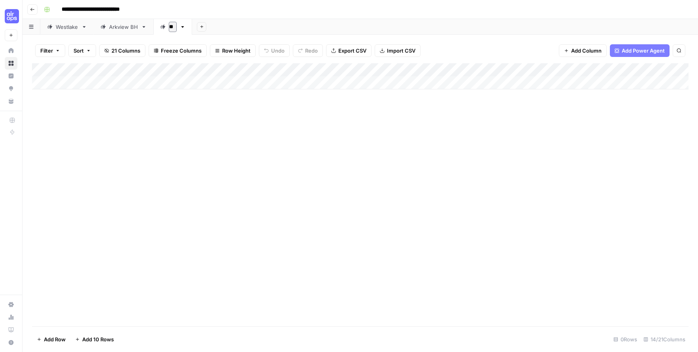
type input "*"
type input "**********"
click at [87, 84] on div "Add Column" at bounding box center [360, 76] width 656 height 26
click at [86, 96] on div "Add Column" at bounding box center [360, 83] width 656 height 40
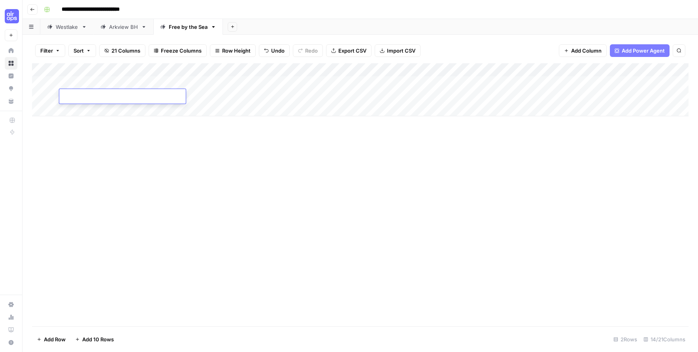
click at [85, 106] on div "Add Column" at bounding box center [360, 89] width 656 height 53
click at [87, 119] on div "Add Column" at bounding box center [360, 96] width 656 height 66
click at [138, 89] on div "Add Column" at bounding box center [360, 103] width 656 height 80
drag, startPoint x: 138, startPoint y: 85, endPoint x: 135, endPoint y: 119, distance: 33.7
click at [135, 119] on div "Add Column" at bounding box center [360, 103] width 656 height 80
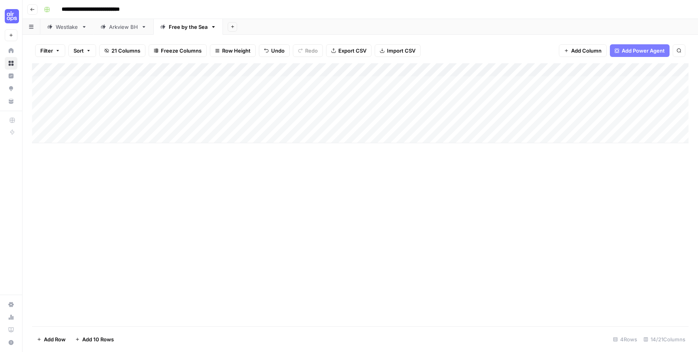
click at [264, 70] on div "Add Column" at bounding box center [360, 103] width 656 height 80
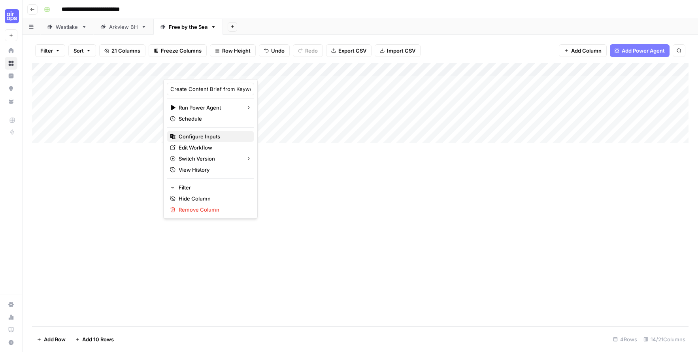
click at [207, 131] on button "Configure Inputs" at bounding box center [210, 136] width 87 height 11
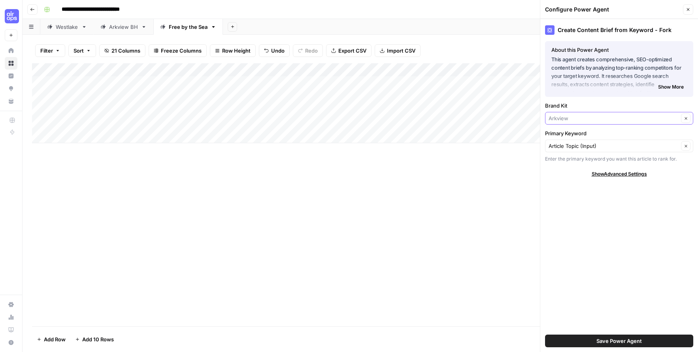
click at [578, 117] on input "Brand Kit" at bounding box center [614, 118] width 130 height 8
click at [579, 137] on span "Free by the Sea" at bounding box center [618, 137] width 132 height 8
type input "Free by the Sea"
click at [603, 337] on span "Save Power Agent" at bounding box center [618, 341] width 45 height 8
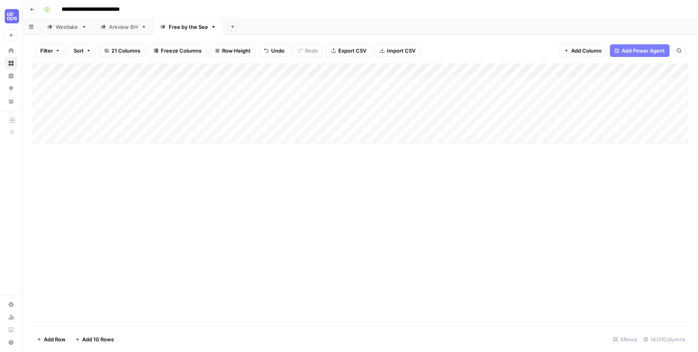
click at [569, 72] on div "Add Column" at bounding box center [360, 103] width 656 height 80
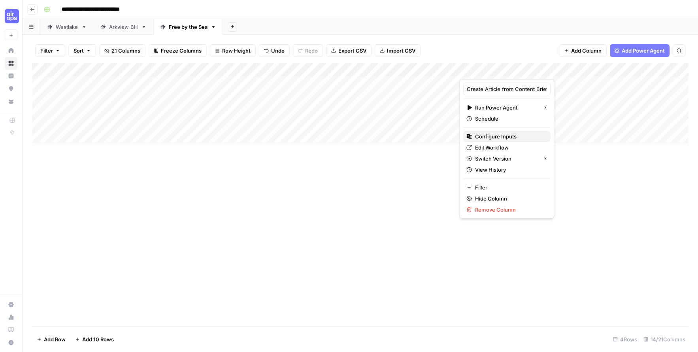
click at [515, 138] on span "Configure Inputs" at bounding box center [509, 136] width 69 height 8
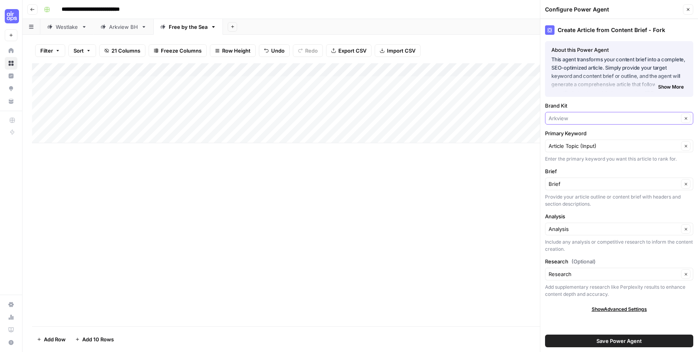
click at [592, 118] on input "Brand Kit" at bounding box center [614, 118] width 130 height 8
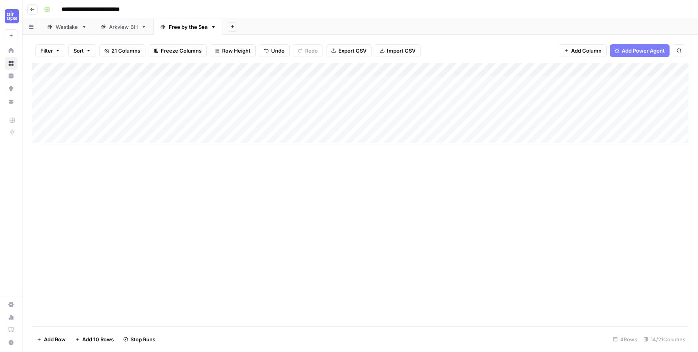
click at [258, 87] on div "Add Column" at bounding box center [360, 103] width 656 height 80
click at [273, 83] on div "Add Column" at bounding box center [360, 103] width 656 height 80
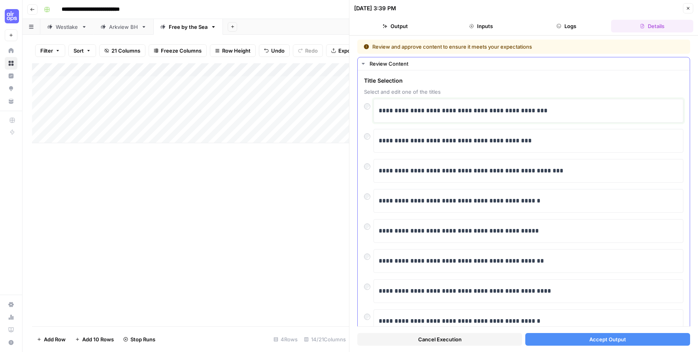
click at [439, 112] on p "**********" at bounding box center [529, 111] width 300 height 10
click at [599, 339] on span "Accept Output" at bounding box center [607, 339] width 37 height 8
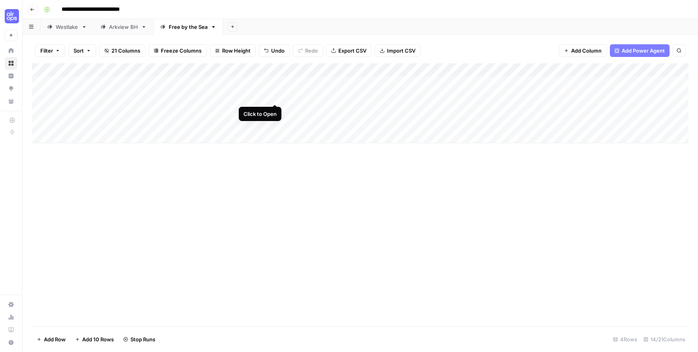
click at [275, 94] on div "Add Column" at bounding box center [360, 103] width 656 height 80
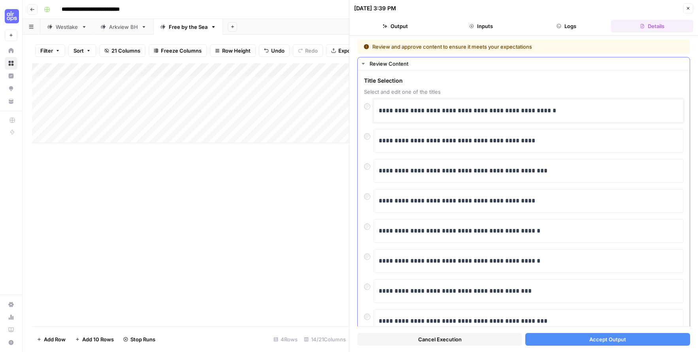
click at [425, 112] on p "**********" at bounding box center [529, 111] width 300 height 10
click at [584, 338] on button "Accept Output" at bounding box center [607, 339] width 165 height 13
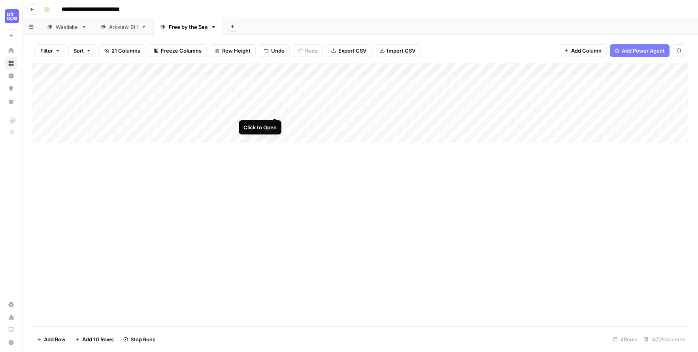
click at [274, 109] on div "Add Column" at bounding box center [360, 103] width 656 height 80
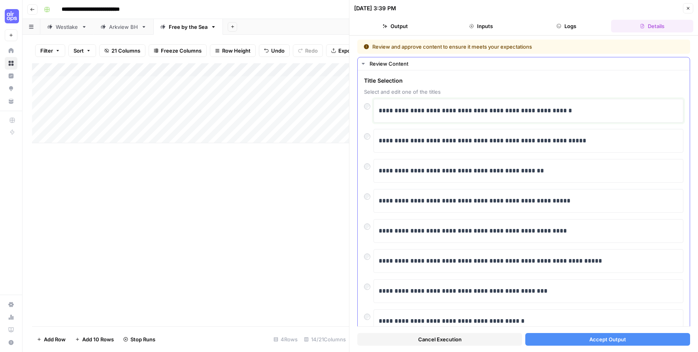
click at [571, 109] on p "**********" at bounding box center [529, 111] width 300 height 10
click at [607, 340] on span "Accept Output" at bounding box center [607, 339] width 37 height 8
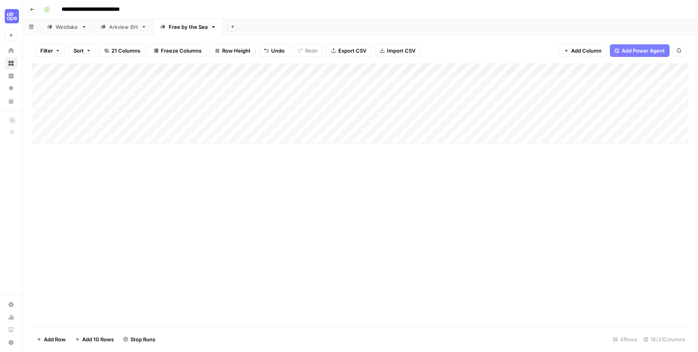
click at [274, 123] on div "Add Column" at bounding box center [360, 103] width 656 height 80
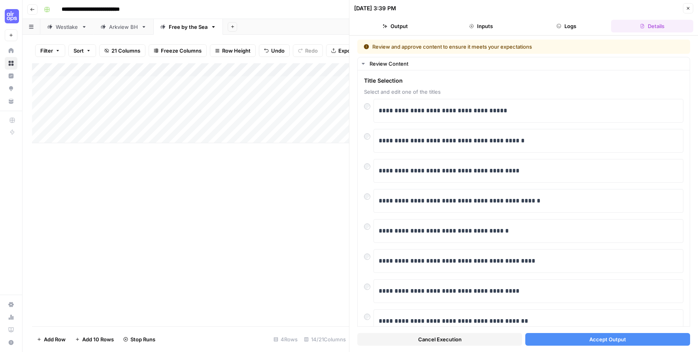
click at [625, 336] on span "Accept Output" at bounding box center [607, 339] width 37 height 8
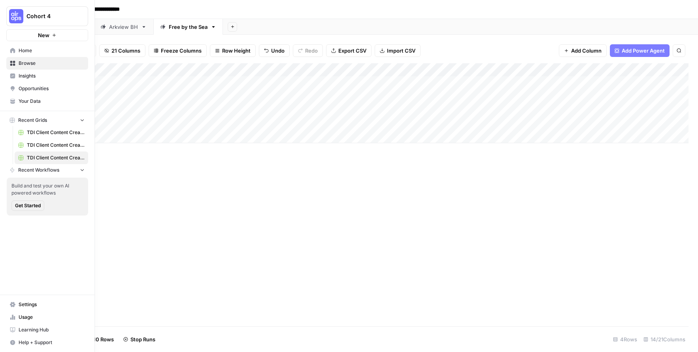
click at [32, 100] on span "Your Data" at bounding box center [52, 101] width 66 height 7
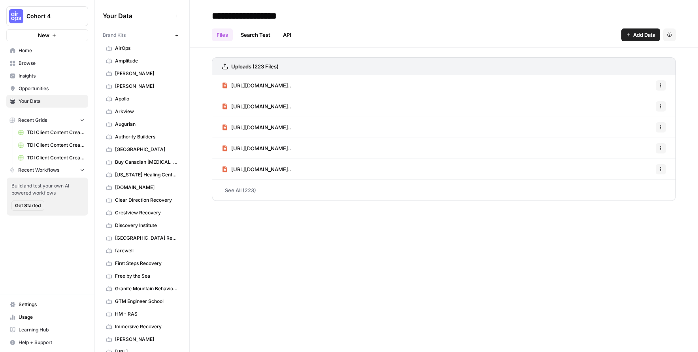
click at [136, 111] on span "Arkview" at bounding box center [146, 111] width 63 height 7
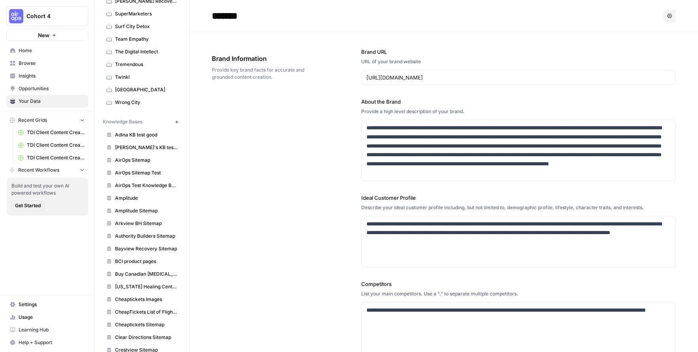
scroll to position [751, 0]
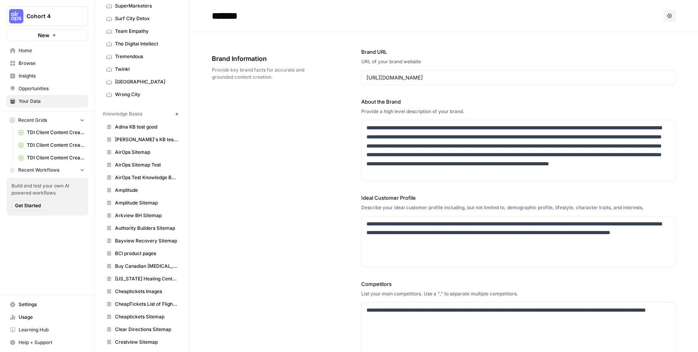
click at [139, 215] on span "Arkview BH Sitemap" at bounding box center [146, 215] width 63 height 7
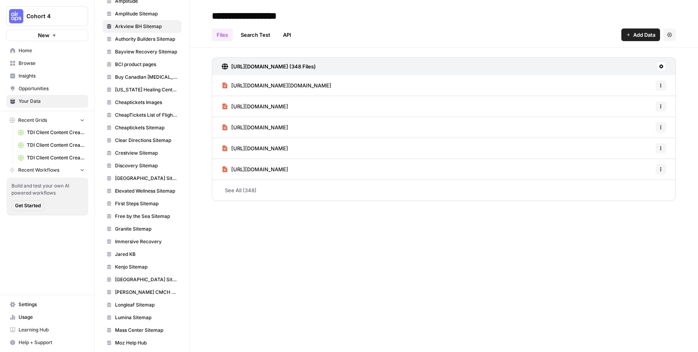
scroll to position [998, 0]
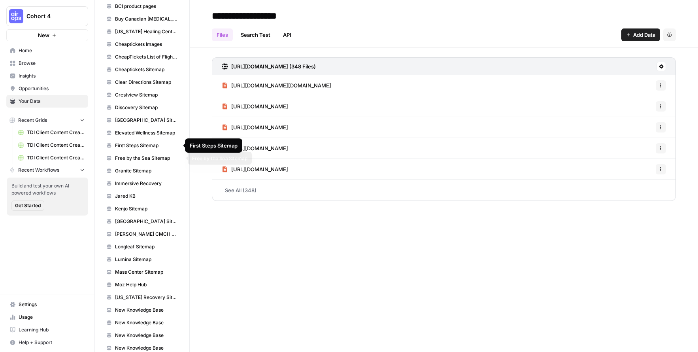
click at [135, 155] on span "Free by the Sea Sitemap" at bounding box center [146, 158] width 63 height 7
click at [55, 156] on span "TDI Client Content Creation-3" at bounding box center [56, 157] width 58 height 7
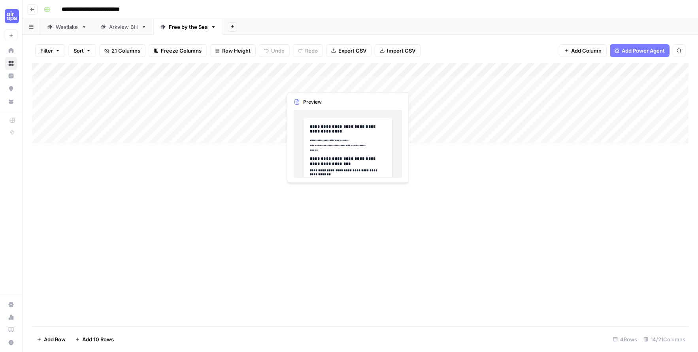
click at [380, 82] on div "Add Column" at bounding box center [360, 103] width 656 height 80
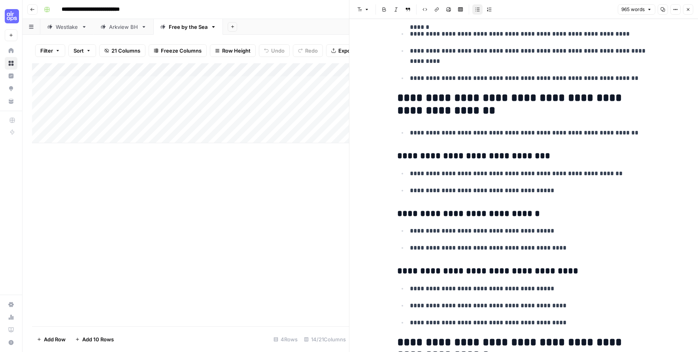
scroll to position [1372, 0]
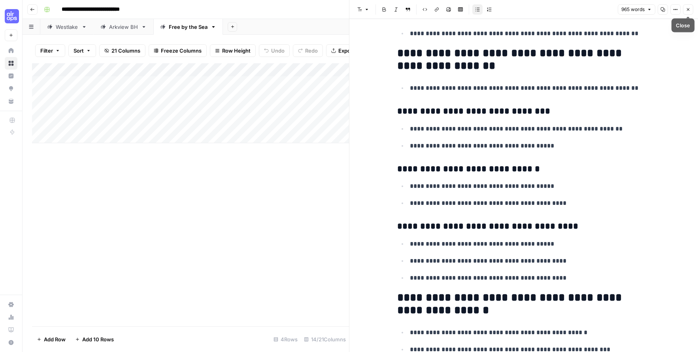
click at [688, 9] on icon "button" at bounding box center [688, 9] width 3 height 3
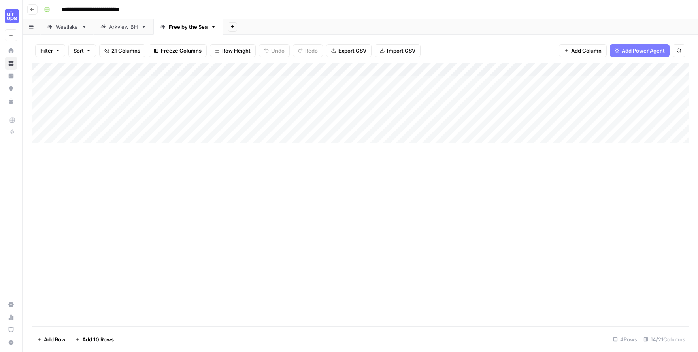
click at [524, 83] on div "Add Column" at bounding box center [360, 103] width 656 height 80
click at [338, 97] on div "Add Column" at bounding box center [360, 103] width 656 height 80
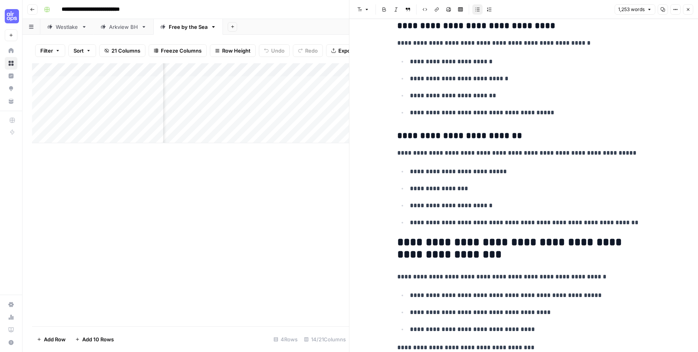
scroll to position [1509, 0]
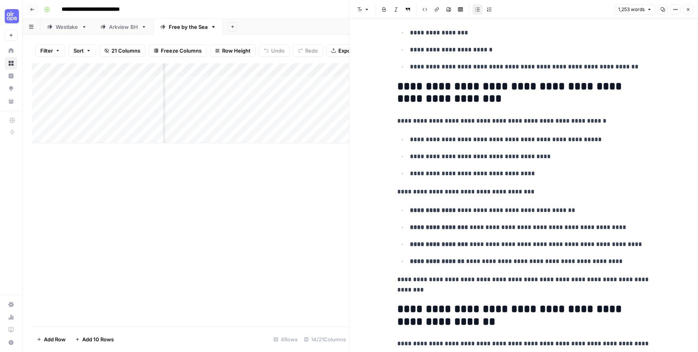
click at [690, 11] on icon "button" at bounding box center [688, 9] width 5 height 5
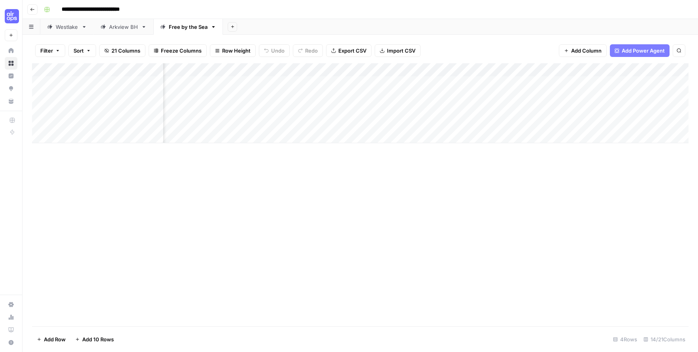
click at [478, 95] on div "Add Column" at bounding box center [360, 103] width 656 height 80
click at [337, 110] on div "Add Column" at bounding box center [360, 103] width 656 height 80
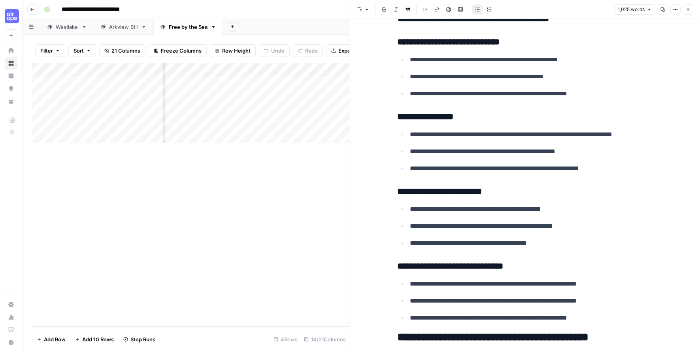
scroll to position [1041, 0]
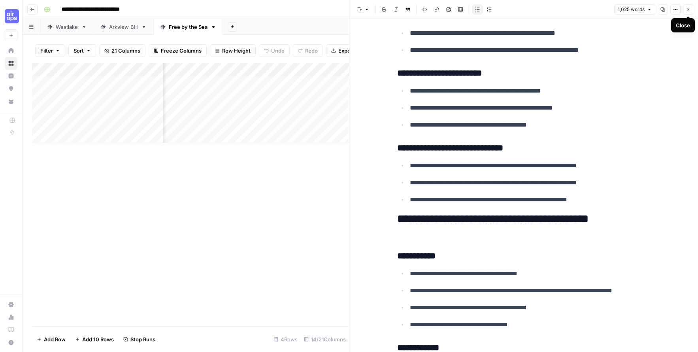
click at [688, 8] on icon "button" at bounding box center [688, 9] width 5 height 5
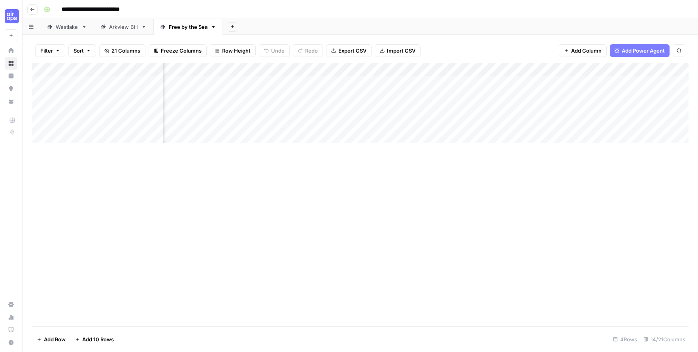
click at [479, 108] on div "Add Column" at bounding box center [360, 103] width 656 height 80
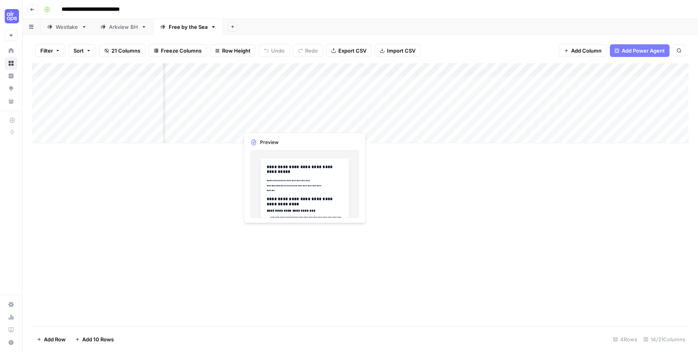
click at [338, 122] on div "Add Column" at bounding box center [360, 103] width 656 height 80
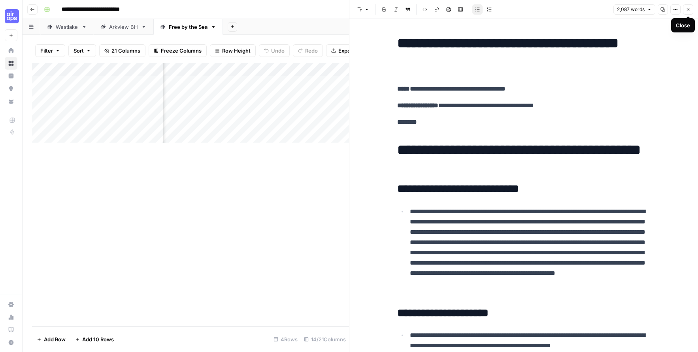
click at [691, 9] on button "Close" at bounding box center [688, 9] width 10 height 10
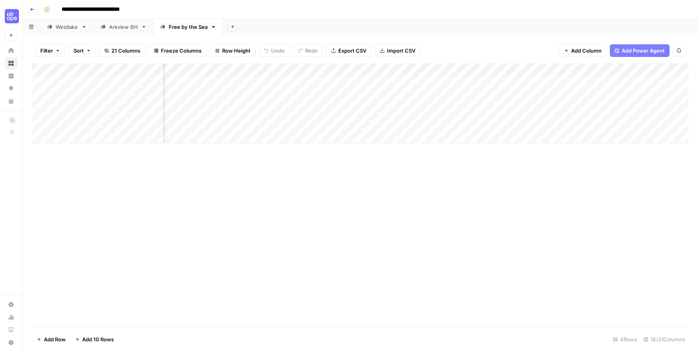
click at [480, 123] on div "Add Column" at bounding box center [360, 103] width 656 height 80
click at [256, 68] on div "Add Column" at bounding box center [360, 103] width 656 height 80
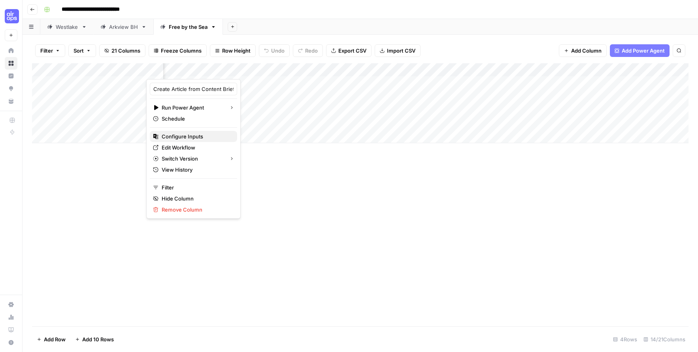
click at [199, 135] on span "Configure Inputs" at bounding box center [196, 136] width 69 height 8
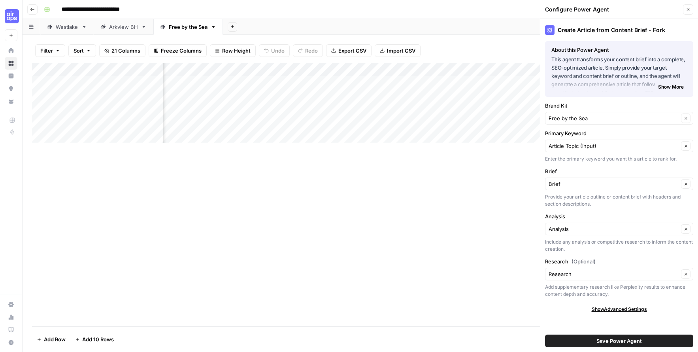
click at [687, 11] on icon "button" at bounding box center [688, 9] width 5 height 5
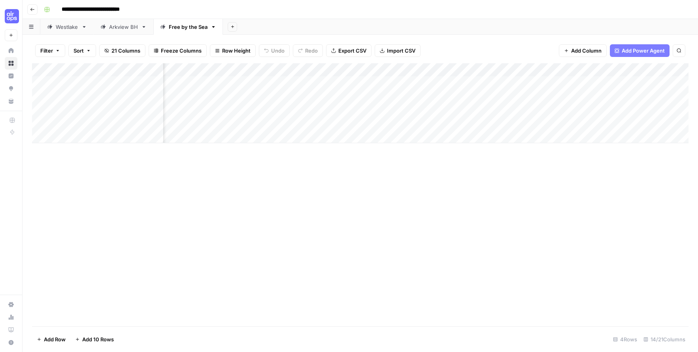
click at [415, 71] on div "Add Column" at bounding box center [360, 103] width 656 height 80
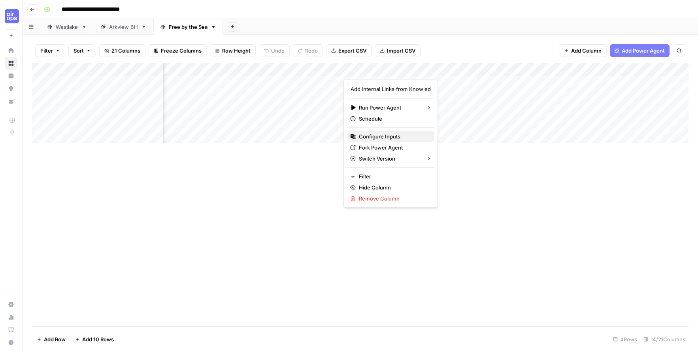
click at [388, 134] on span "Configure Inputs" at bounding box center [393, 136] width 69 height 8
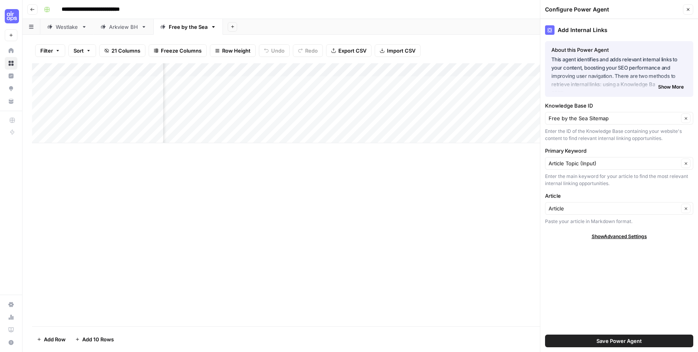
click at [690, 11] on icon "button" at bounding box center [688, 9] width 5 height 5
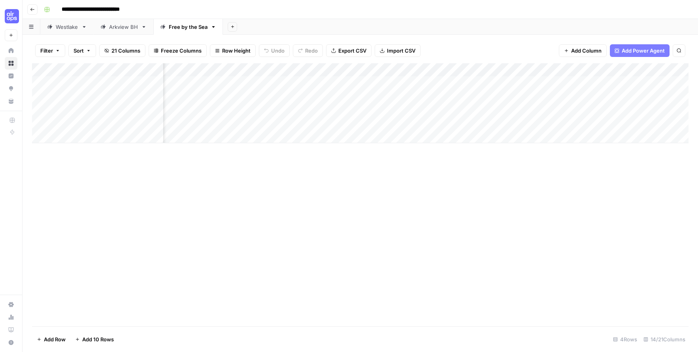
scroll to position [0, 332]
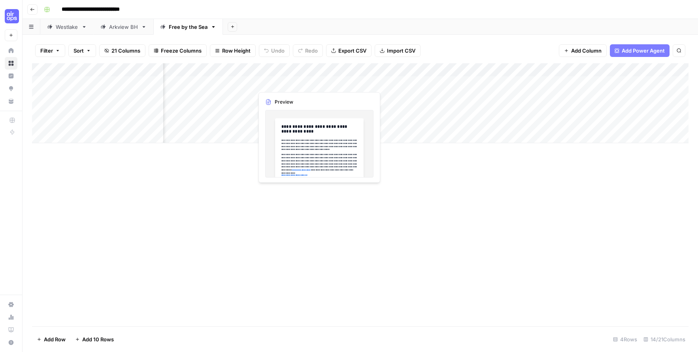
click at [317, 81] on div "Add Column" at bounding box center [360, 103] width 656 height 80
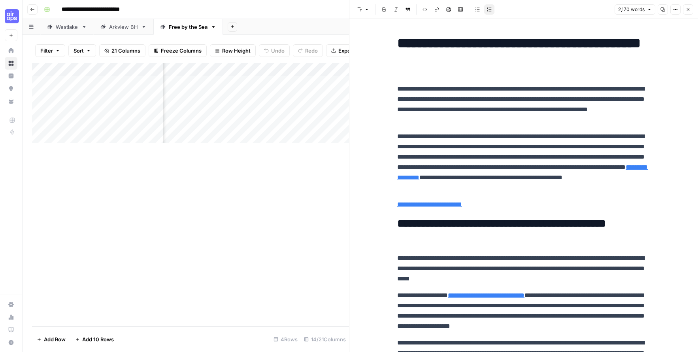
click at [690, 10] on button "Close" at bounding box center [688, 9] width 10 height 10
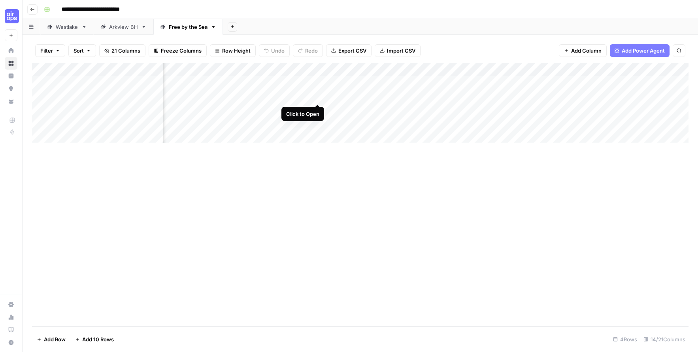
click at [317, 95] on div "Add Column" at bounding box center [360, 103] width 656 height 80
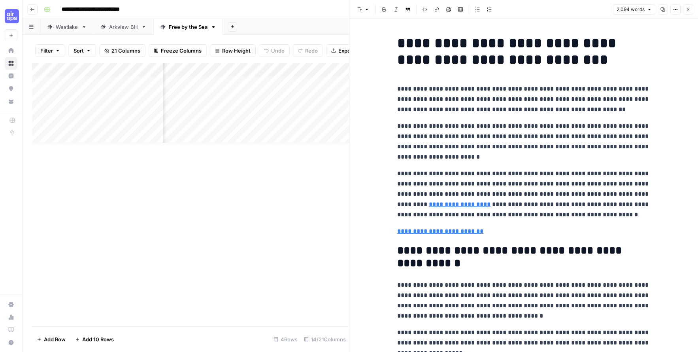
click at [689, 13] on button "Close" at bounding box center [688, 9] width 10 height 10
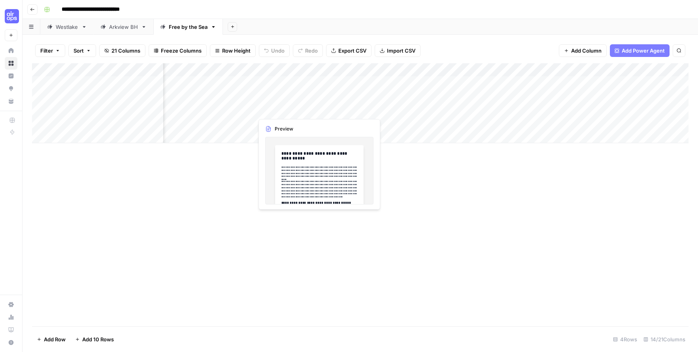
click at [318, 108] on div "Add Column" at bounding box center [360, 103] width 656 height 80
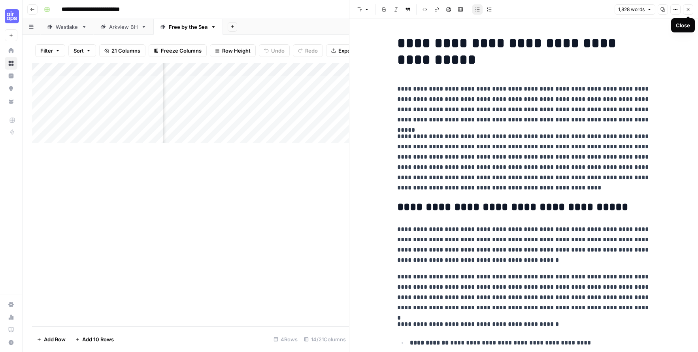
drag, startPoint x: 689, startPoint y: 8, endPoint x: 582, endPoint y: 15, distance: 107.3
click at [689, 9] on icon "button" at bounding box center [688, 9] width 3 height 3
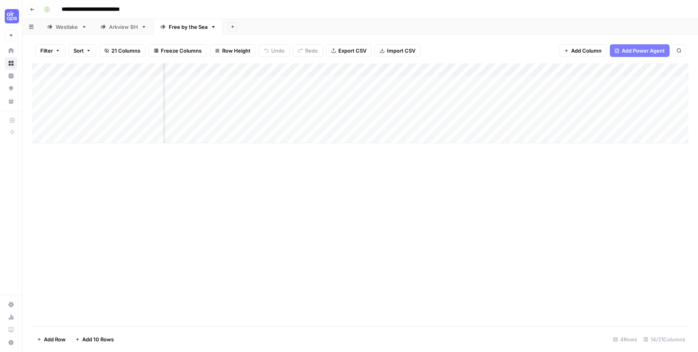
click at [319, 124] on div "Add Column" at bounding box center [360, 103] width 656 height 80
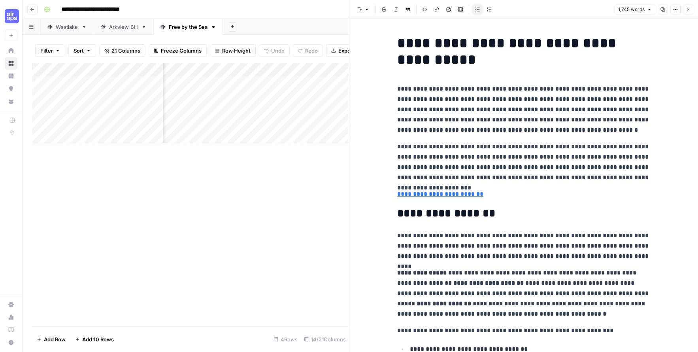
click at [689, 15] on header "Font style Bold Italic Block quote Code block Link Image Insert Table Bulleted …" at bounding box center [523, 9] width 349 height 19
click at [689, 10] on icon "button" at bounding box center [688, 9] width 5 height 5
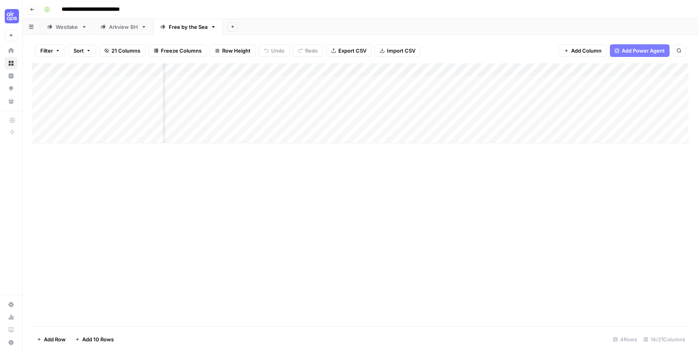
click at [407, 70] on div "Add Column" at bounding box center [360, 103] width 656 height 80
click at [417, 92] on button "All Rows" at bounding box center [437, 88] width 59 height 11
